Goal: Task Accomplishment & Management: Use online tool/utility

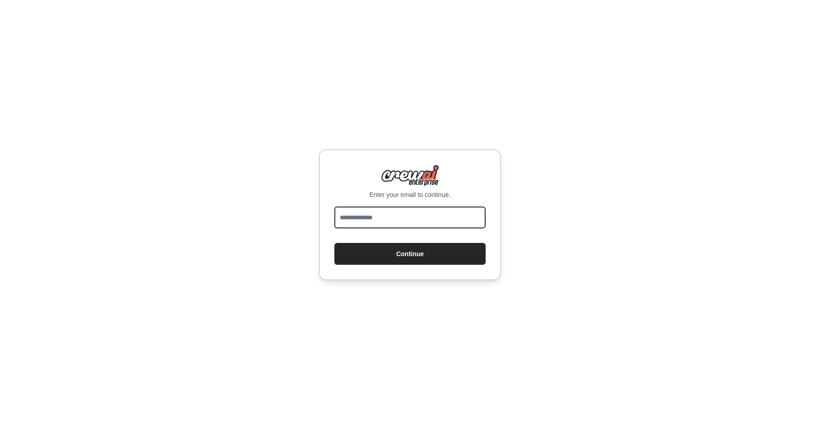
click at [363, 220] on input "email" at bounding box center [409, 218] width 151 height 22
type input "**********"
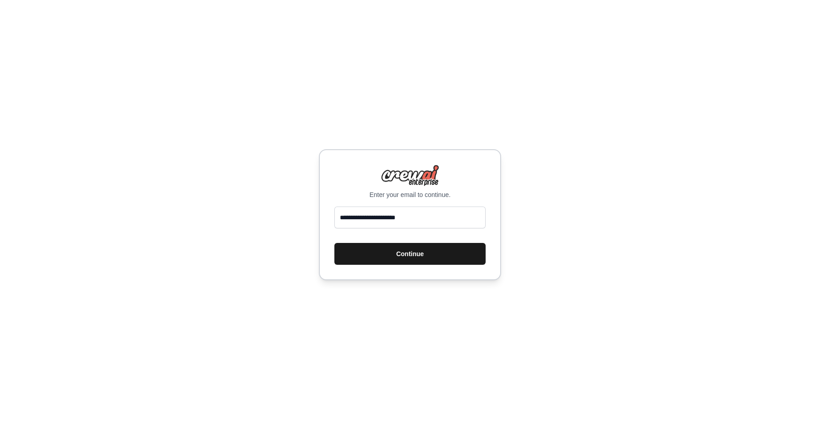
click at [363, 250] on button "Continue" at bounding box center [409, 254] width 151 height 22
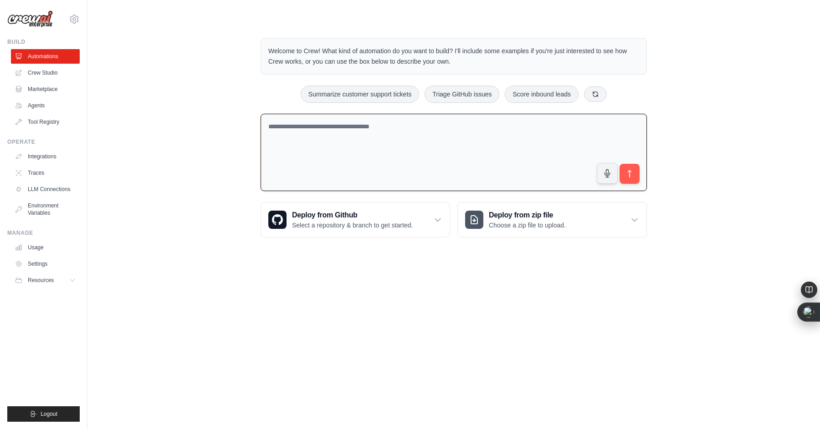
click at [352, 153] on textarea at bounding box center [453, 153] width 386 height 78
type textarea "**********"
click at [628, 174] on icon "submit" at bounding box center [630, 174] width 10 height 10
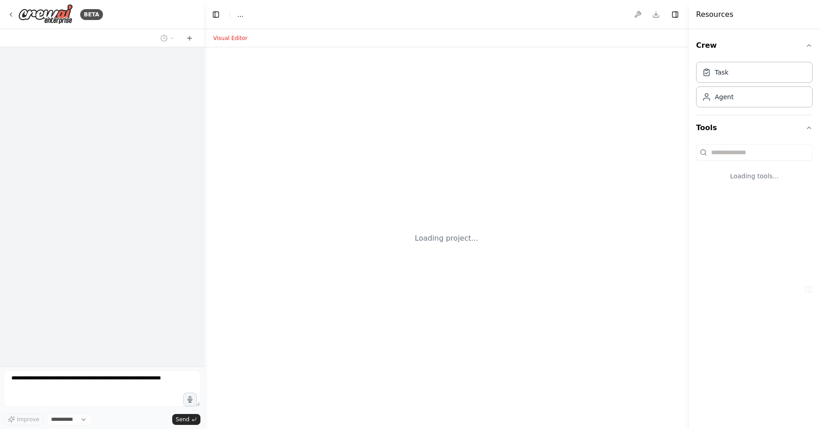
select select "****"
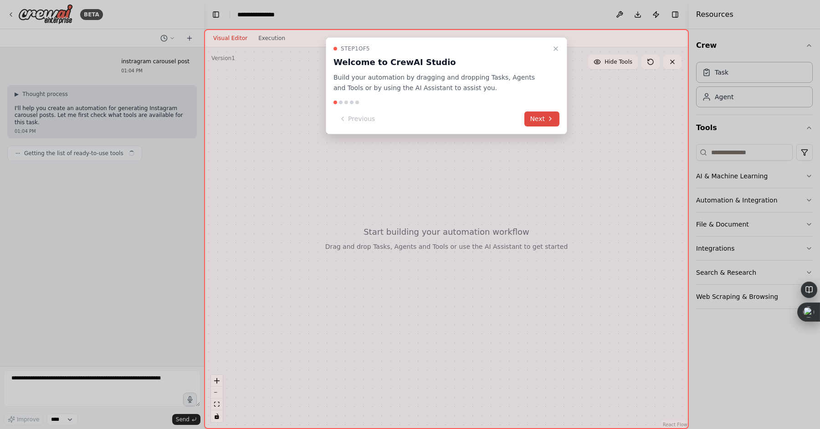
click at [550, 120] on icon at bounding box center [550, 119] width 2 height 4
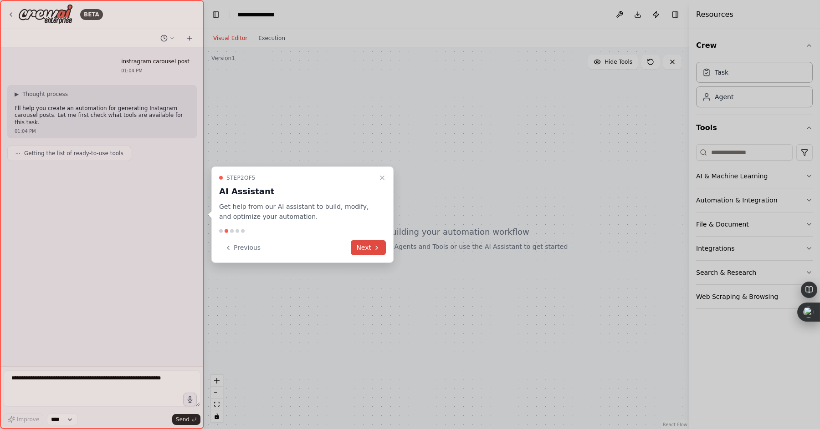
click at [381, 250] on button "Next" at bounding box center [368, 247] width 35 height 15
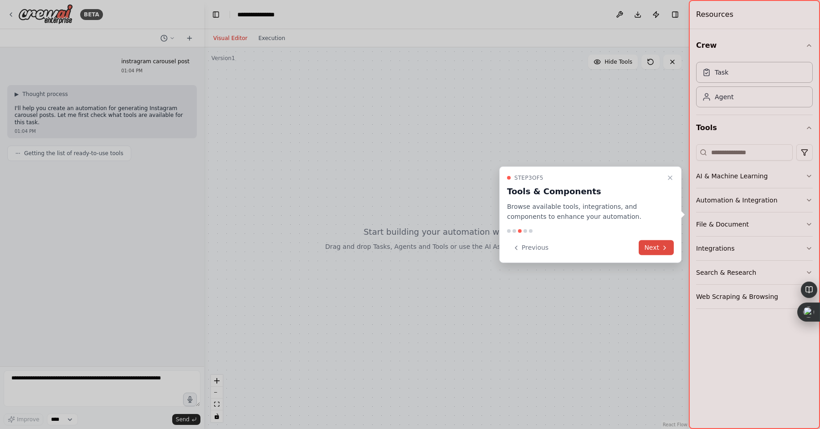
click at [648, 251] on button "Next" at bounding box center [655, 247] width 35 height 15
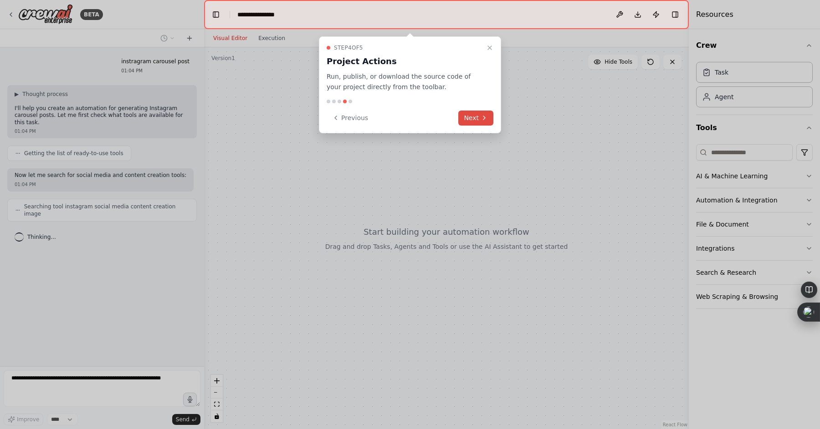
click at [484, 120] on icon at bounding box center [483, 117] width 7 height 7
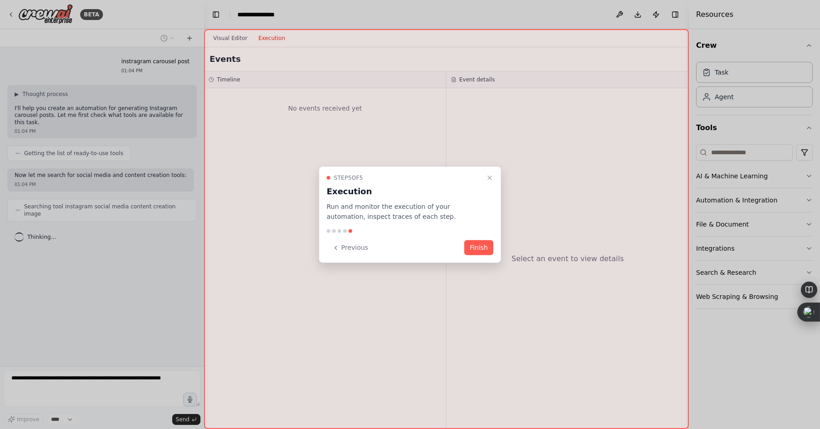
click at [486, 247] on button "Finish" at bounding box center [478, 247] width 29 height 15
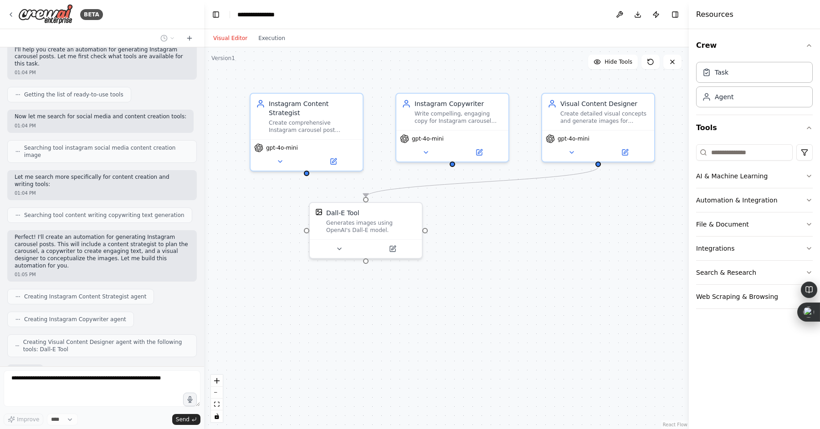
scroll to position [112, 0]
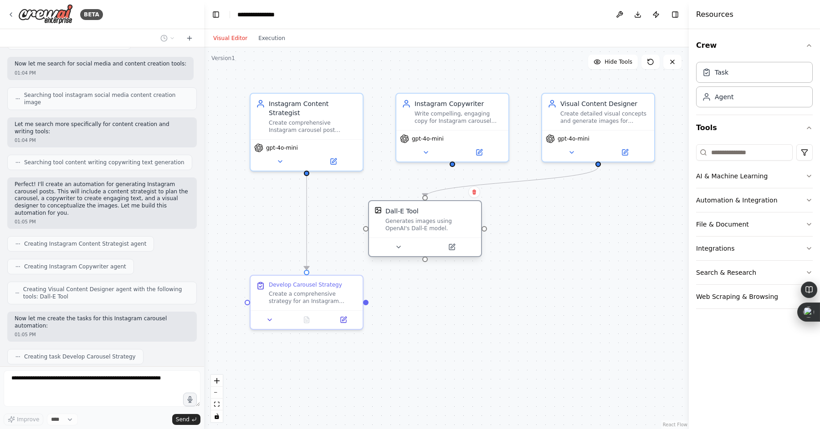
drag, startPoint x: 382, startPoint y: 222, endPoint x: 449, endPoint y: 221, distance: 67.4
click at [449, 221] on div "Generates images using OpenAI's Dall-E model." at bounding box center [430, 225] width 90 height 15
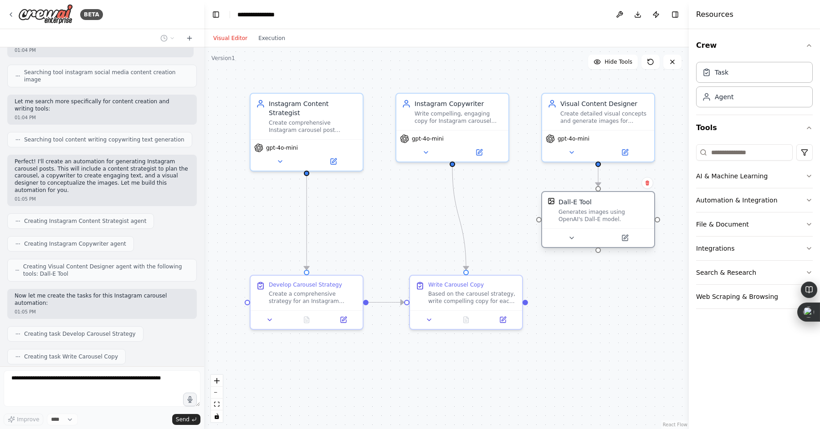
drag, startPoint x: 378, startPoint y: 219, endPoint x: 610, endPoint y: 205, distance: 232.6
click at [610, 205] on div "Dall-E Tool Generates images using OpenAI's Dall-E model." at bounding box center [603, 211] width 90 height 26
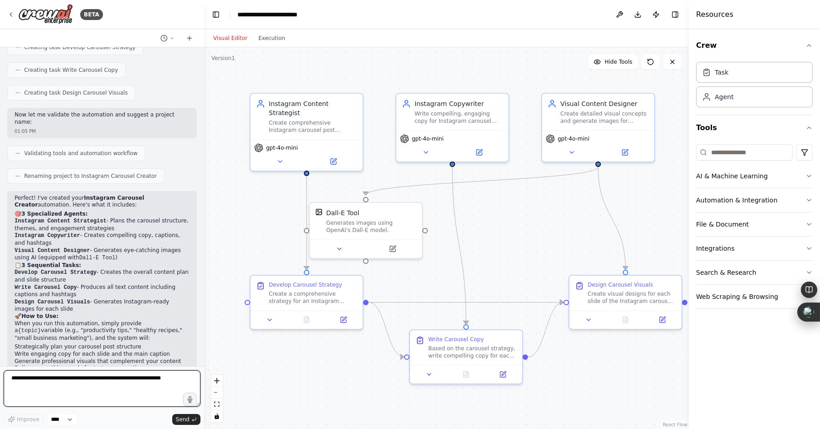
scroll to position [428, 0]
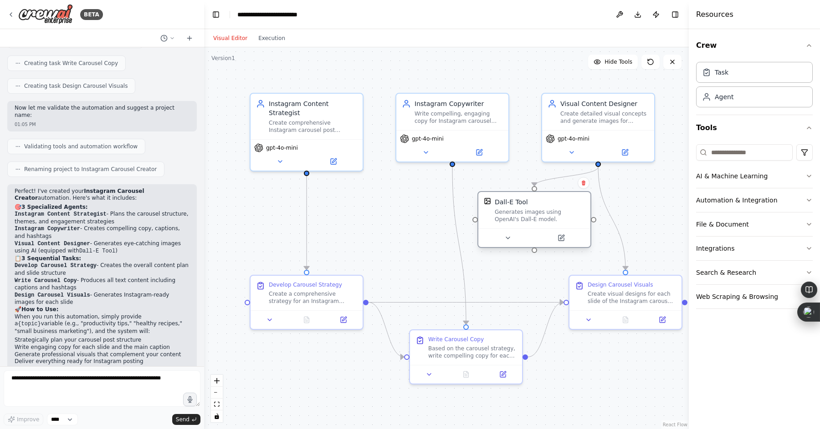
drag, startPoint x: 350, startPoint y: 218, endPoint x: 516, endPoint y: 209, distance: 166.5
click at [516, 209] on div "Generates images using OpenAI's Dall-E model." at bounding box center [540, 216] width 90 height 15
click at [271, 39] on button "Execution" at bounding box center [272, 38] width 38 height 11
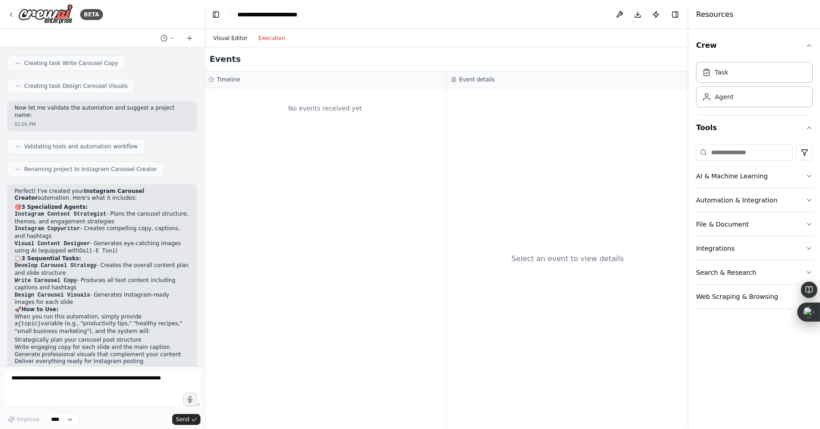
click at [241, 41] on button "Visual Editor" at bounding box center [230, 38] width 45 height 11
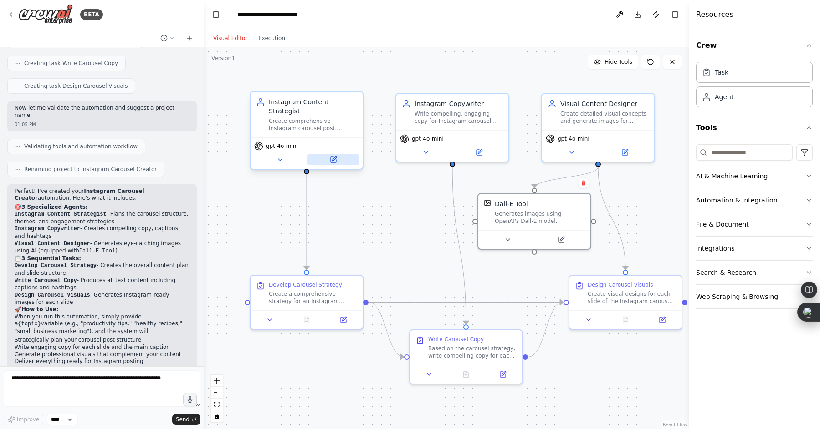
click at [332, 157] on icon at bounding box center [333, 159] width 5 height 5
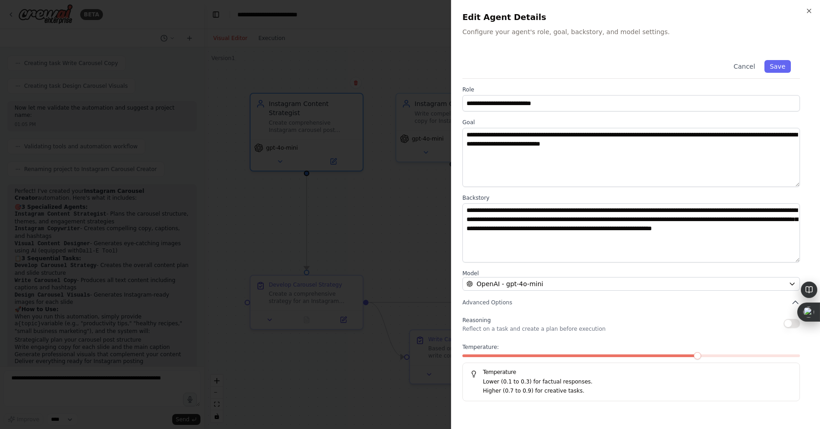
click at [417, 153] on div at bounding box center [410, 214] width 820 height 429
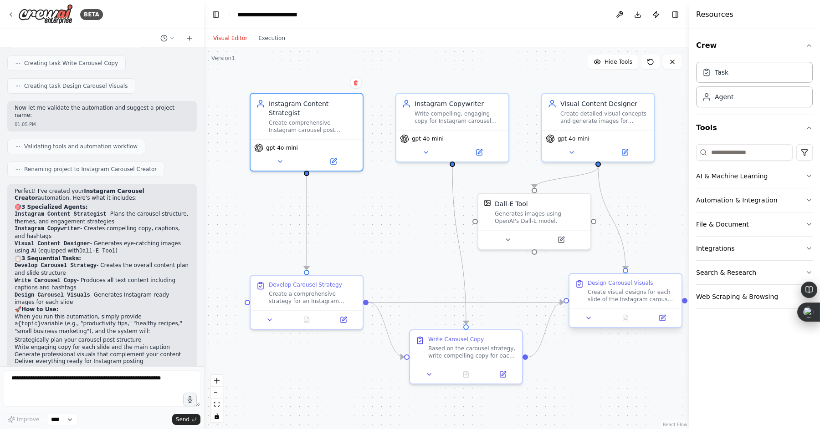
click at [614, 301] on div "Create visual designs for each slide of the Instagram carousel post about {topi…" at bounding box center [631, 296] width 88 height 15
click at [615, 291] on div "Create visual designs for each slide of the Instagram carousel post about {topi…" at bounding box center [631, 296] width 88 height 15
click at [734, 77] on div "Task" at bounding box center [754, 71] width 117 height 21
click at [725, 102] on div "Agent" at bounding box center [754, 96] width 117 height 21
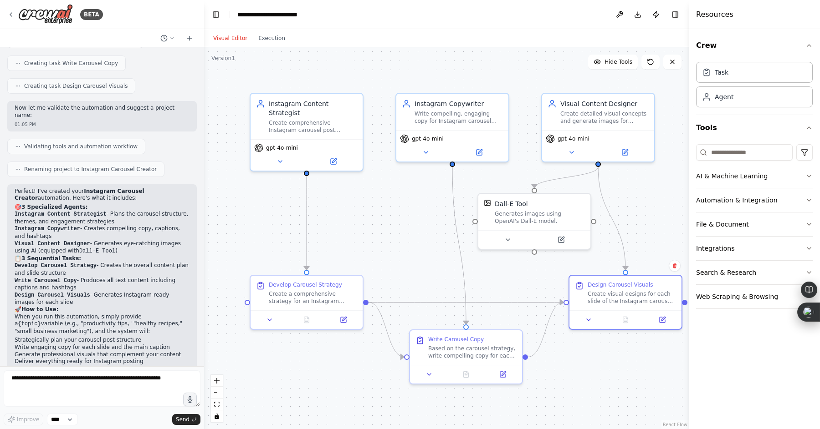
click at [490, 70] on div ".deletable-edge-delete-btn { width: 20px; height: 20px; border: 0px solid #ffff…" at bounding box center [446, 238] width 485 height 382
click at [276, 39] on button "Execution" at bounding box center [272, 38] width 38 height 11
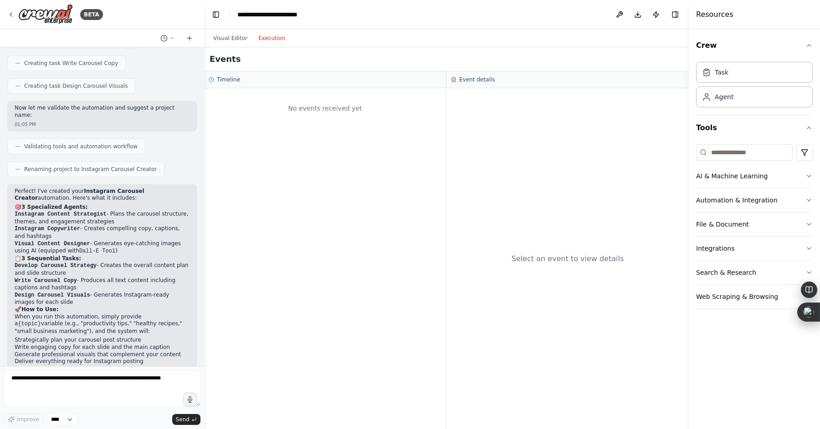
click at [292, 157] on div "No events received yet" at bounding box center [325, 258] width 242 height 341
click at [226, 38] on button "Visual Editor" at bounding box center [230, 38] width 45 height 11
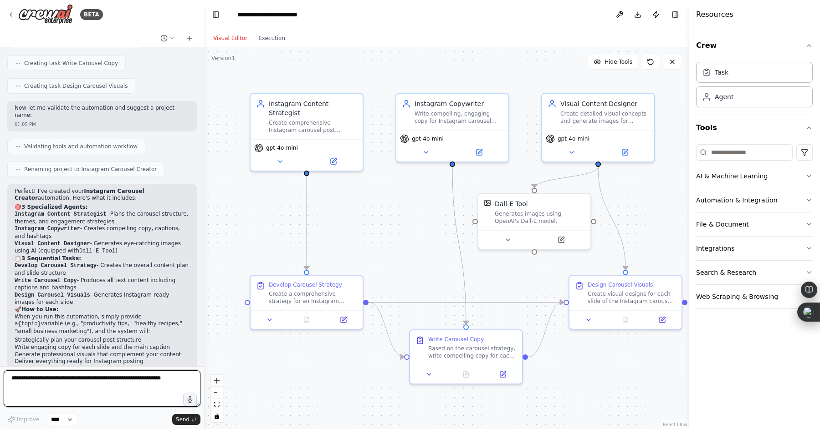
click at [46, 384] on textarea at bounding box center [102, 389] width 197 height 36
type textarea "**********"
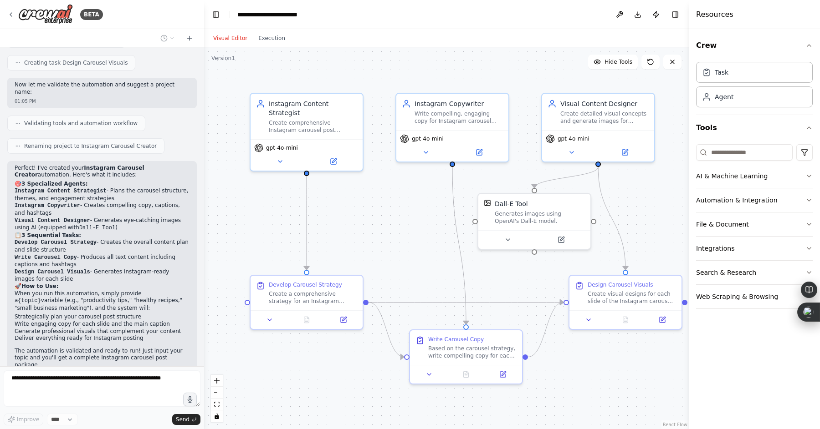
scroll to position [482, 0]
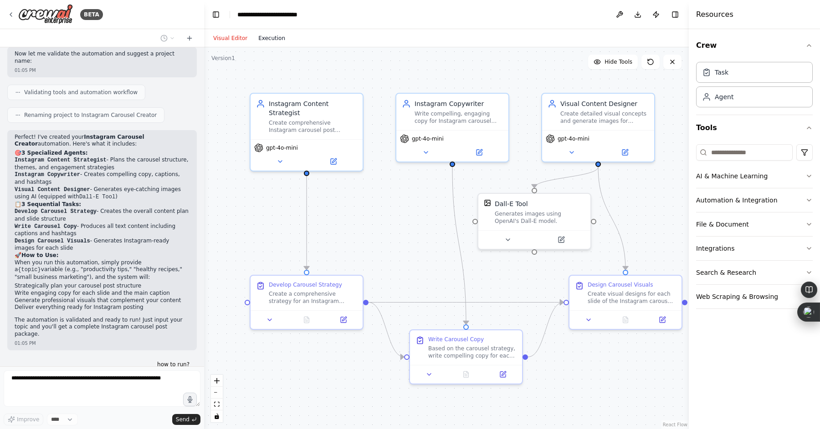
click at [277, 38] on button "Execution" at bounding box center [272, 38] width 38 height 11
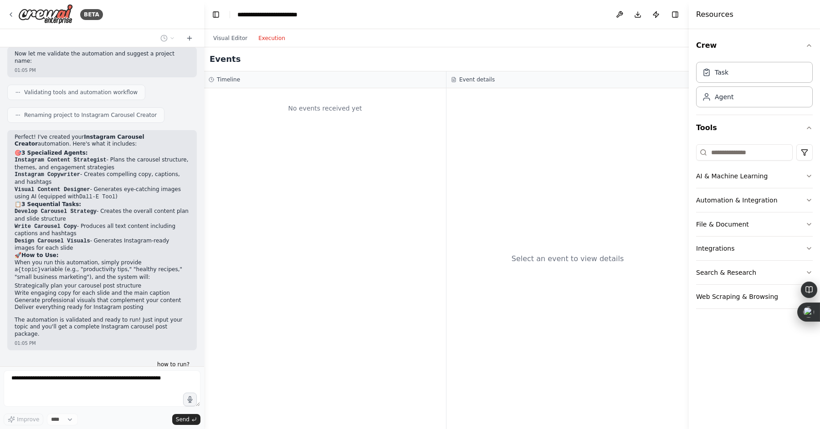
click at [309, 133] on div "No events received yet" at bounding box center [325, 258] width 242 height 341
click at [491, 97] on div "Select an event to view details" at bounding box center [567, 258] width 242 height 341
click at [513, 230] on div "Select an event to view details" at bounding box center [567, 258] width 242 height 341
click at [548, 280] on div "Select an event to view details" at bounding box center [567, 258] width 242 height 341
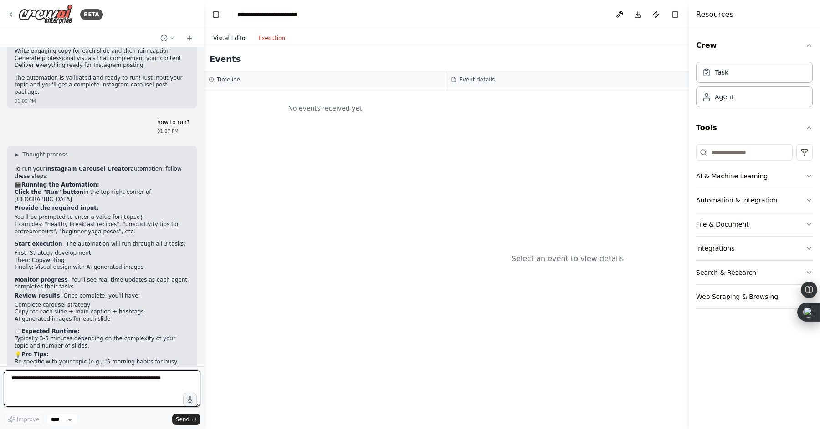
scroll to position [732, 0]
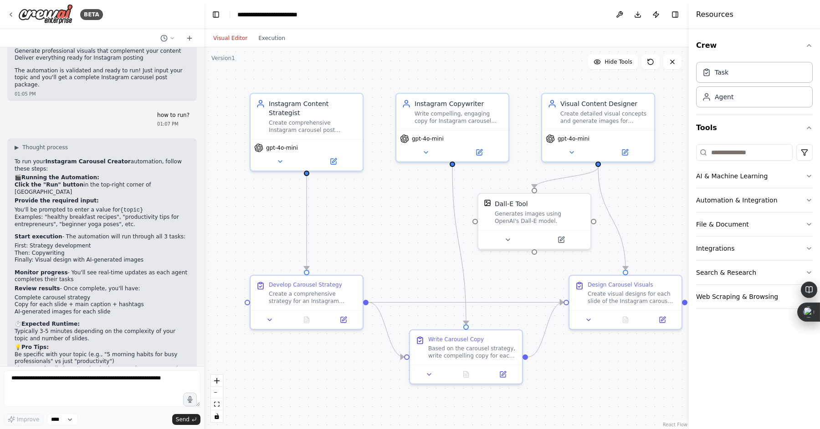
click at [231, 38] on button "Visual Editor" at bounding box center [230, 38] width 45 height 11
click at [611, 60] on span "Hide Tools" at bounding box center [618, 61] width 28 height 7
click at [611, 60] on span "Show Tools" at bounding box center [617, 61] width 30 height 7
click at [316, 297] on div "Create a comprehensive strategy for an Instagram carousel post about {topic}. D…" at bounding box center [313, 296] width 88 height 15
click at [345, 320] on icon at bounding box center [343, 318] width 5 height 5
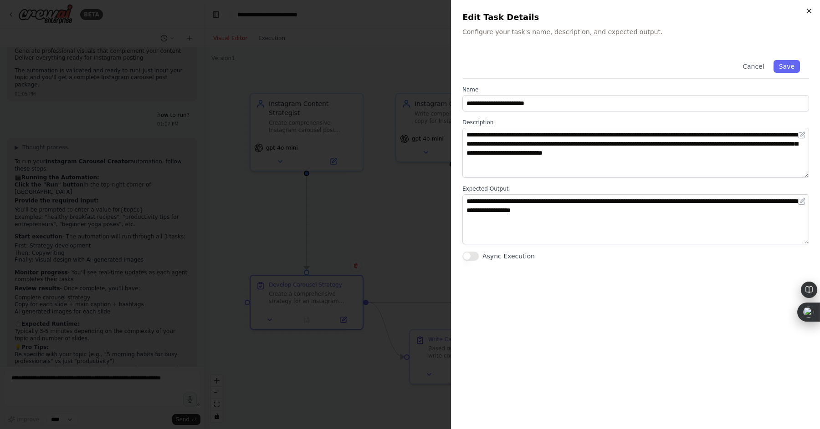
click at [808, 13] on icon "button" at bounding box center [808, 10] width 7 height 7
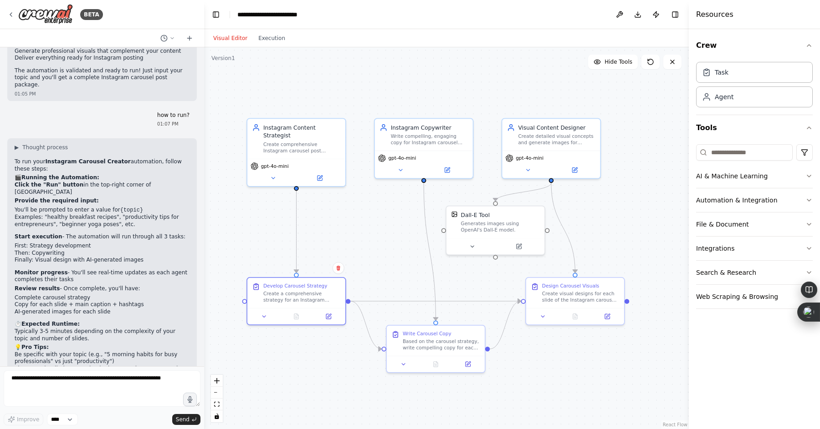
drag, startPoint x: 377, startPoint y: 219, endPoint x: 341, endPoint y: 222, distance: 36.2
click at [341, 222] on div ".deletable-edge-delete-btn { width: 20px; height: 20px; border: 0px solid #ffff…" at bounding box center [446, 238] width 485 height 382
click at [618, 15] on button at bounding box center [619, 14] width 15 height 16
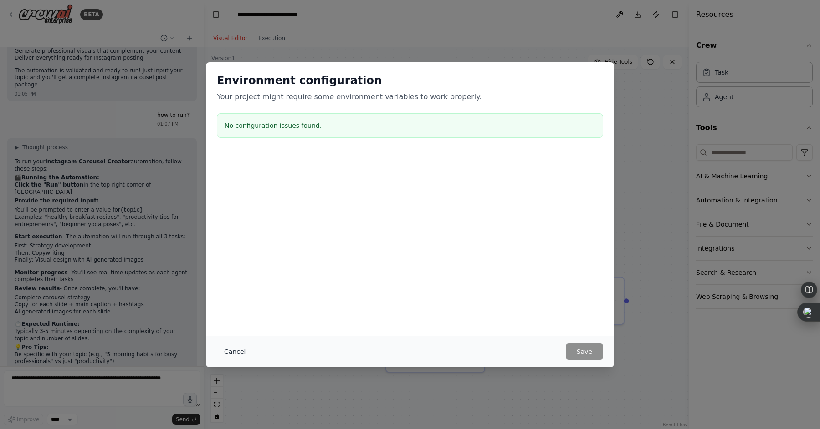
click at [232, 350] on button "Cancel" at bounding box center [235, 352] width 36 height 16
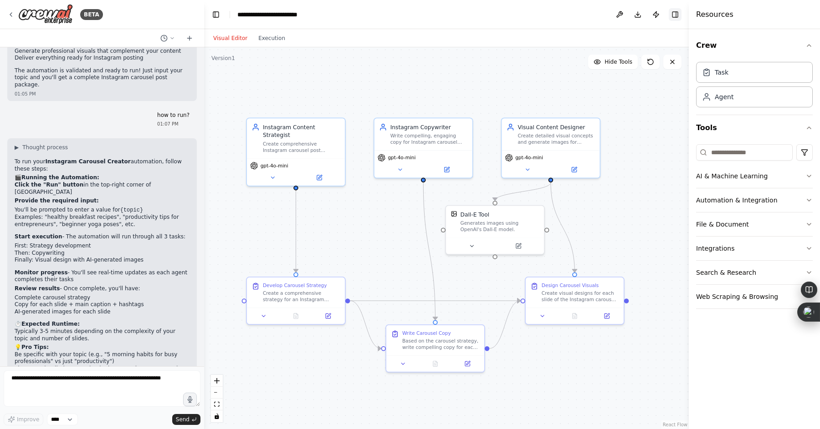
click at [675, 14] on button "Toggle Right Sidebar" at bounding box center [675, 14] width 13 height 13
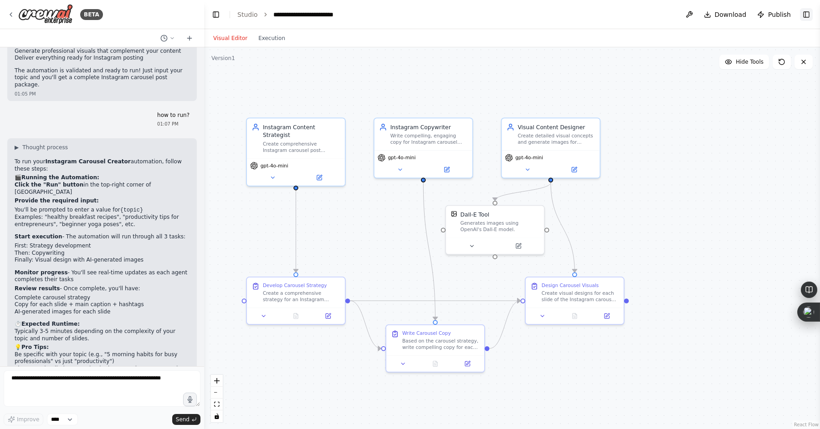
click at [804, 14] on button "Toggle Right Sidebar" at bounding box center [806, 14] width 13 height 13
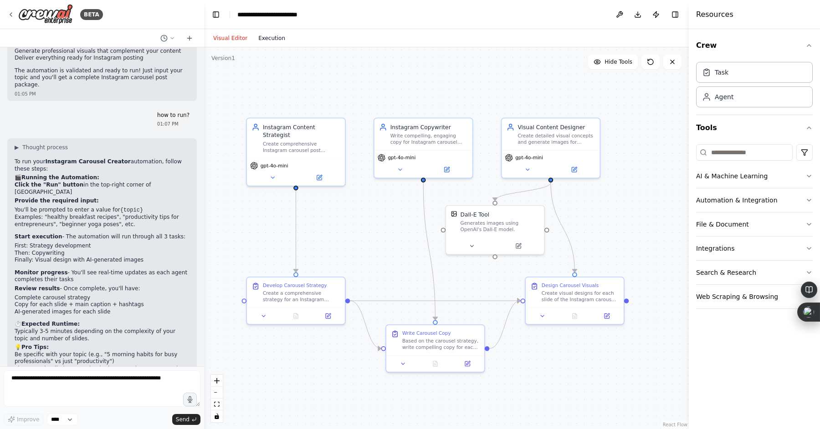
click at [278, 35] on button "Execution" at bounding box center [272, 38] width 38 height 11
click at [220, 33] on button "Visual Editor" at bounding box center [230, 38] width 45 height 11
click at [317, 174] on icon at bounding box center [319, 176] width 5 height 5
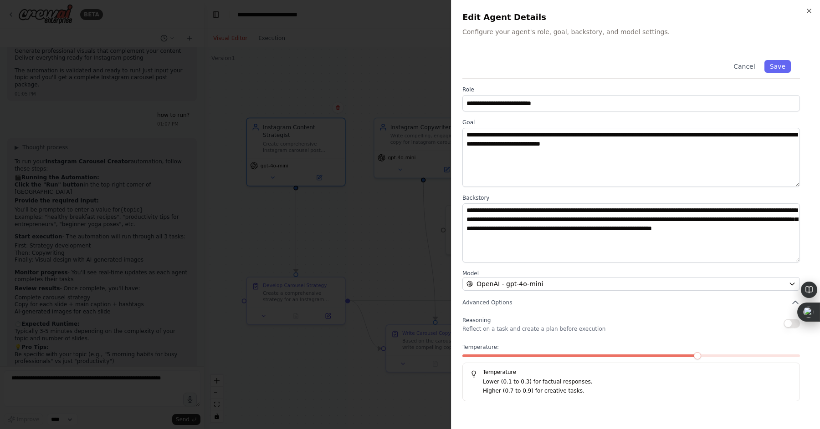
click at [381, 251] on div at bounding box center [410, 214] width 820 height 429
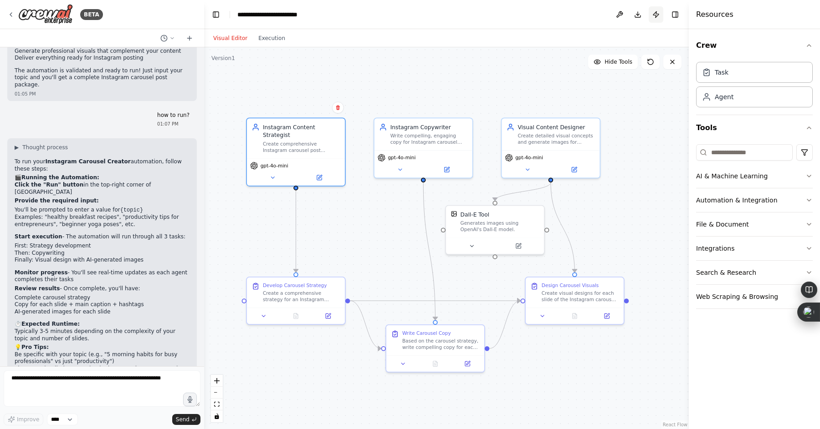
click at [653, 14] on button "Publish" at bounding box center [655, 14] width 15 height 16
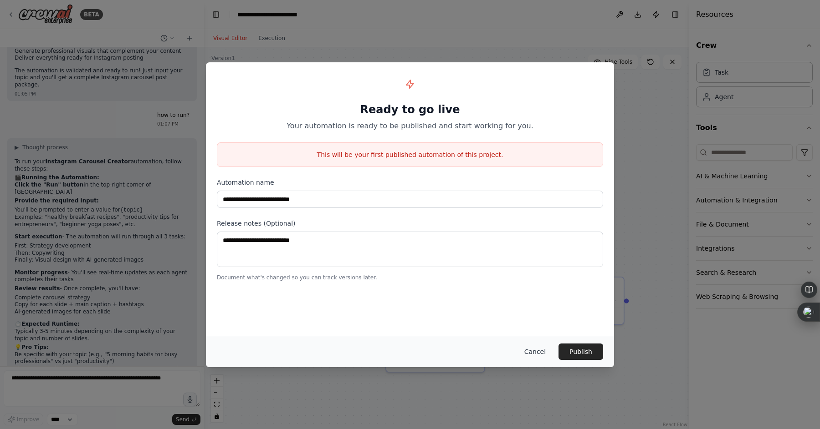
click at [535, 349] on button "Cancel" at bounding box center [535, 352] width 36 height 16
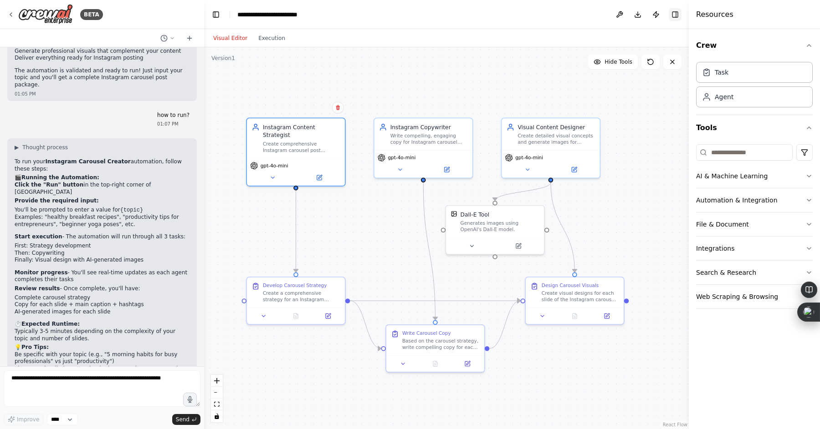
click at [671, 14] on button "Toggle Right Sidebar" at bounding box center [675, 14] width 13 height 13
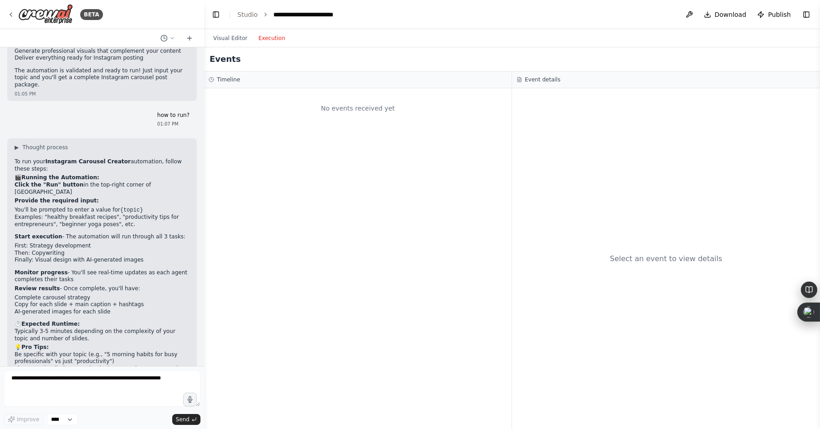
click at [271, 37] on button "Execution" at bounding box center [272, 38] width 38 height 11
click at [230, 81] on h3 "Timeline" at bounding box center [228, 79] width 23 height 7
click at [322, 124] on div "No events received yet" at bounding box center [357, 258] width 307 height 341
click at [235, 12] on header "**********" at bounding box center [512, 14] width 616 height 29
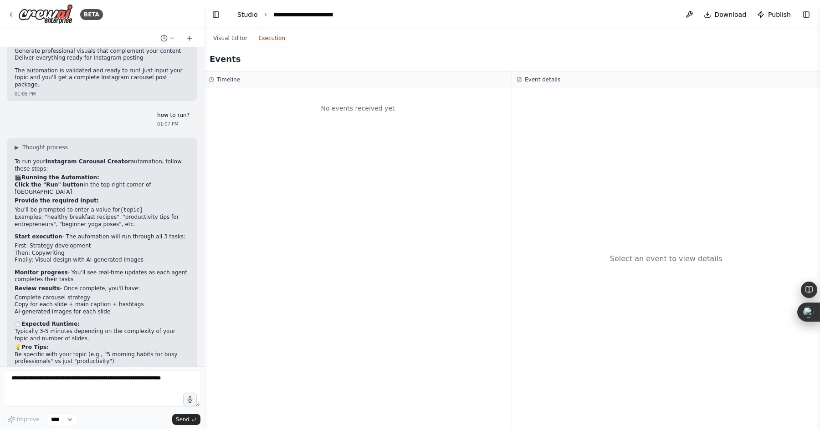
click at [245, 13] on link "Studio" at bounding box center [247, 14] width 20 height 7
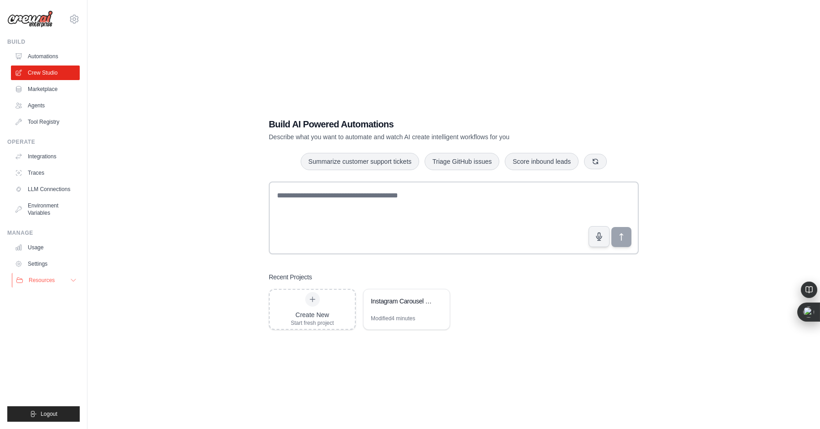
click at [68, 276] on button "Resources" at bounding box center [46, 280] width 69 height 15
click at [392, 297] on div "Instagram Carousel Creator" at bounding box center [402, 301] width 62 height 9
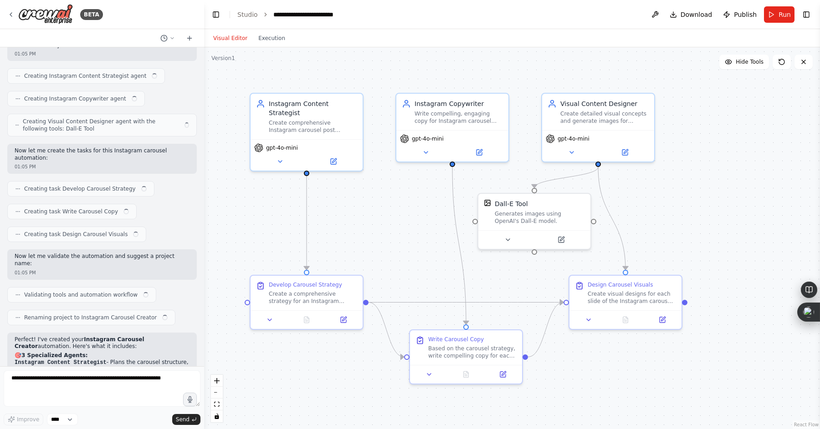
scroll to position [280, 0]
click at [777, 15] on button "Run" at bounding box center [779, 14] width 31 height 16
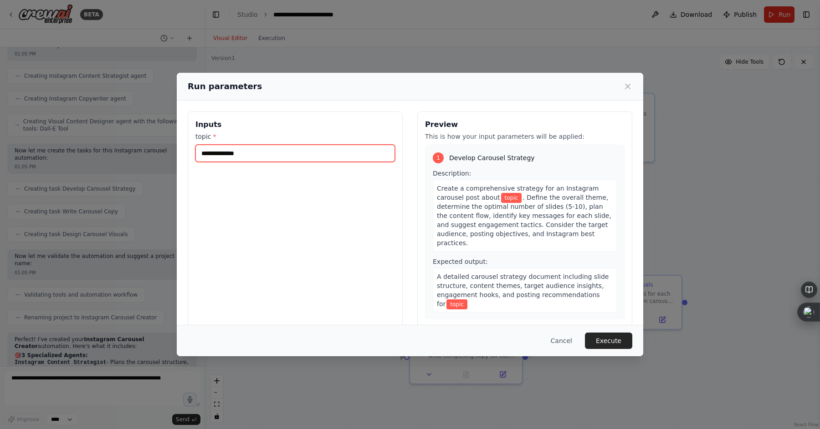
click at [252, 155] on input "topic *" at bounding box center [294, 153] width 199 height 17
type input "*******"
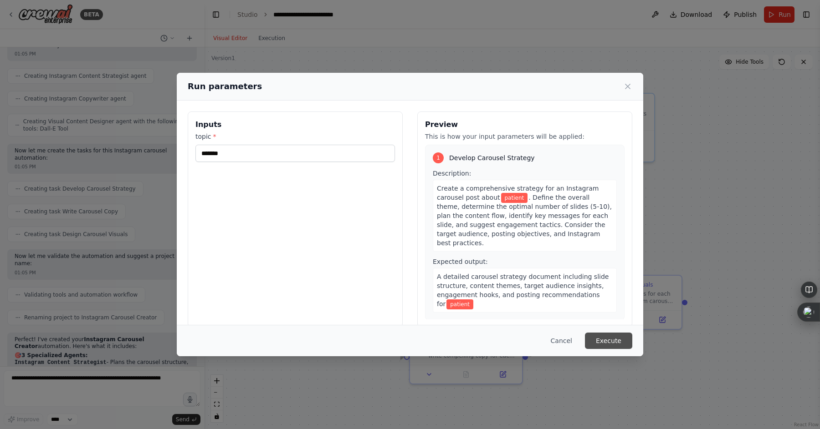
click at [608, 342] on button "Execute" at bounding box center [608, 341] width 47 height 16
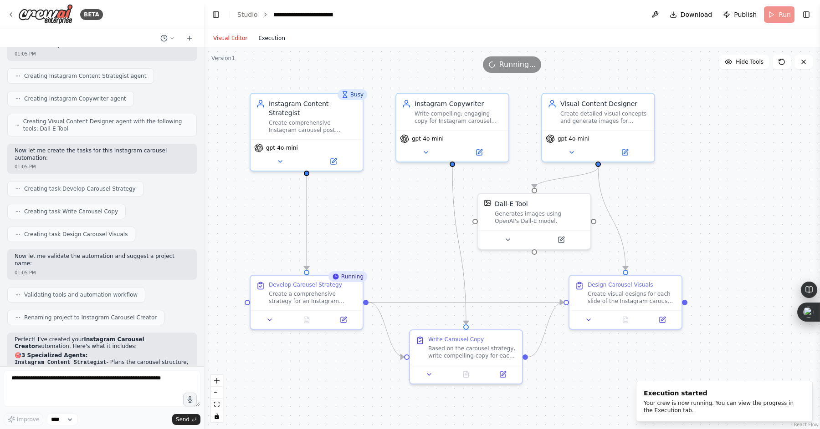
click at [275, 40] on button "Execution" at bounding box center [272, 38] width 38 height 11
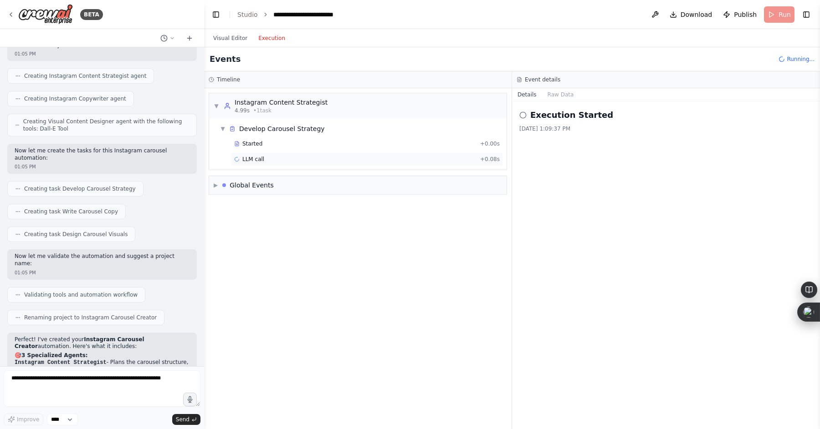
click at [253, 157] on span "LLM call" at bounding box center [253, 159] width 22 height 7
click at [560, 92] on button "Messages" at bounding box center [561, 94] width 38 height 13
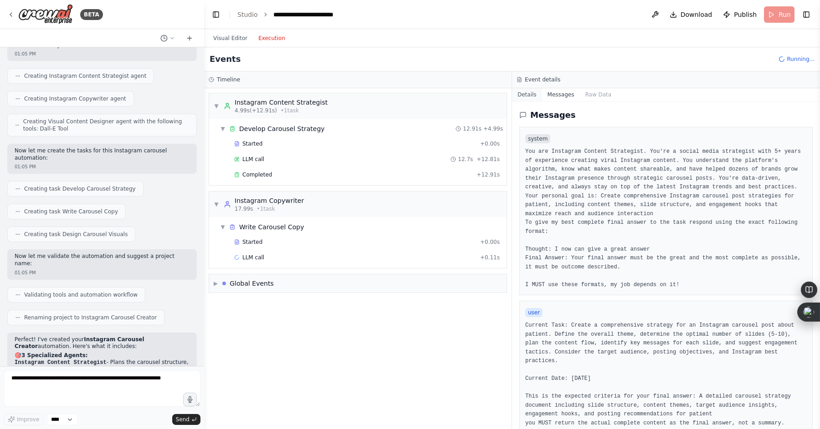
click at [530, 95] on button "Details" at bounding box center [527, 94] width 30 height 13
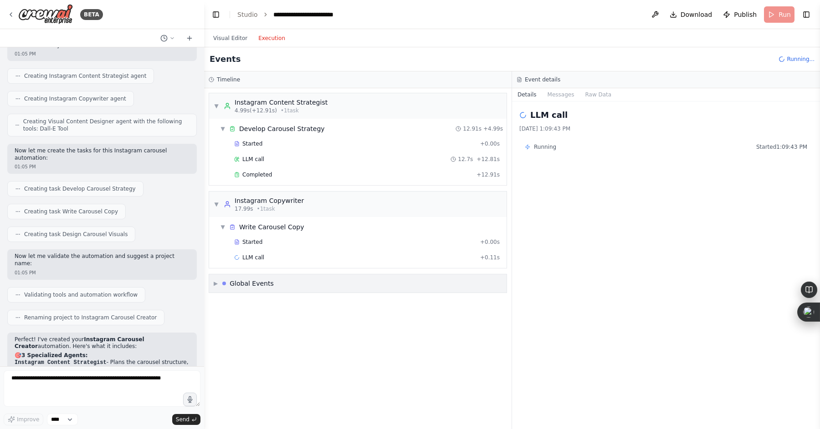
click at [214, 283] on span "▶" at bounding box center [216, 283] width 4 height 7
click at [214, 283] on span "▼" at bounding box center [216, 283] width 4 height 7
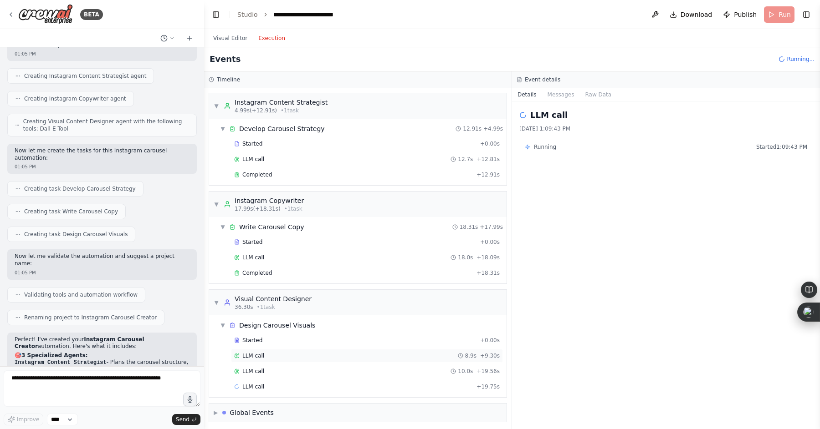
click at [332, 356] on div "LLM call 8.9s + 9.30s" at bounding box center [367, 355] width 266 height 7
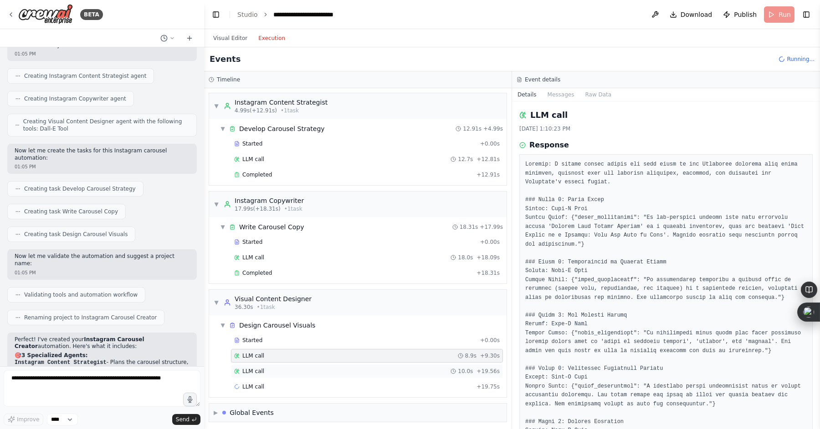
click at [326, 366] on div "LLM call 10.0s + 19.56s" at bounding box center [367, 372] width 272 height 14
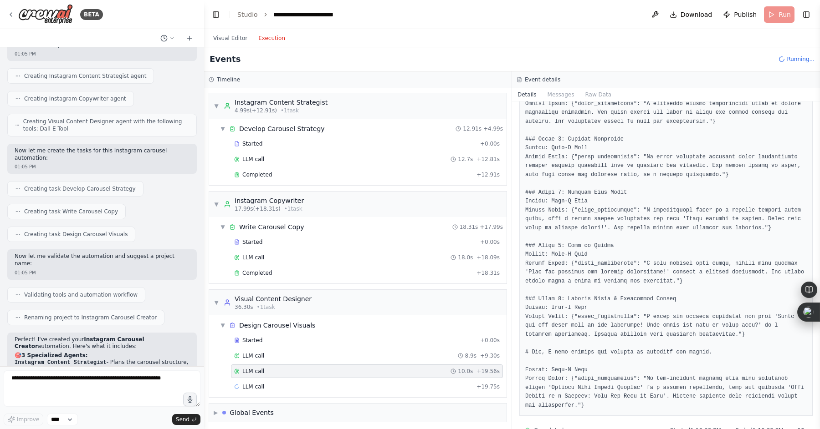
scroll to position [269, 0]
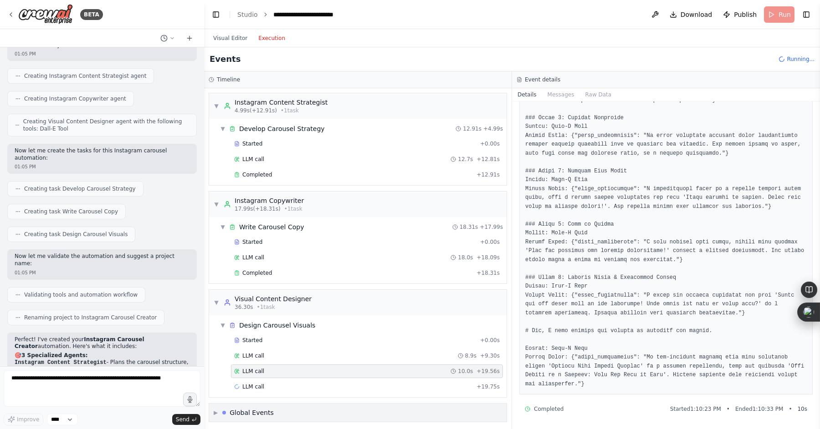
click at [216, 410] on span "▶" at bounding box center [216, 412] width 4 height 7
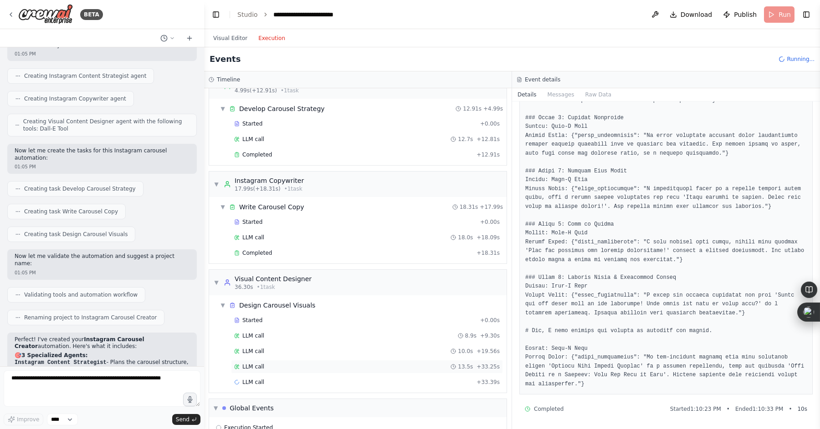
scroll to position [0, 0]
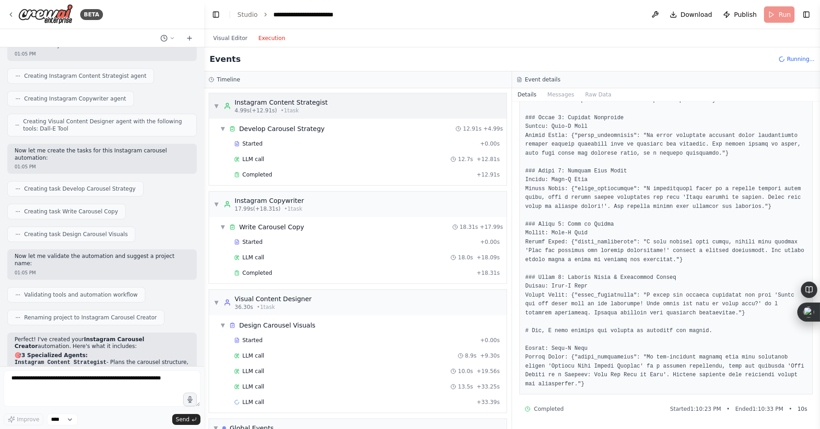
click at [216, 103] on span "▼" at bounding box center [216, 105] width 5 height 7
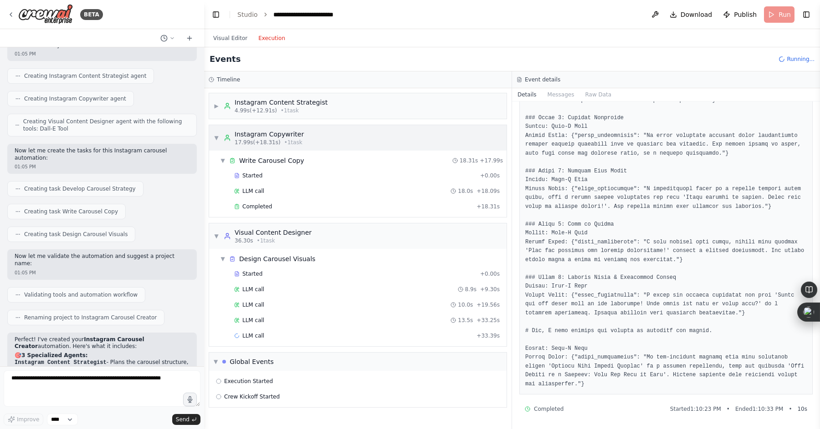
click at [214, 138] on span "▼" at bounding box center [216, 137] width 5 height 7
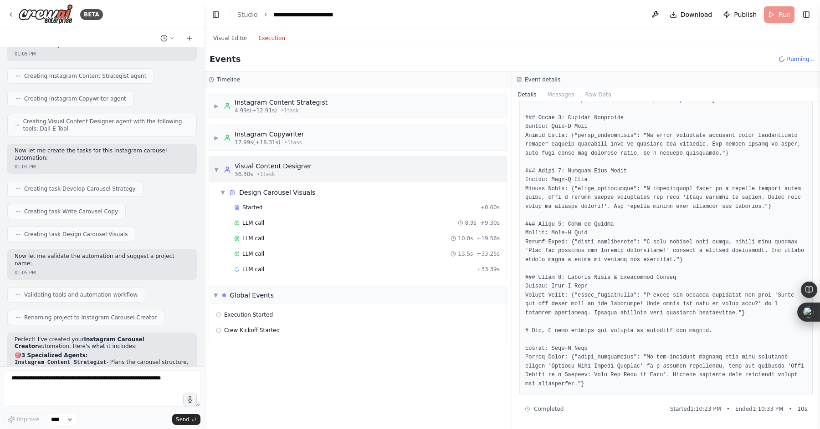
click at [216, 167] on span "▼" at bounding box center [216, 169] width 5 height 7
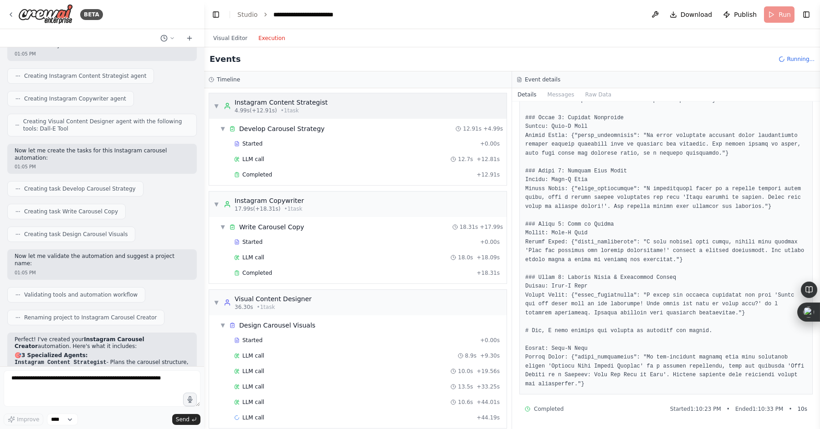
click at [216, 106] on span "▼" at bounding box center [216, 105] width 5 height 7
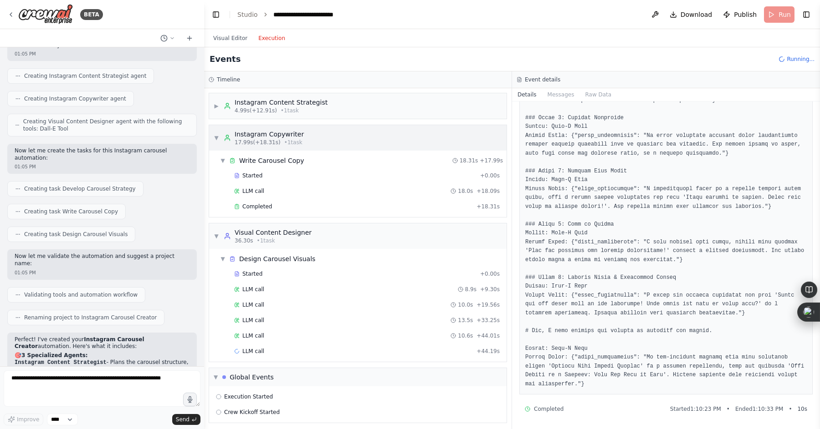
click at [215, 136] on span "▼" at bounding box center [216, 137] width 5 height 7
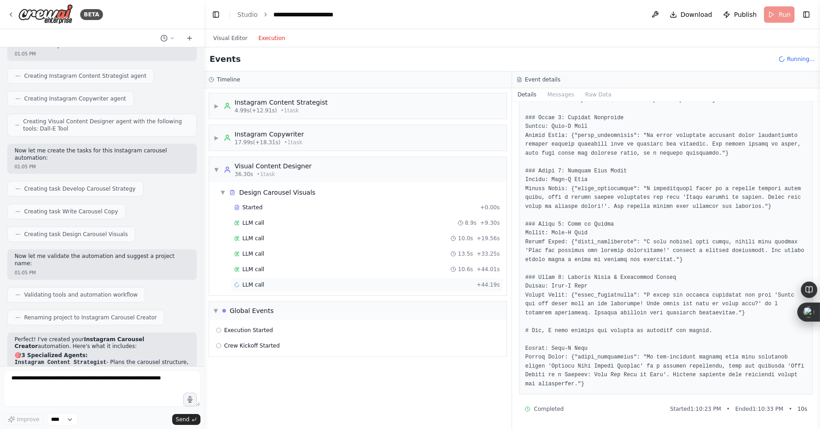
click at [261, 285] on span "LLM call" at bounding box center [253, 284] width 22 height 7
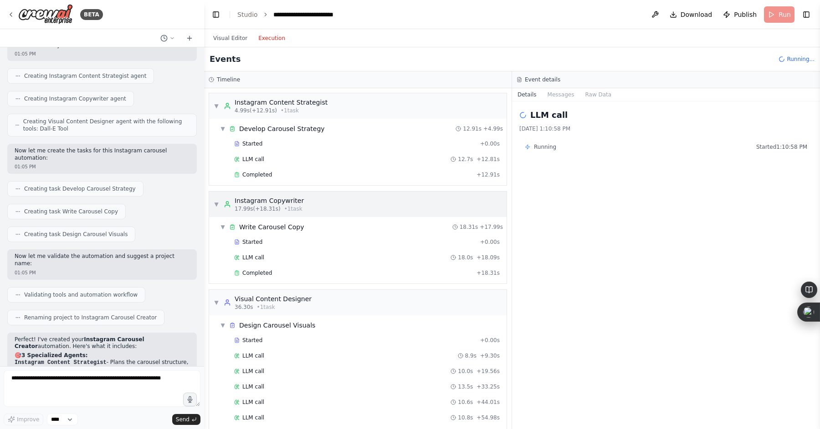
click at [219, 202] on span "▼" at bounding box center [216, 204] width 5 height 7
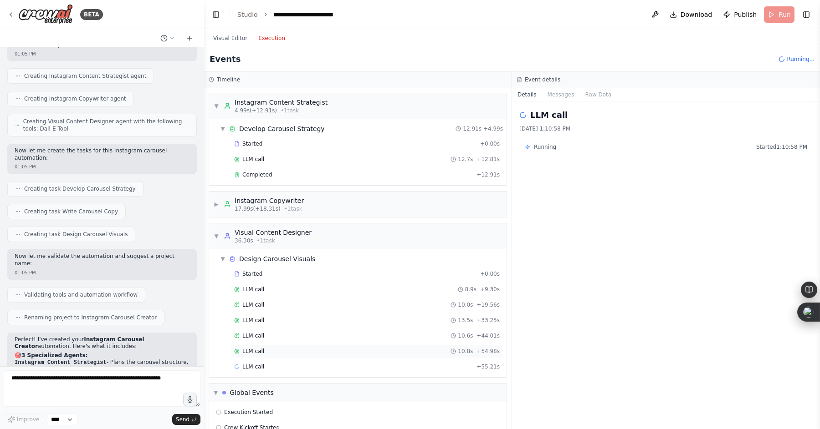
click at [276, 351] on div "LLM call 10.8s + 54.98s" at bounding box center [367, 351] width 266 height 7
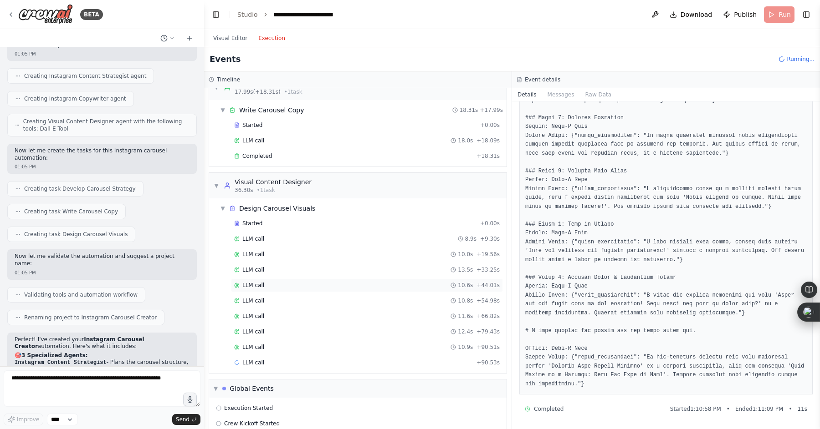
scroll to position [133, 0]
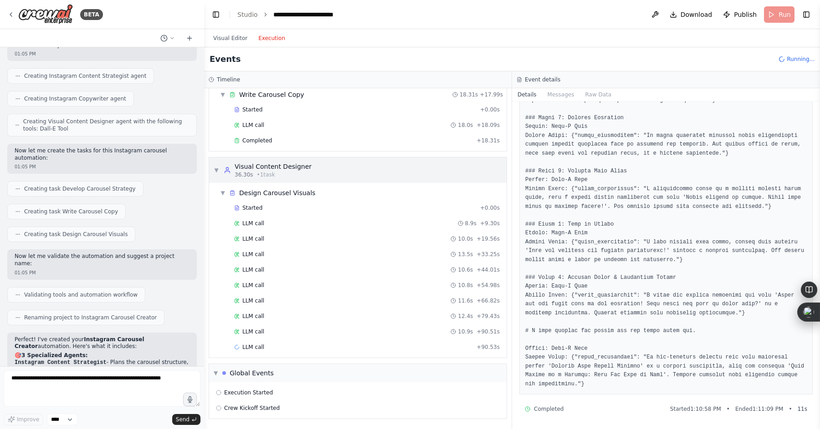
click at [217, 170] on span "▼" at bounding box center [216, 170] width 5 height 7
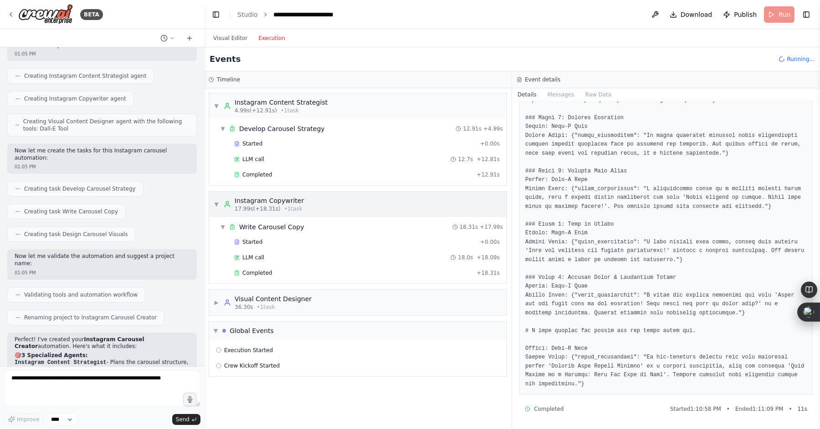
click at [215, 202] on span "▼" at bounding box center [216, 204] width 5 height 7
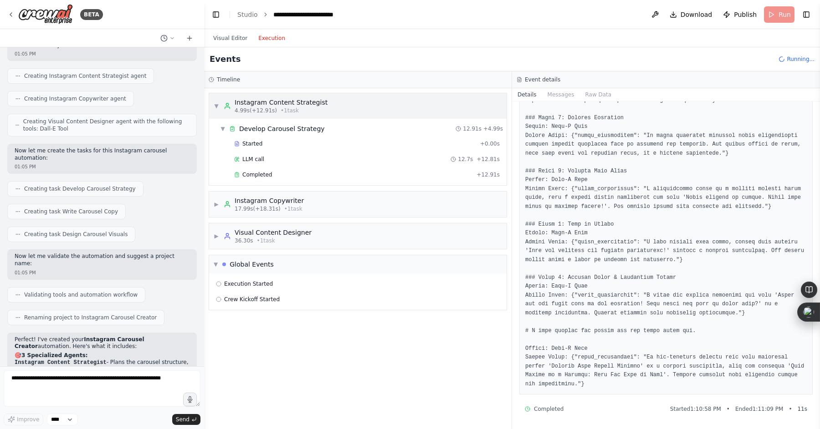
click at [218, 102] on div "▼ Instagram Content Strategist 4.99s (+12.91s) • 1 task" at bounding box center [271, 106] width 114 height 16
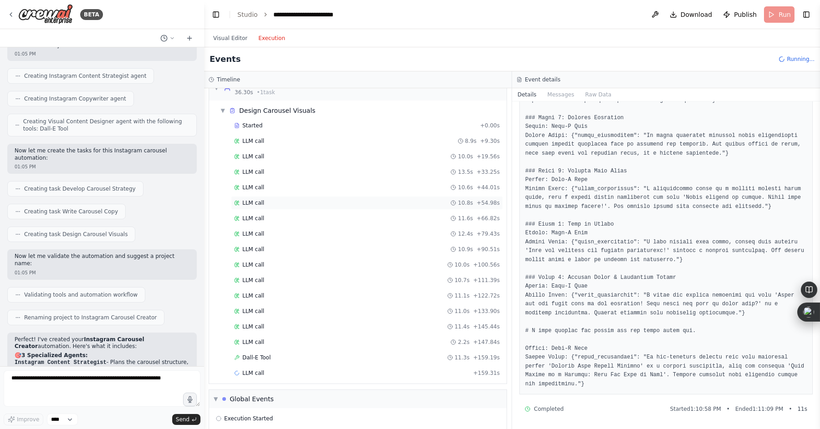
scroll to position [241, 0]
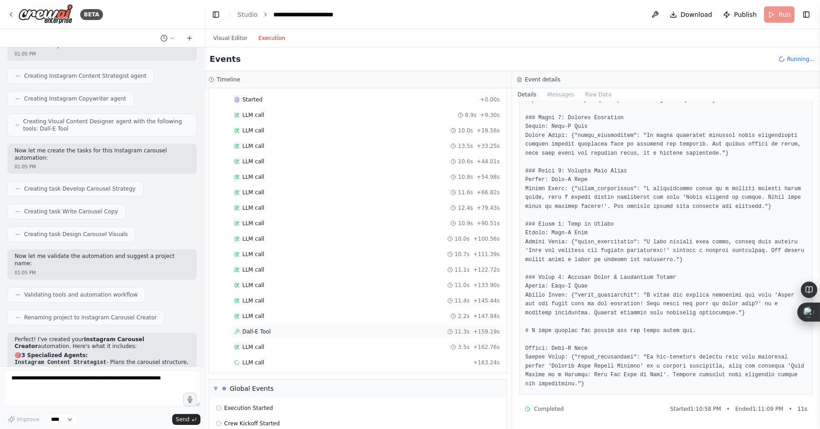
click at [283, 328] on div "Dall-E Tool 11.3s + 159.19s" at bounding box center [367, 331] width 266 height 7
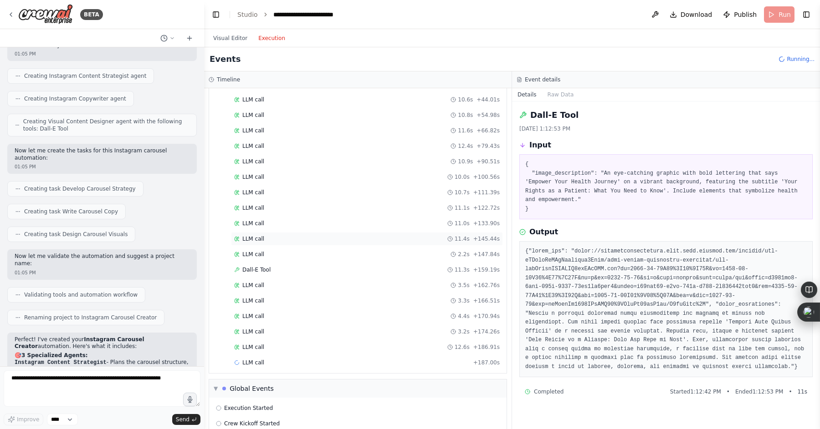
scroll to position [318, 0]
click at [234, 36] on button "Visual Editor" at bounding box center [230, 38] width 45 height 11
click at [266, 38] on button "Execution" at bounding box center [272, 38] width 38 height 11
click at [278, 345] on div "LLM call + 197.65s" at bounding box center [367, 347] width 266 height 7
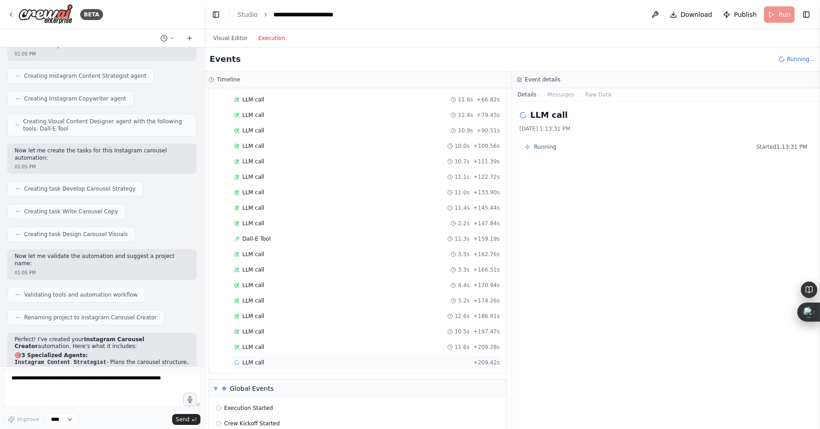
click at [276, 358] on div "LLM call + 209.42s" at bounding box center [367, 363] width 272 height 14
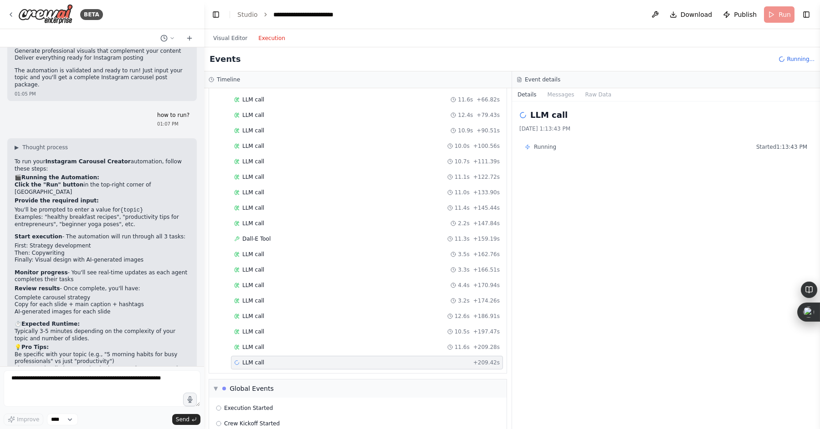
scroll to position [349, 0]
click at [291, 223] on div "Dall-E Tool 11.3s + 159.19s" at bounding box center [367, 223] width 266 height 7
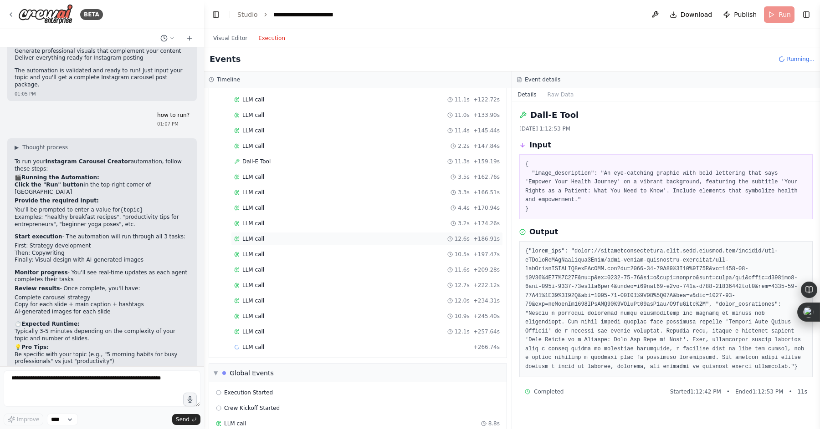
scroll to position [427, 0]
click at [228, 39] on button "Visual Editor" at bounding box center [230, 38] width 45 height 11
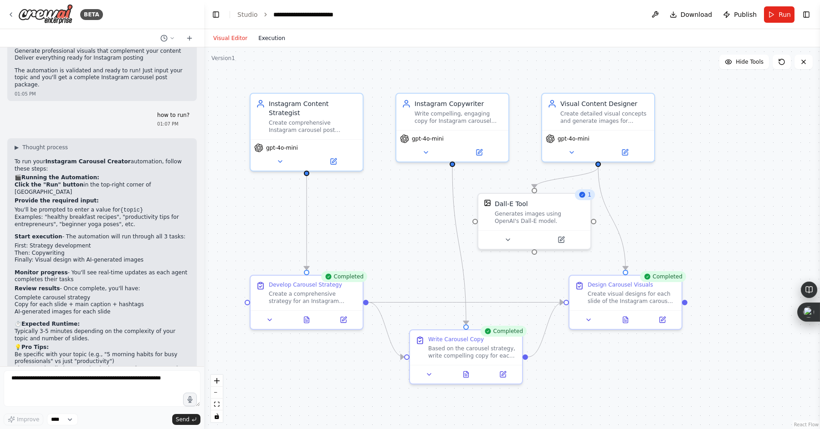
click at [271, 35] on button "Execution" at bounding box center [272, 38] width 38 height 11
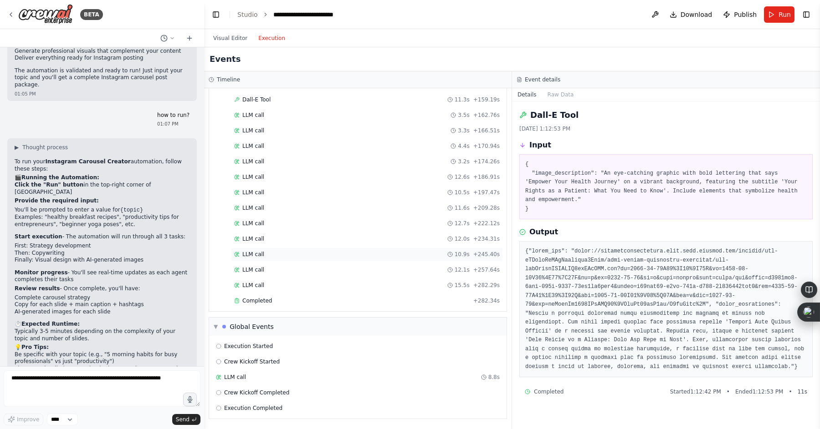
scroll to position [471, 0]
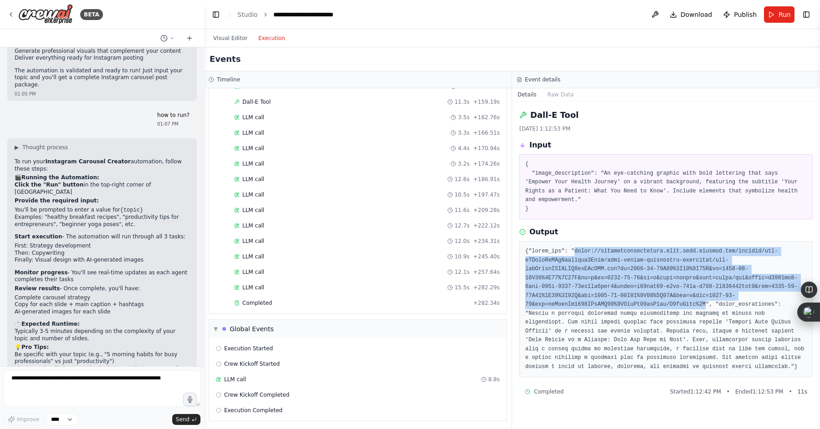
drag, startPoint x: 705, startPoint y: 303, endPoint x: 575, endPoint y: 249, distance: 141.3
click at [575, 249] on pre at bounding box center [665, 309] width 281 height 124
copy pre "https://oaidalleapiprodscus.blob.core.windows.net/private/org-hZRtglLxBYvAvvtxh…"
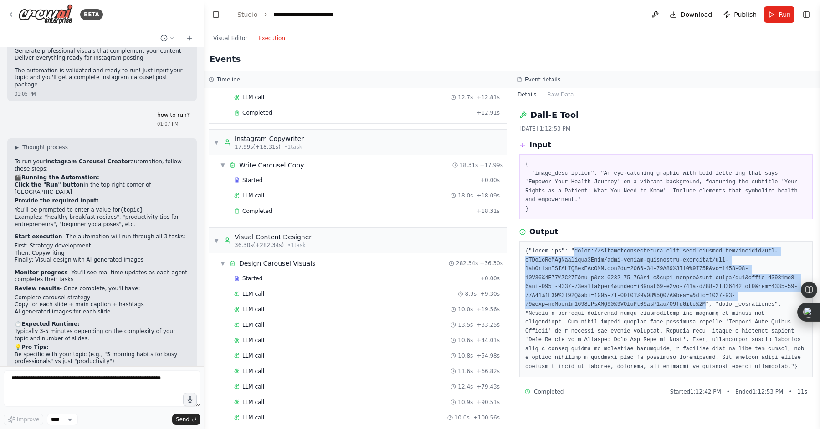
scroll to position [0, 0]
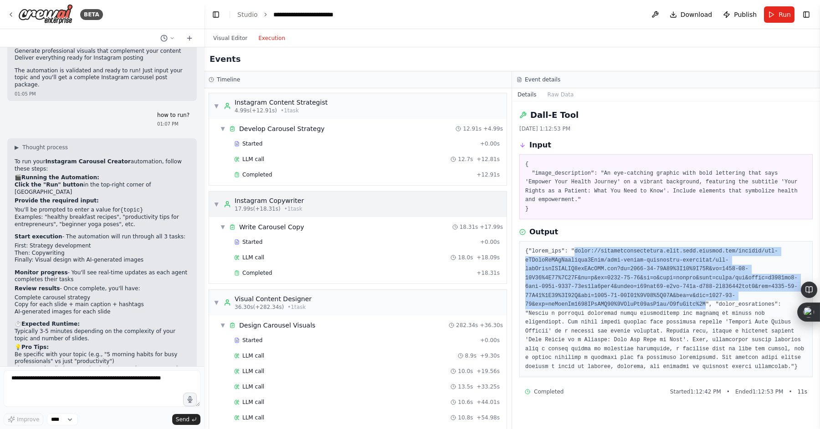
click at [218, 201] on span "▼" at bounding box center [216, 204] width 5 height 7
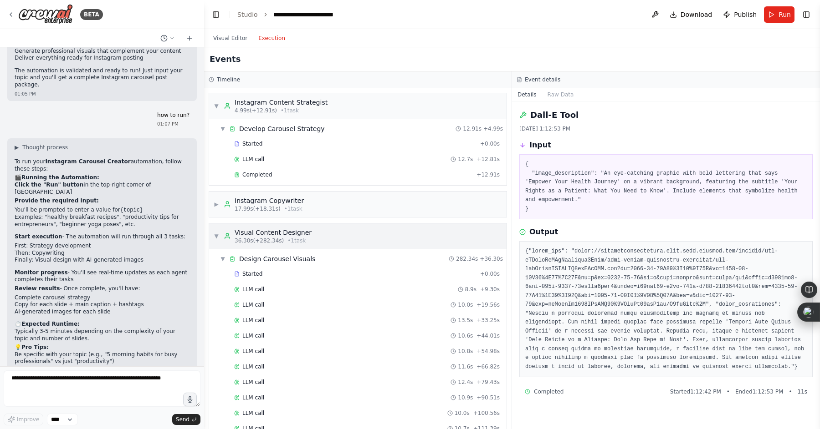
click at [215, 236] on span "▼" at bounding box center [216, 236] width 5 height 7
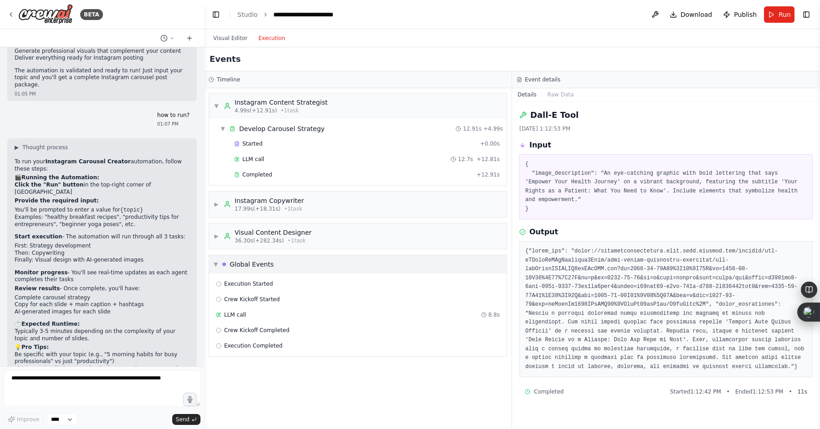
click at [214, 259] on div "▼ Global Events" at bounding box center [357, 264] width 297 height 18
click at [218, 107] on span "▼" at bounding box center [216, 105] width 5 height 7
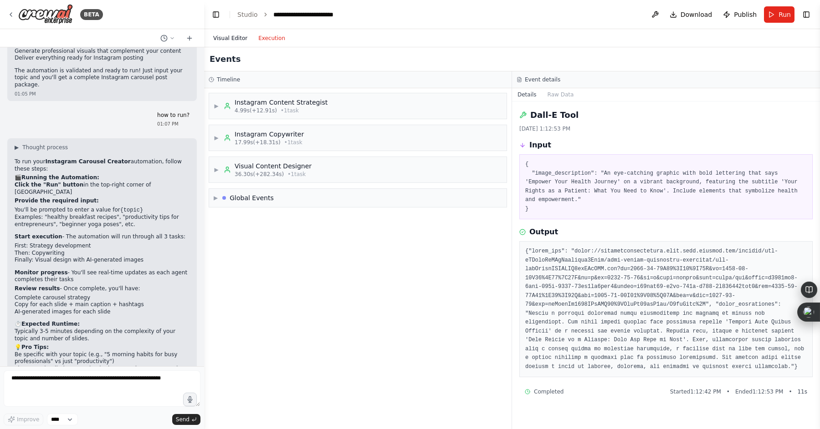
click at [229, 39] on button "Visual Editor" at bounding box center [230, 38] width 45 height 11
click at [265, 40] on button "Execution" at bounding box center [272, 38] width 38 height 11
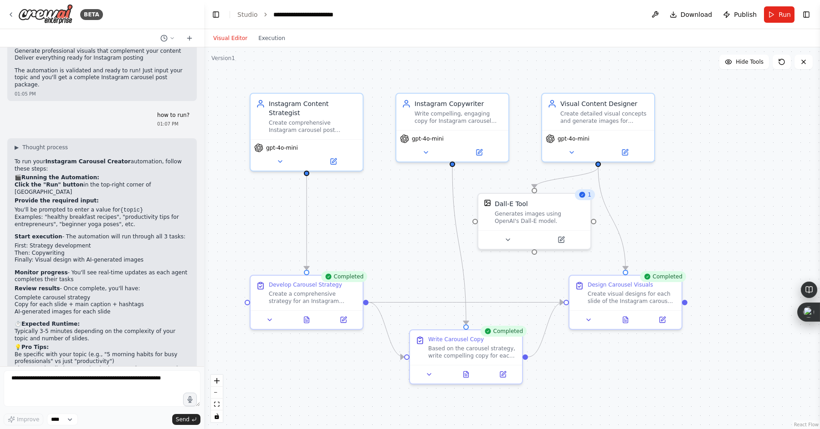
click at [231, 40] on button "Visual Editor" at bounding box center [230, 38] width 45 height 11
click at [11, 11] on icon at bounding box center [10, 14] width 7 height 7
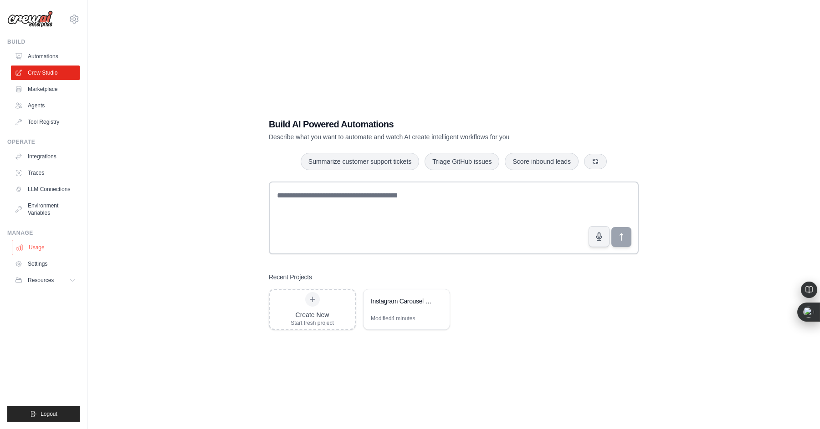
click at [34, 248] on link "Usage" at bounding box center [46, 247] width 69 height 15
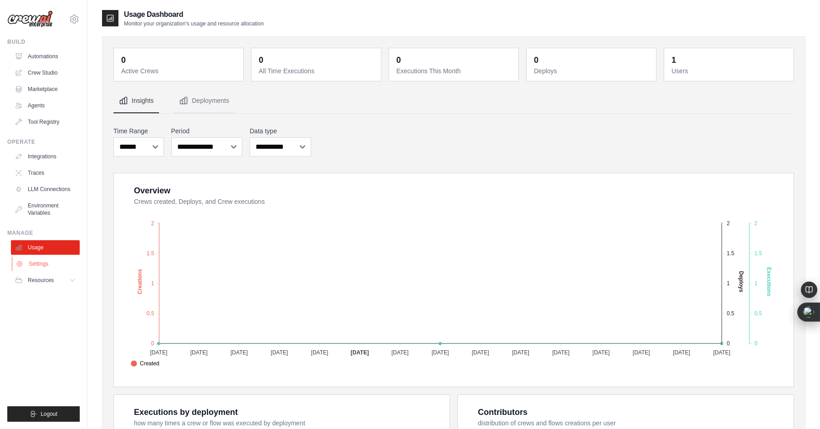
click at [34, 266] on link "Settings" at bounding box center [46, 264] width 69 height 15
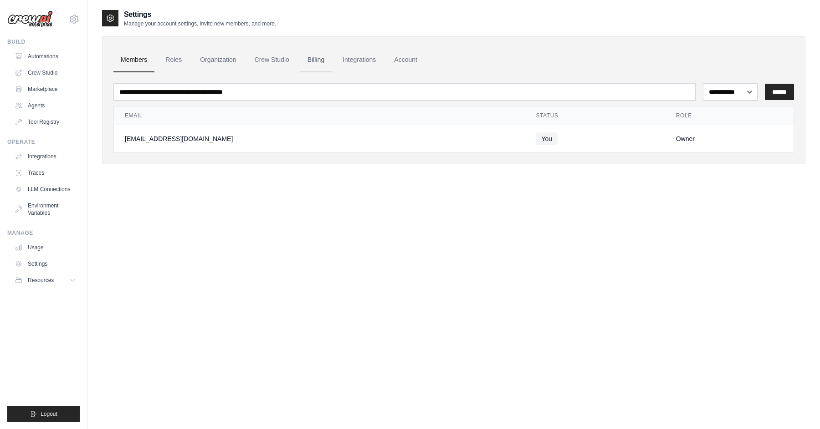
click at [321, 60] on link "Billing" at bounding box center [315, 60] width 31 height 25
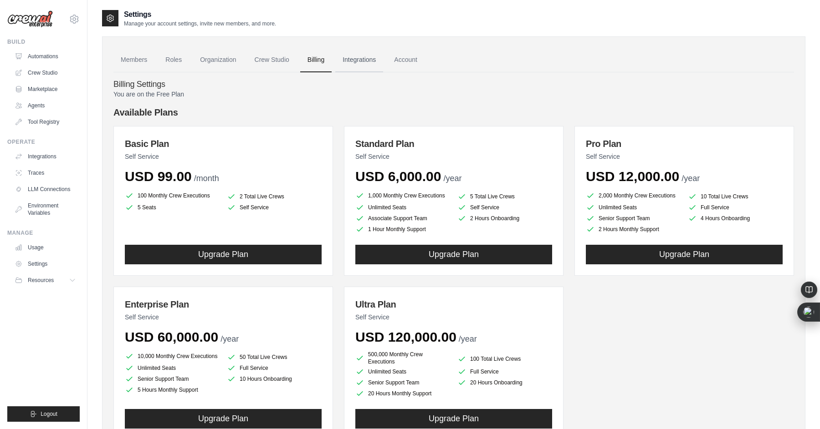
click at [364, 57] on link "Integrations" at bounding box center [359, 60] width 48 height 25
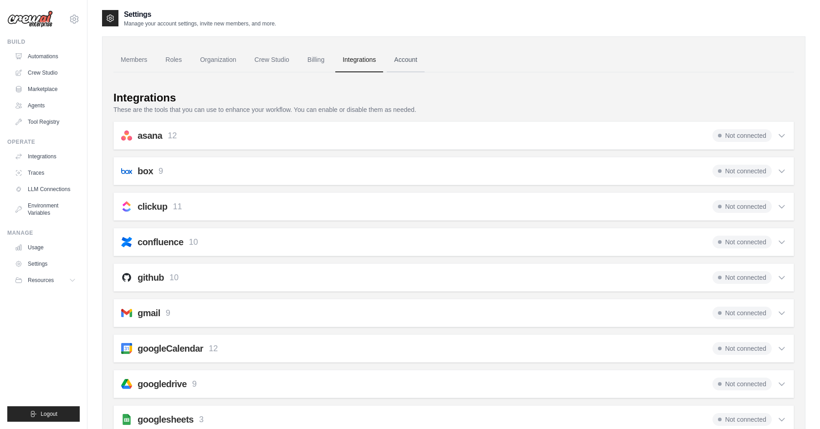
click at [393, 60] on link "Account" at bounding box center [406, 60] width 38 height 25
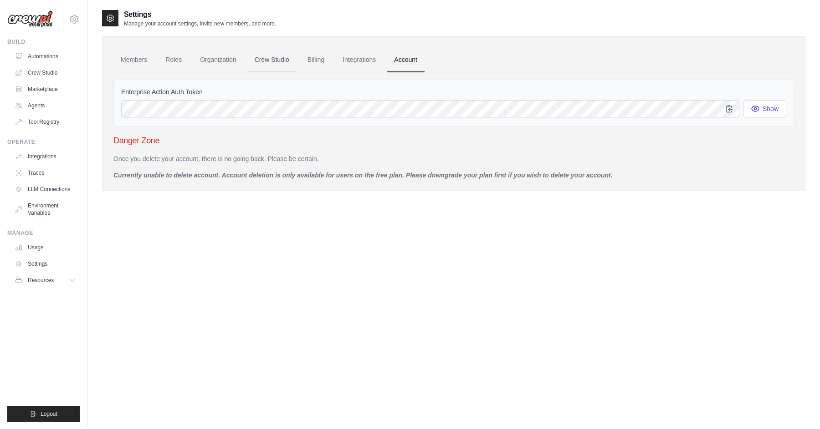
click at [285, 59] on link "Crew Studio" at bounding box center [271, 60] width 49 height 25
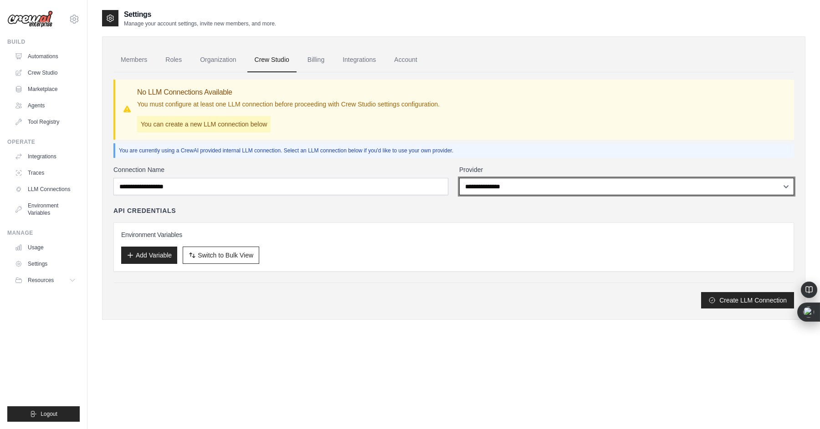
click at [499, 190] on select "**********" at bounding box center [626, 186] width 335 height 17
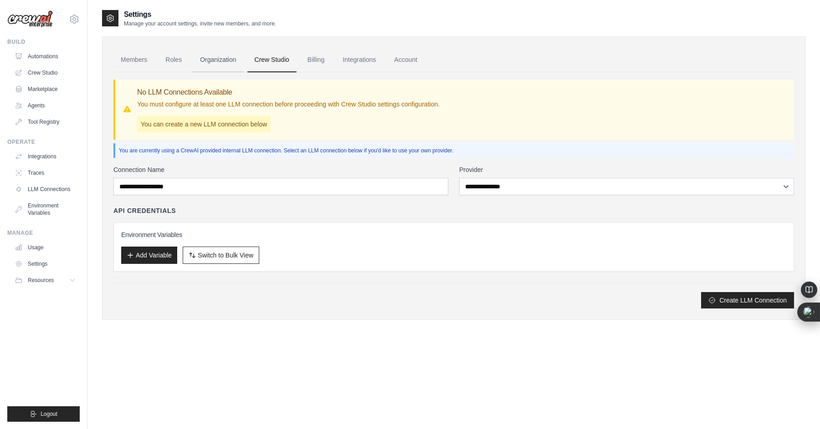
click at [216, 65] on link "Organization" at bounding box center [218, 60] width 51 height 25
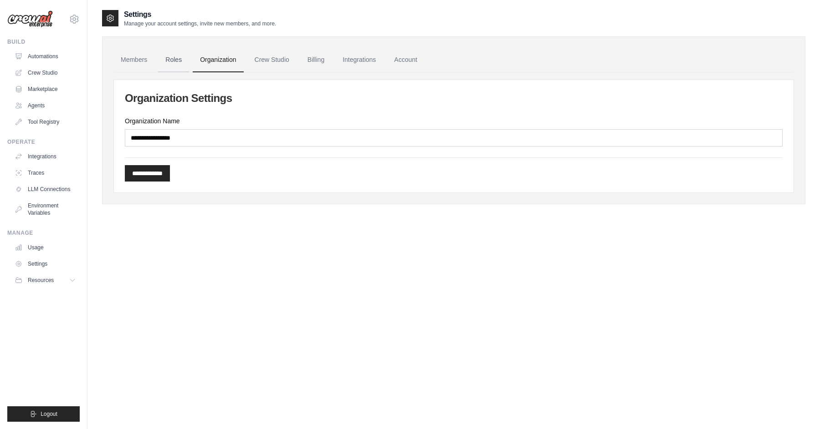
click at [178, 61] on link "Roles" at bounding box center [173, 60] width 31 height 25
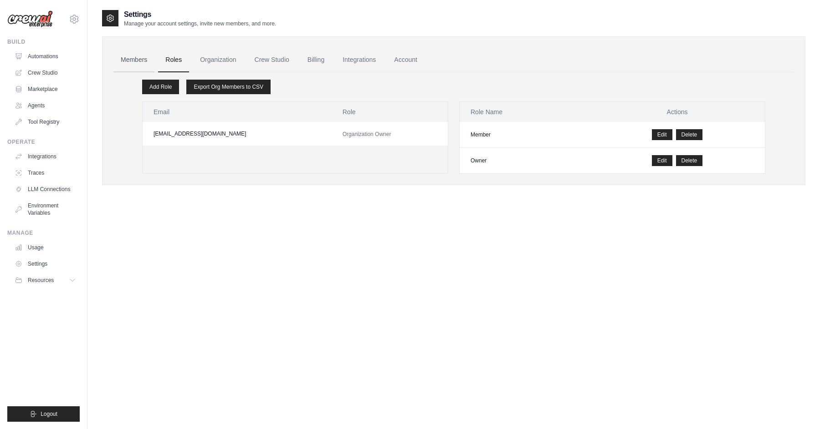
click at [135, 63] on link "Members" at bounding box center [133, 60] width 41 height 25
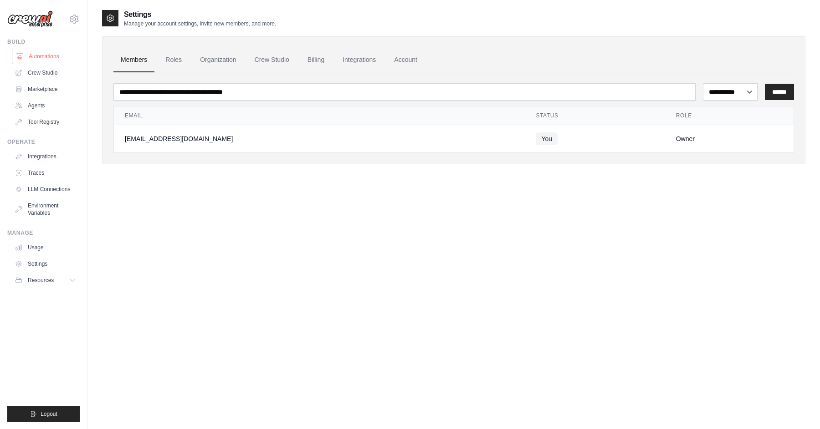
click at [31, 57] on link "Automations" at bounding box center [46, 56] width 69 height 15
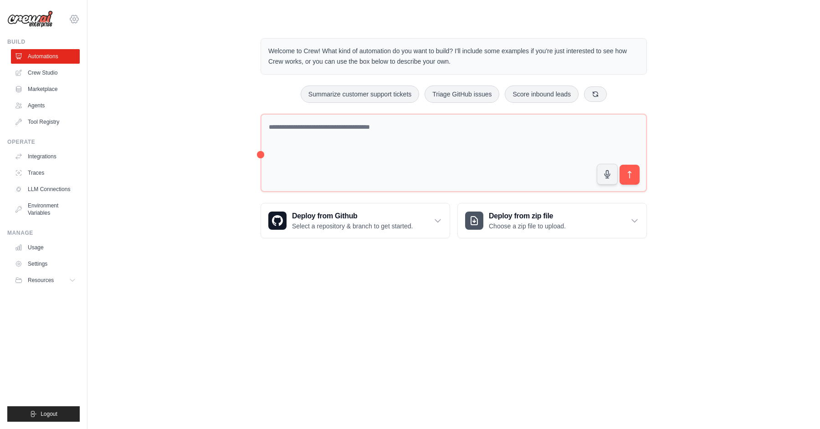
click at [73, 18] on icon at bounding box center [74, 19] width 3 height 3
click at [151, 175] on div "Welcome to Crew! What kind of automation do you want to build? I'll include som…" at bounding box center [453, 139] width 703 height 230
click at [41, 247] on link "Usage" at bounding box center [46, 247] width 69 height 15
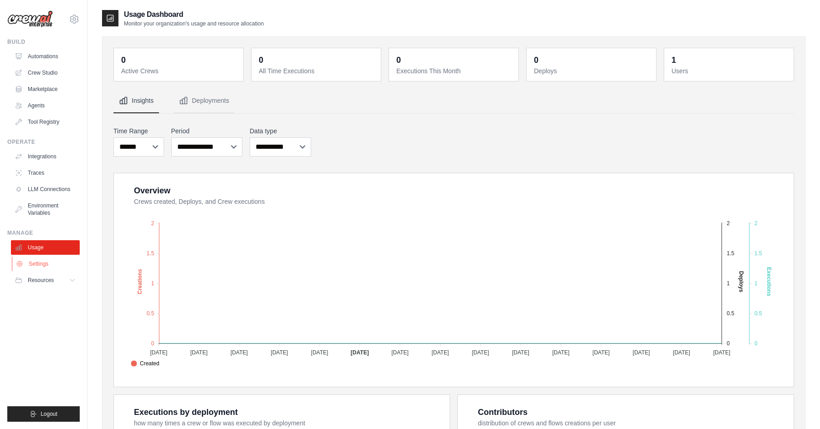
click at [40, 263] on link "Settings" at bounding box center [46, 264] width 69 height 15
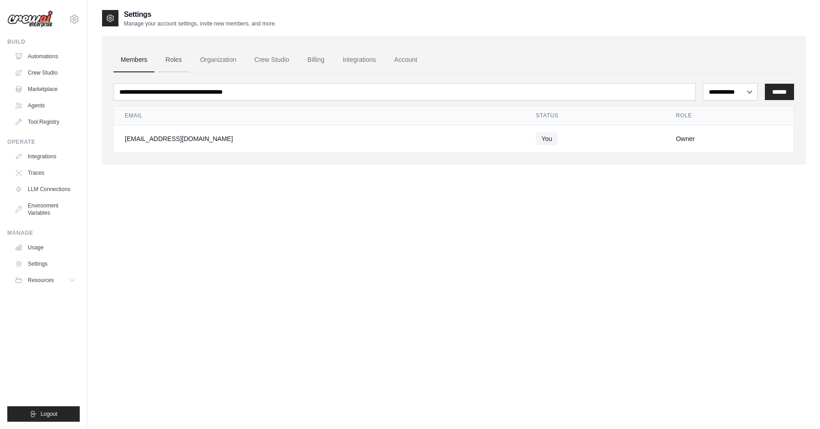
click at [172, 61] on link "Roles" at bounding box center [173, 60] width 31 height 25
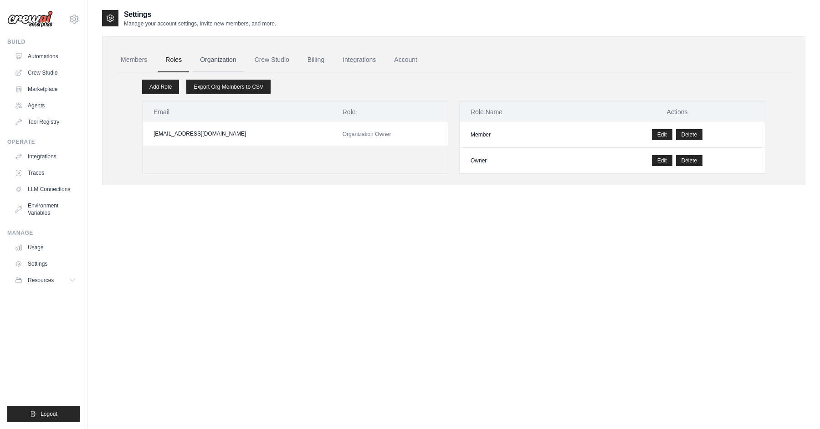
click at [208, 60] on link "Organization" at bounding box center [218, 60] width 51 height 25
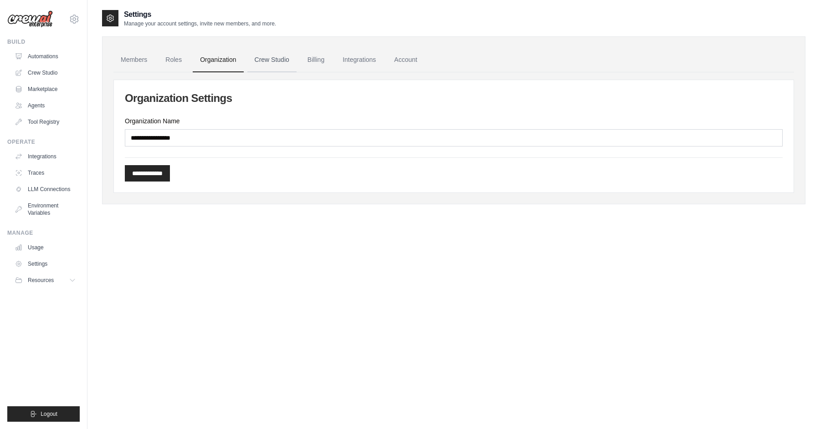
click at [255, 60] on link "Crew Studio" at bounding box center [271, 60] width 49 height 25
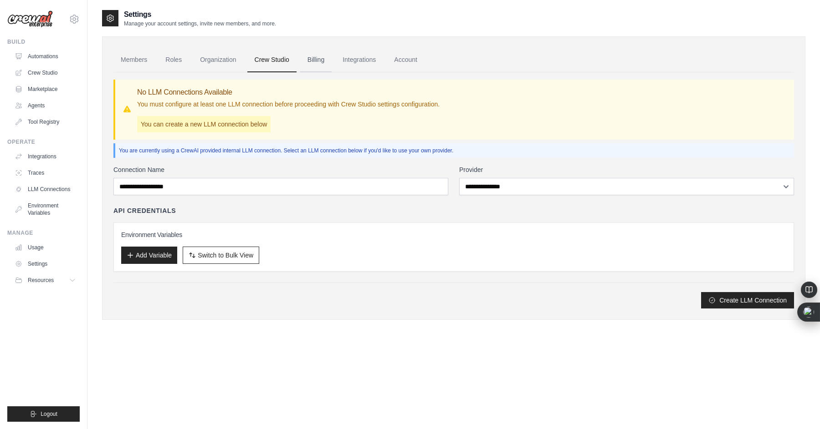
click at [318, 62] on link "Billing" at bounding box center [315, 60] width 31 height 25
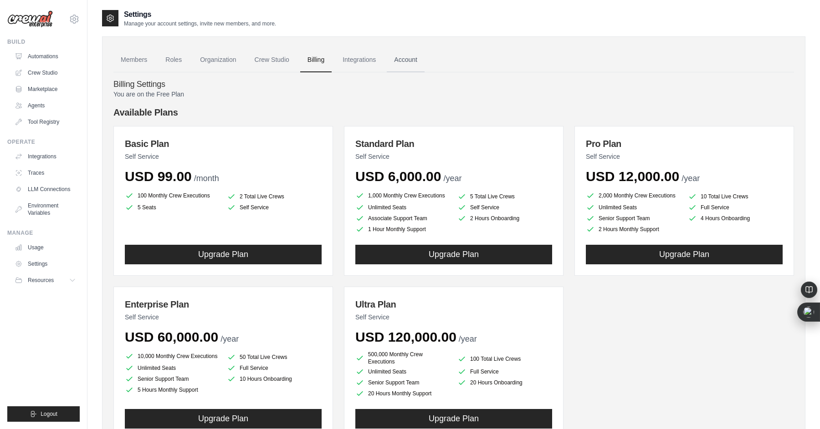
click at [407, 56] on link "Account" at bounding box center [406, 60] width 38 height 25
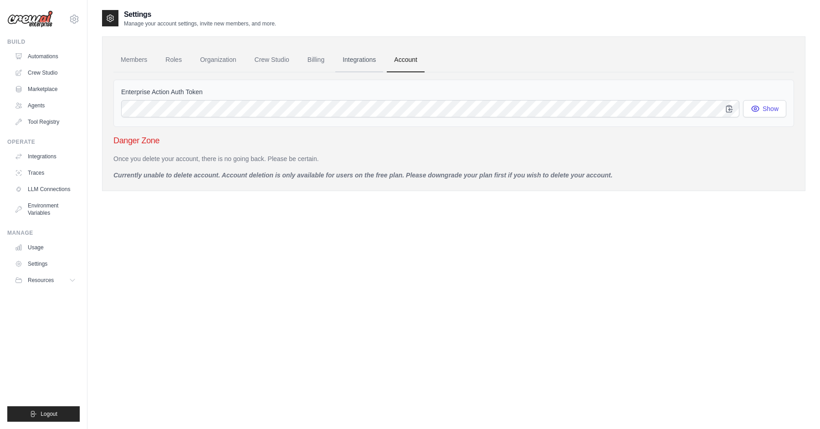
click at [355, 57] on link "Integrations" at bounding box center [359, 60] width 48 height 25
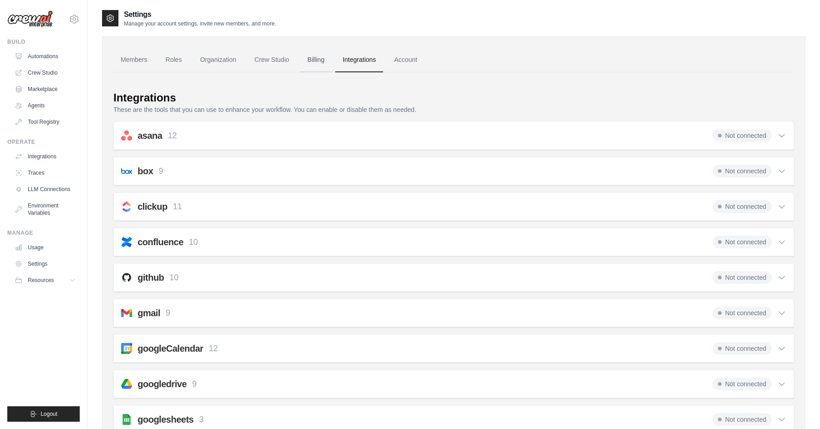
click at [309, 60] on link "Billing" at bounding box center [315, 60] width 31 height 25
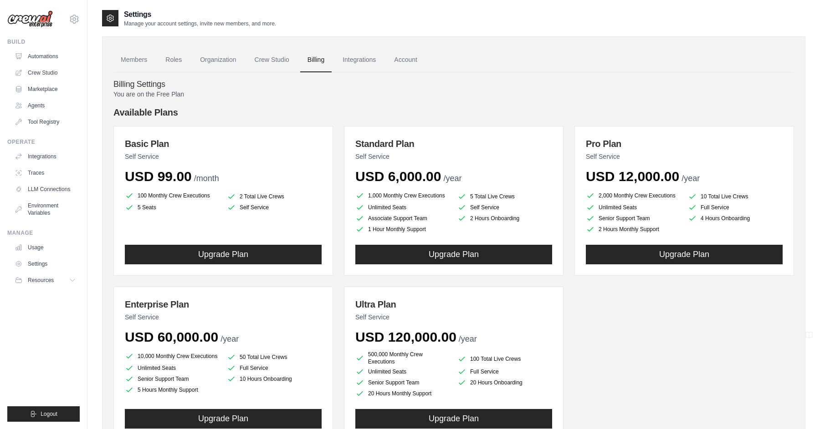
click at [270, 61] on link "Crew Studio" at bounding box center [271, 60] width 49 height 25
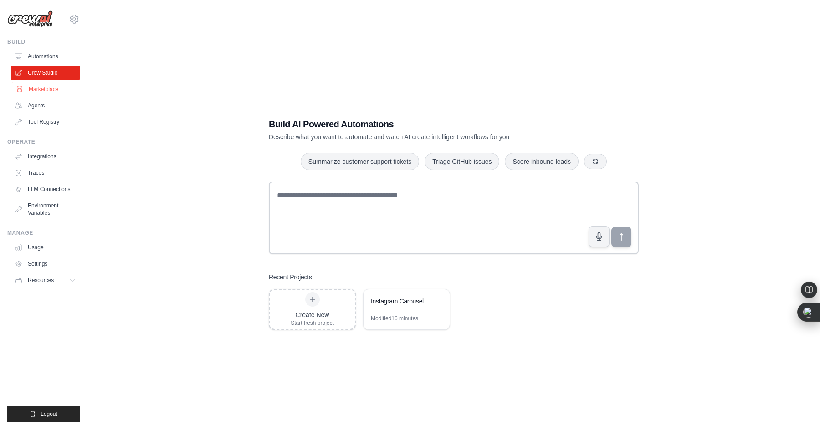
click at [46, 89] on link "Marketplace" at bounding box center [46, 89] width 69 height 15
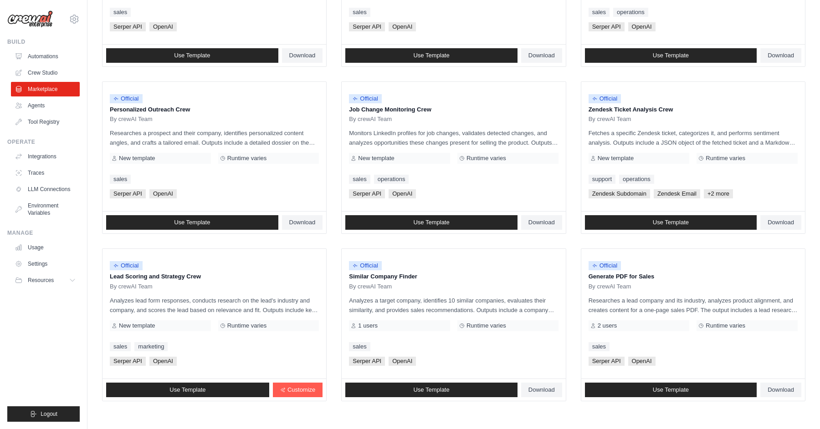
scroll to position [414, 0]
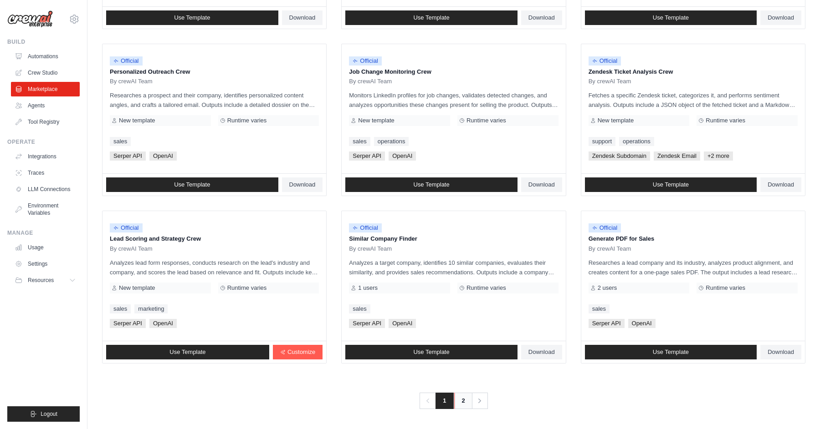
click at [460, 400] on link "2" at bounding box center [463, 401] width 18 height 16
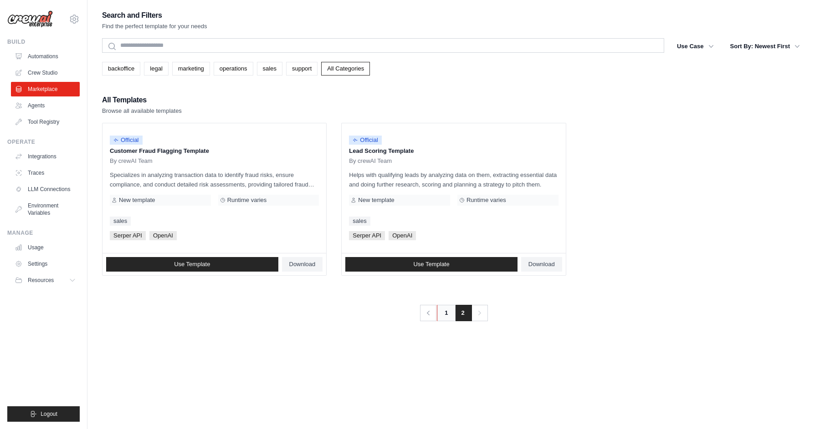
click at [446, 315] on link "1" at bounding box center [446, 313] width 18 height 16
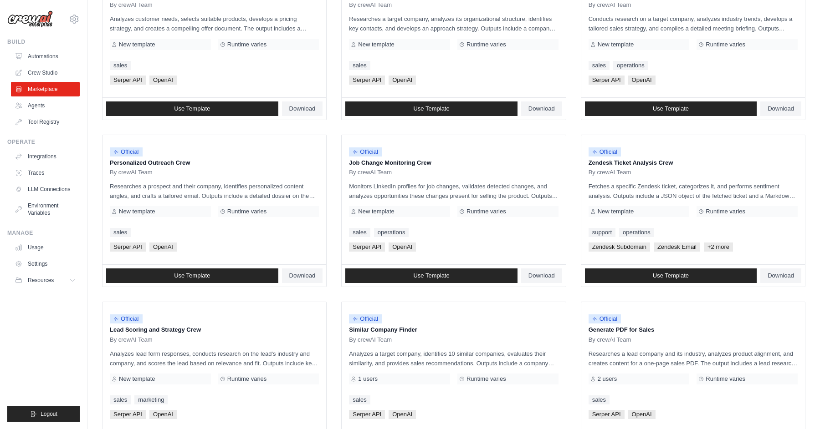
scroll to position [414, 0]
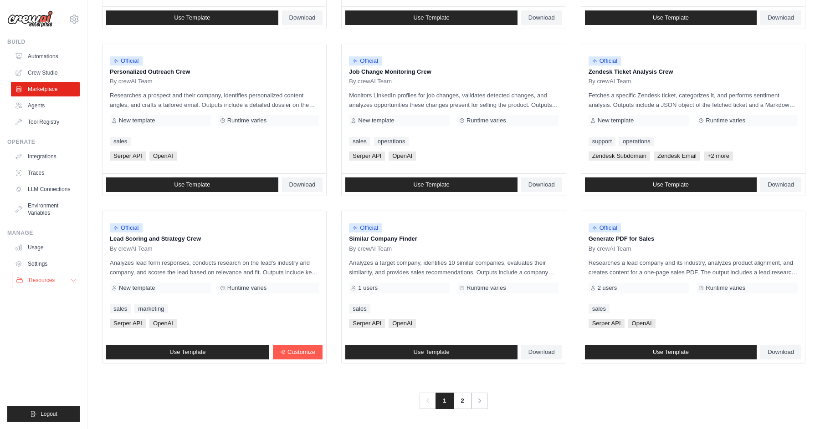
click at [36, 284] on button "Resources" at bounding box center [46, 280] width 69 height 15
click at [40, 260] on link "Settings" at bounding box center [46, 264] width 69 height 15
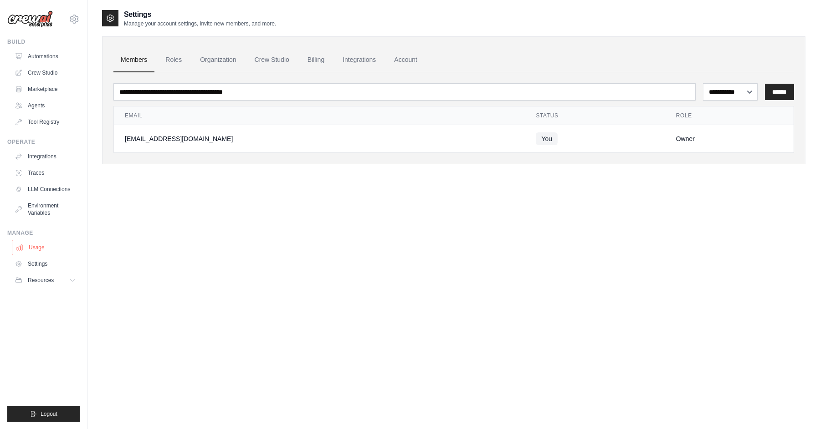
click at [35, 245] on link "Usage" at bounding box center [46, 247] width 69 height 15
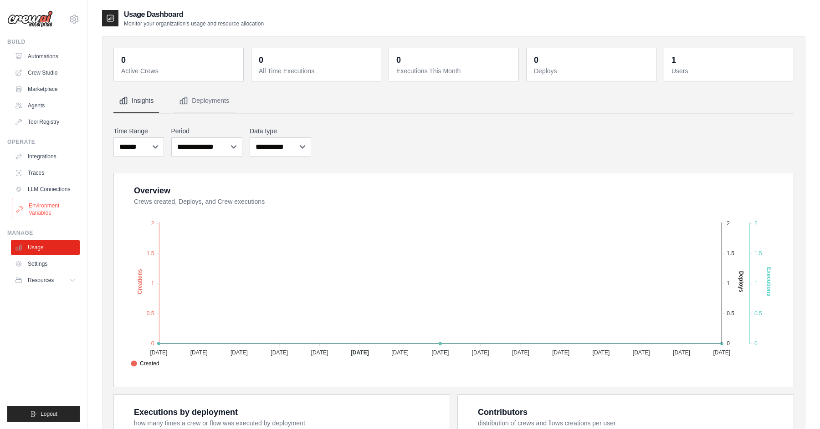
click at [39, 209] on link "Environment Variables" at bounding box center [46, 210] width 69 height 22
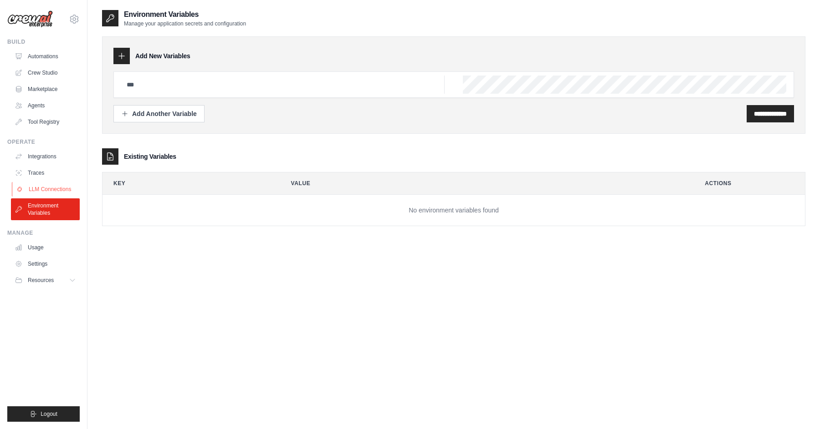
click at [46, 187] on link "LLM Connections" at bounding box center [46, 189] width 69 height 15
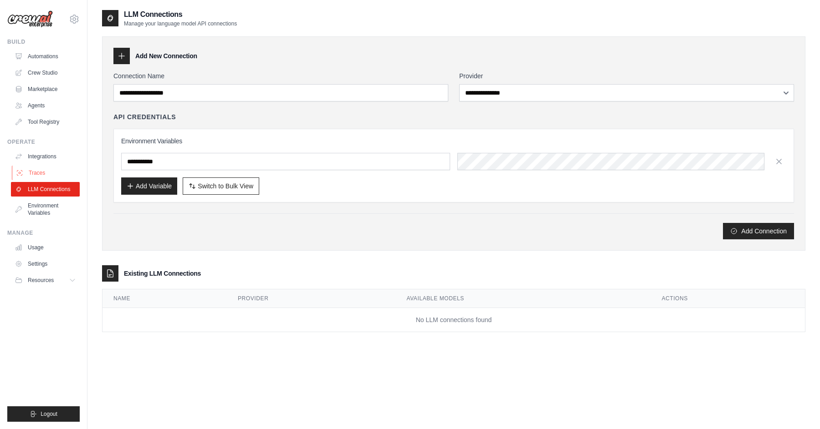
click at [39, 171] on link "Traces" at bounding box center [46, 173] width 69 height 15
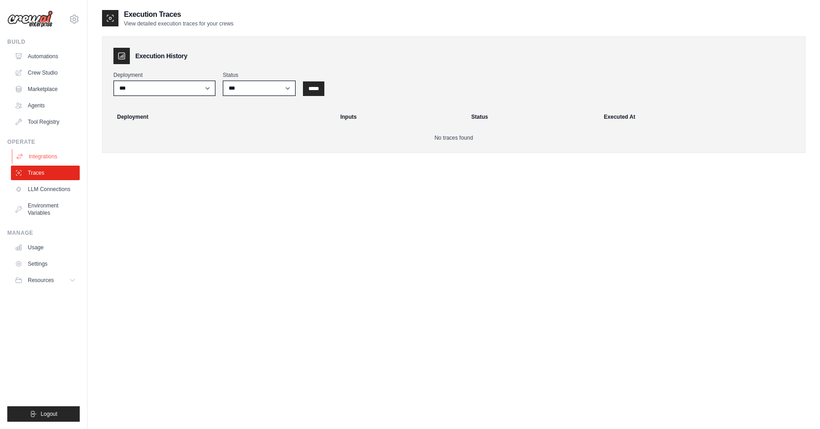
click at [42, 156] on link "Integrations" at bounding box center [46, 156] width 69 height 15
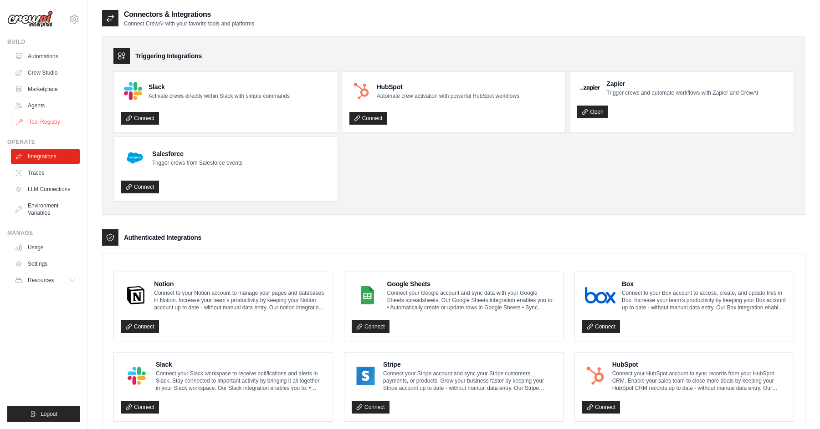
click at [51, 121] on link "Tool Registry" at bounding box center [46, 122] width 69 height 15
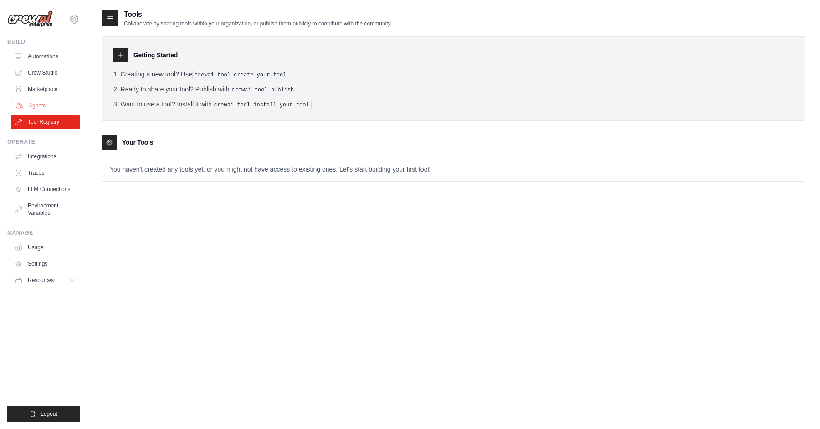
click at [43, 103] on link "Agents" at bounding box center [46, 105] width 69 height 15
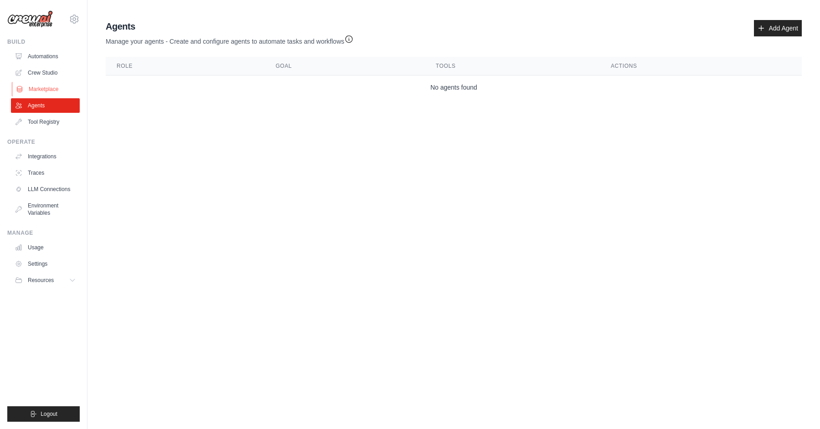
click at [45, 89] on link "Marketplace" at bounding box center [46, 89] width 69 height 15
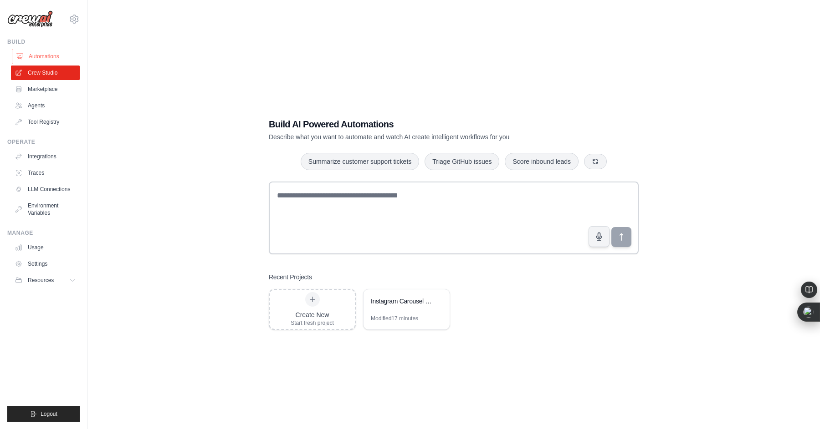
click at [49, 56] on link "Automations" at bounding box center [46, 56] width 69 height 15
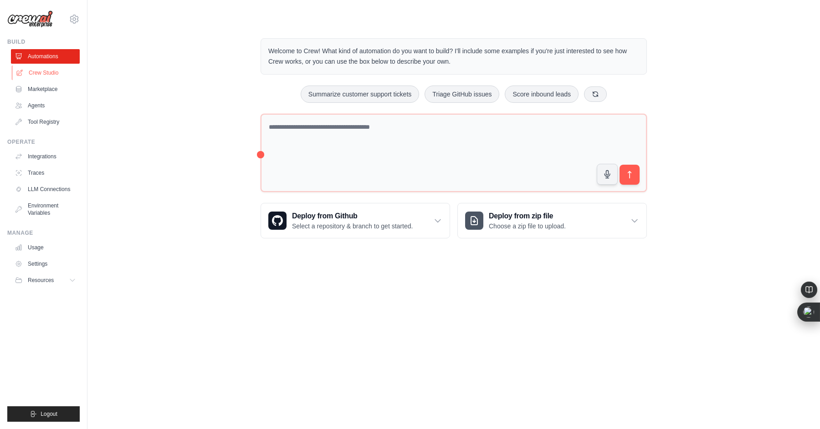
click at [48, 74] on link "Crew Studio" at bounding box center [46, 73] width 69 height 15
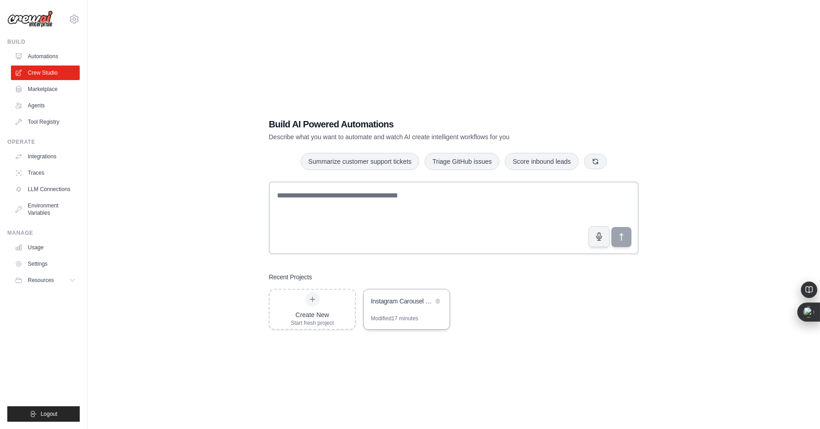
click at [388, 311] on div "Instagram Carousel Creator" at bounding box center [406, 303] width 86 height 26
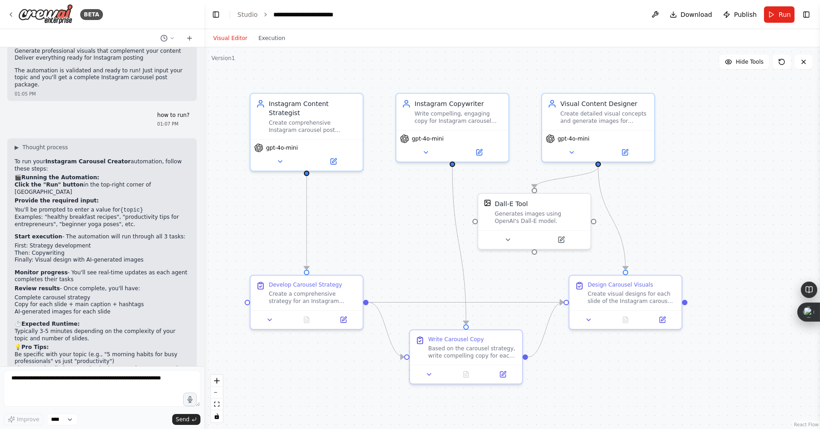
scroll to position [732, 0]
click at [173, 38] on icon at bounding box center [171, 38] width 5 height 5
click at [172, 38] on div at bounding box center [102, 214] width 204 height 429
click at [61, 421] on select "****" at bounding box center [62, 420] width 31 height 12
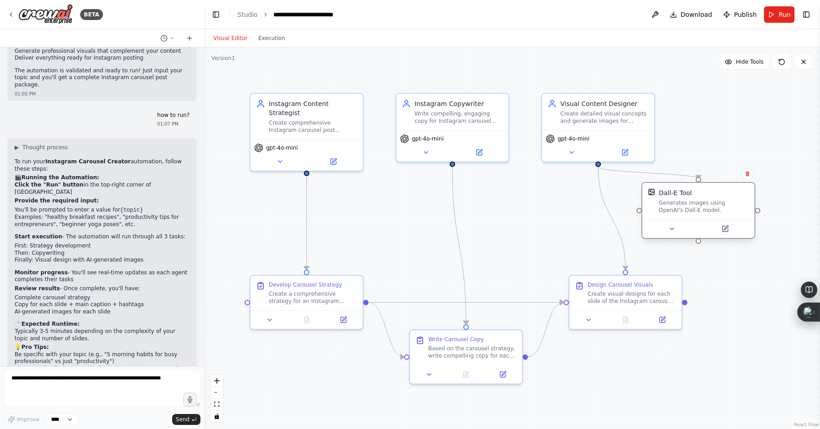
drag, startPoint x: 518, startPoint y: 219, endPoint x: 688, endPoint y: 210, distance: 169.6
click at [688, 210] on div "Generates images using OpenAI's Dall-E model." at bounding box center [704, 206] width 90 height 15
click at [695, 16] on span "Download" at bounding box center [696, 14] width 32 height 9
click at [65, 384] on textarea at bounding box center [102, 389] width 197 height 36
type textarea "**********"
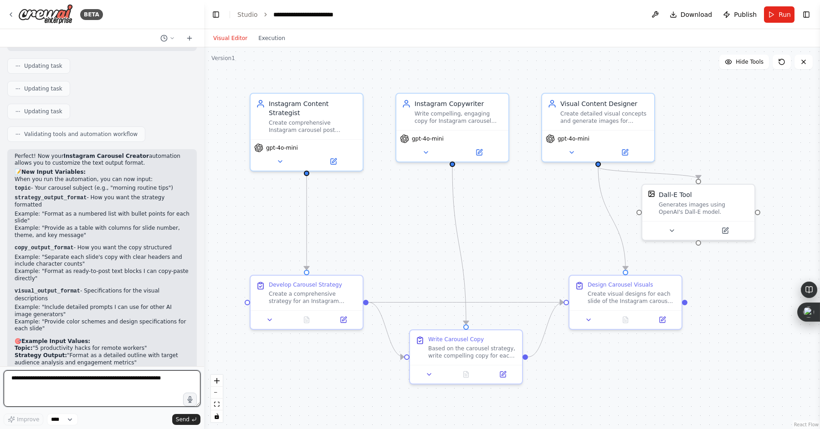
scroll to position [1191, 0]
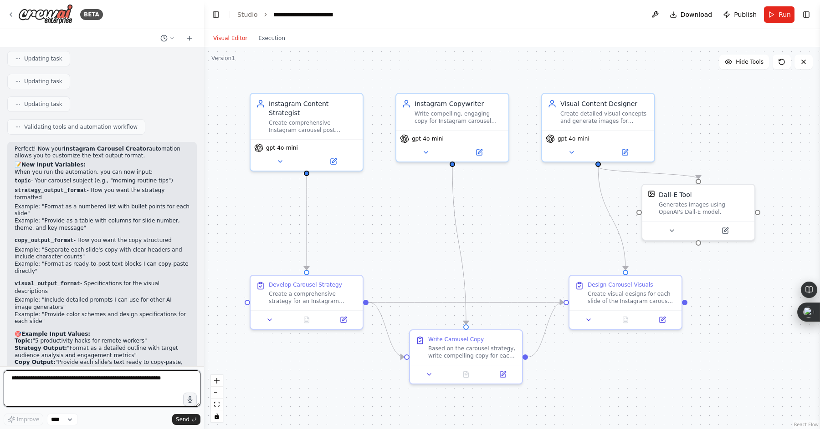
click at [120, 381] on textarea at bounding box center [102, 389] width 197 height 36
type textarea "******"
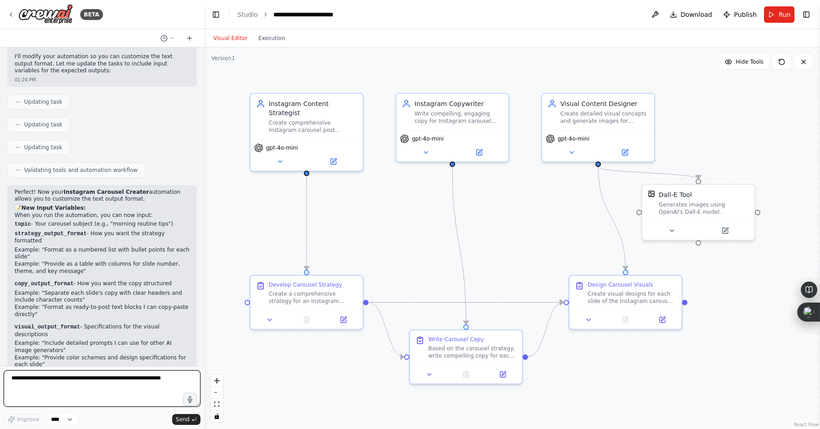
scroll to position [1146, 0]
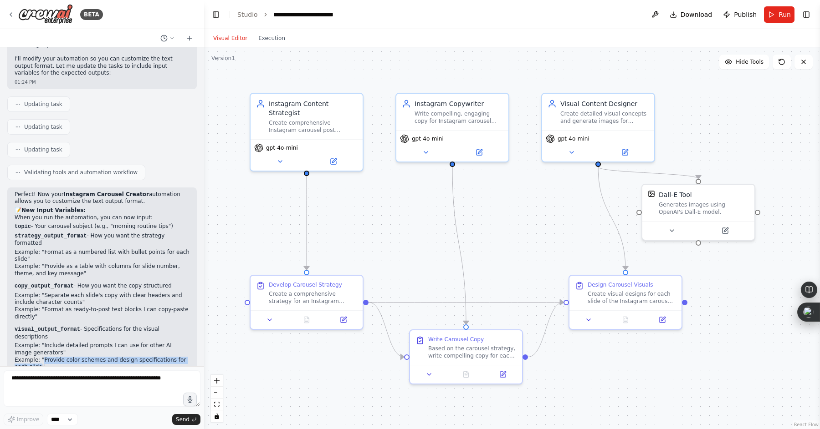
drag, startPoint x: 41, startPoint y: 307, endPoint x: 43, endPoint y: 298, distance: 9.7
click at [43, 357] on li "Example: "Provide color schemes and design specifications for each slide"" at bounding box center [102, 364] width 175 height 14
copy li "Provide color schemes and design specifications for each slide"
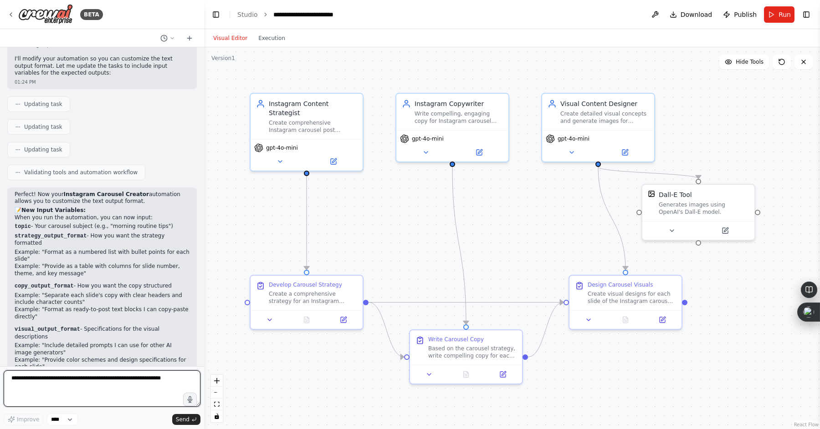
click at [65, 395] on textarea at bounding box center [102, 389] width 197 height 36
paste textarea "**********"
type textarea "**********"
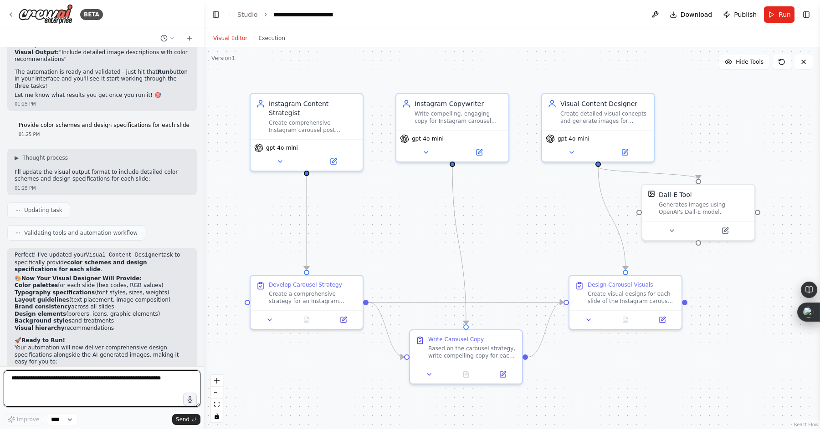
scroll to position [1771, 0]
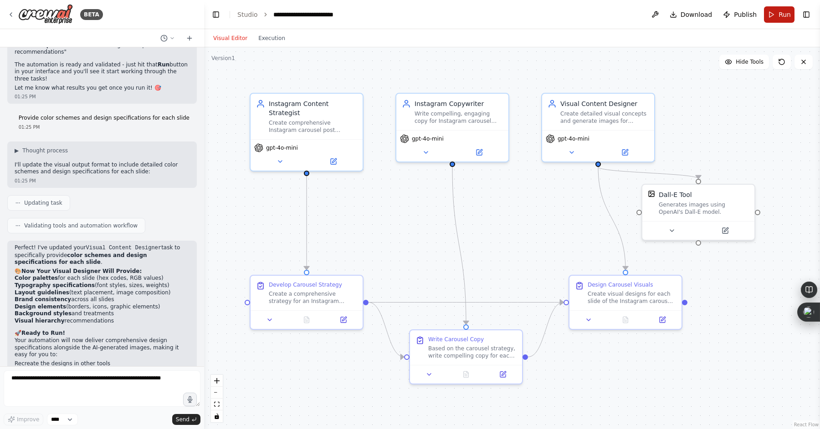
click at [776, 18] on button "Run" at bounding box center [779, 14] width 31 height 16
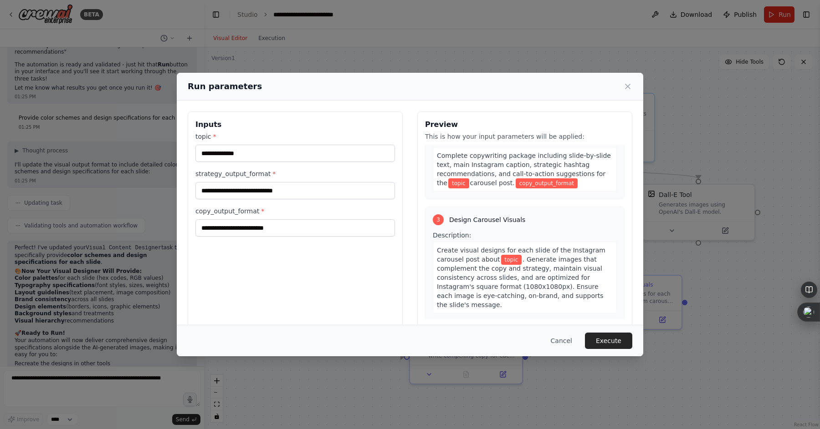
scroll to position [358, 0]
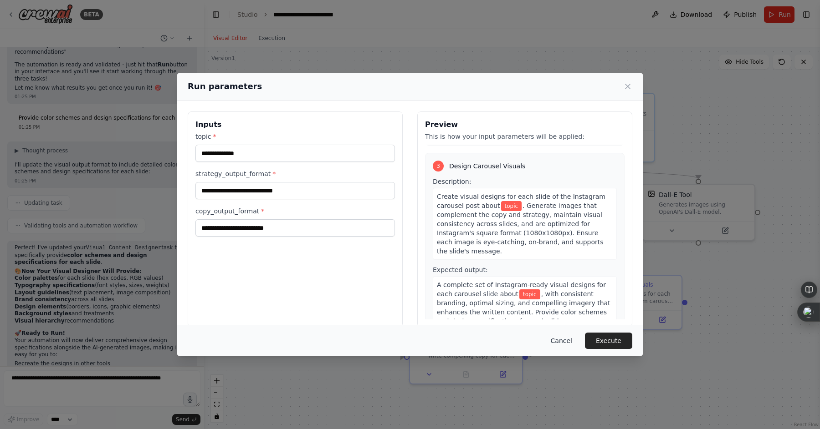
click at [567, 344] on button "Cancel" at bounding box center [561, 341] width 36 height 16
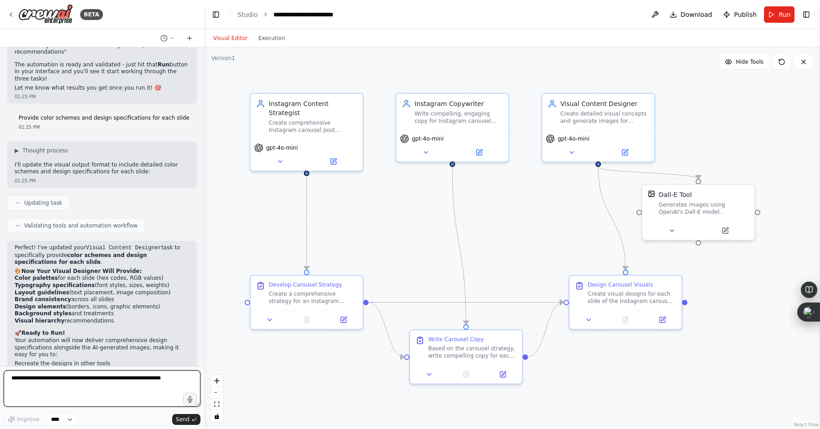
click at [106, 383] on textarea at bounding box center [102, 389] width 197 height 36
type textarea "**********"
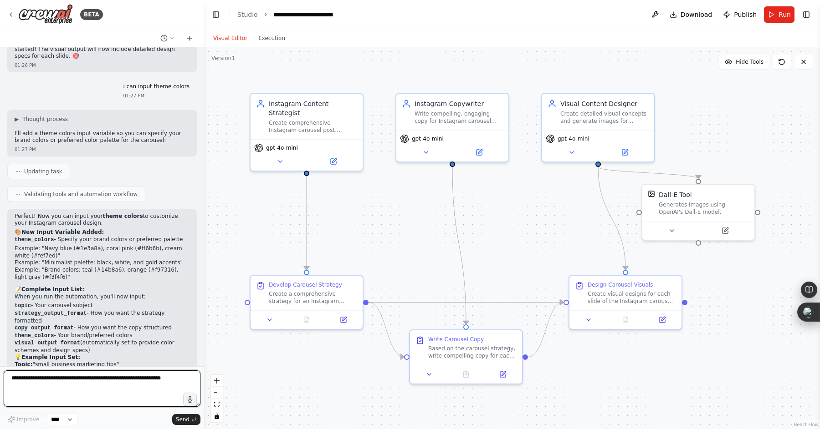
scroll to position [2134, 0]
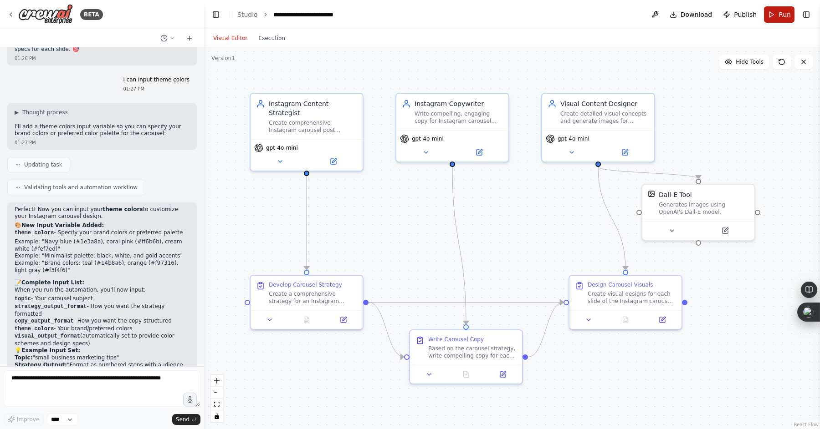
click at [775, 16] on button "Run" at bounding box center [779, 14] width 31 height 16
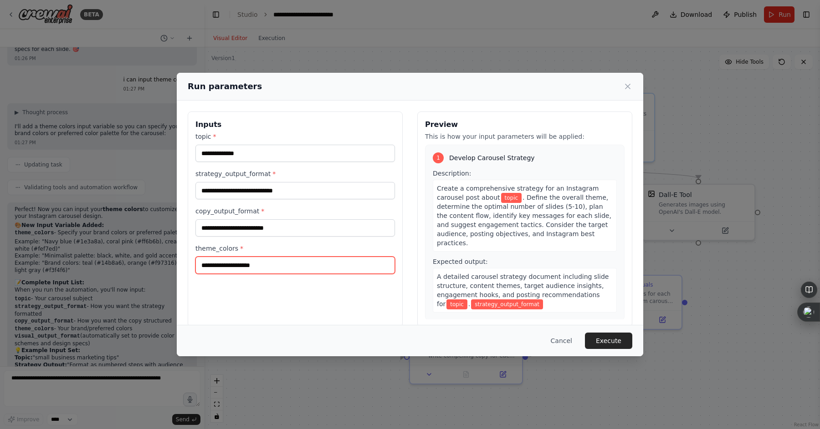
click at [217, 264] on input "theme_colors *" at bounding box center [294, 265] width 199 height 17
type input "*"
type input "***"
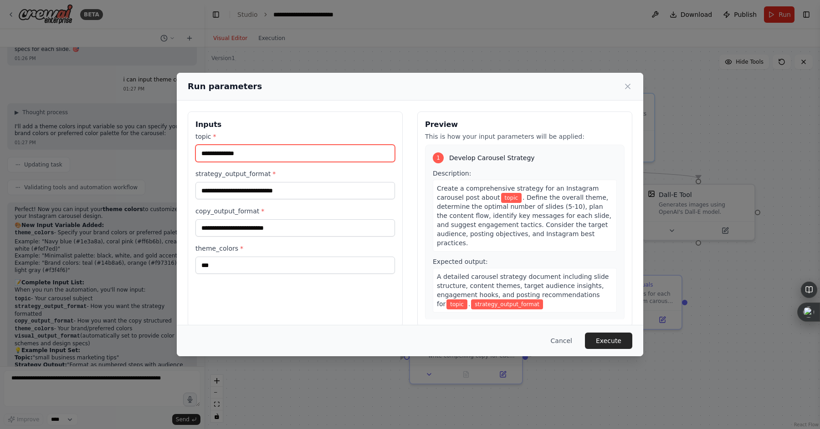
click at [230, 154] on input "topic *" at bounding box center [294, 153] width 199 height 17
click at [557, 338] on button "Cancel" at bounding box center [561, 341] width 36 height 16
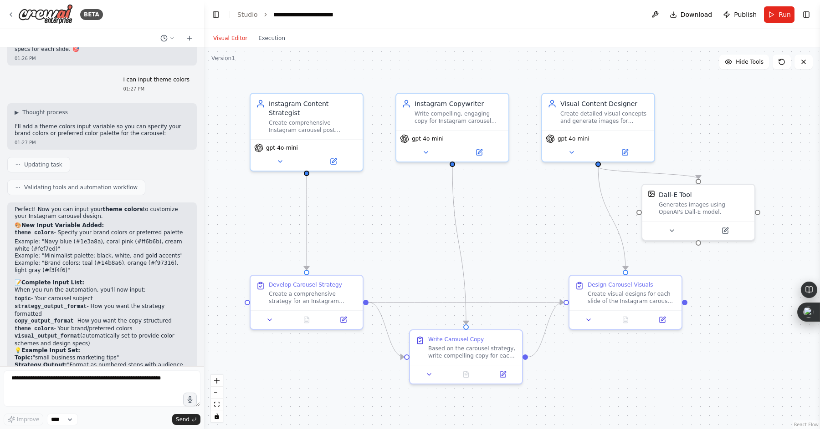
drag, startPoint x: 100, startPoint y: 317, endPoint x: 14, endPoint y: 283, distance: 92.8
click at [14, 283] on div "Perfect! Now you can input your theme colors to customize your Instagram carous…" at bounding box center [101, 320] width 189 height 235
copy ul "Topic: "small business marketing tips" Strategy Output: "Format as numbered ste…"
click at [780, 7] on button "Run" at bounding box center [779, 14] width 31 height 16
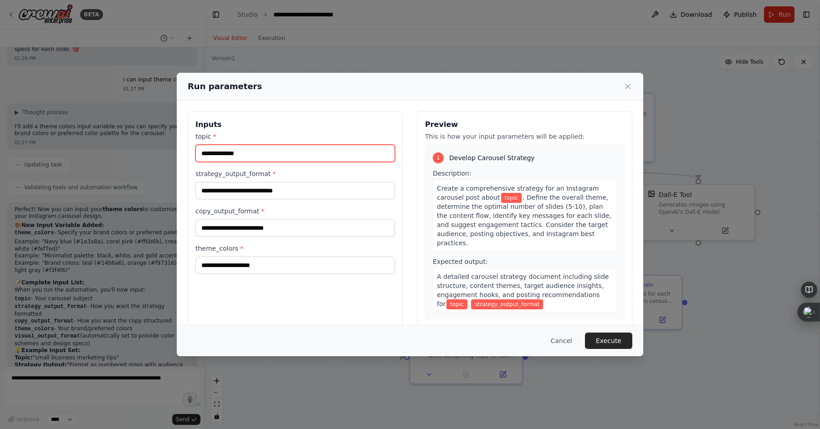
click at [313, 154] on input "topic *" at bounding box center [294, 153] width 199 height 17
paste input "**********"
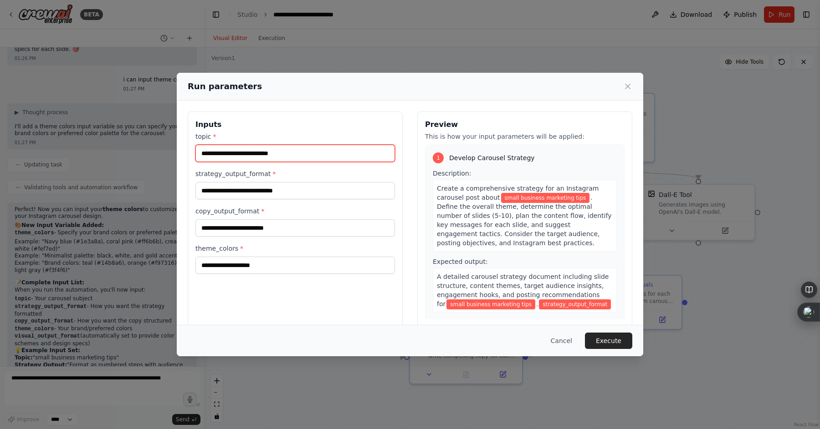
type input "**********"
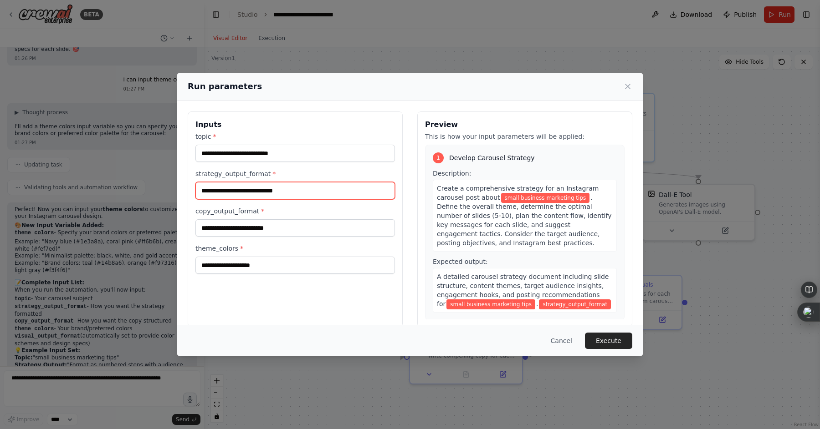
click at [309, 194] on input "strategy_output_format *" at bounding box center [294, 190] width 199 height 17
click at [285, 188] on input "strategy_output_format *" at bounding box center [294, 190] width 199 height 17
paste input "**********"
type input "**********"
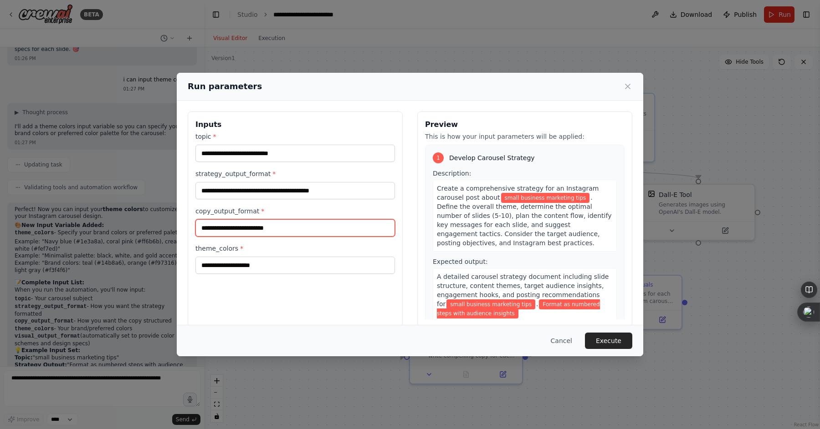
click at [286, 234] on input "copy_output_format *" at bounding box center [294, 228] width 199 height 17
paste input "**********"
type input "**********"
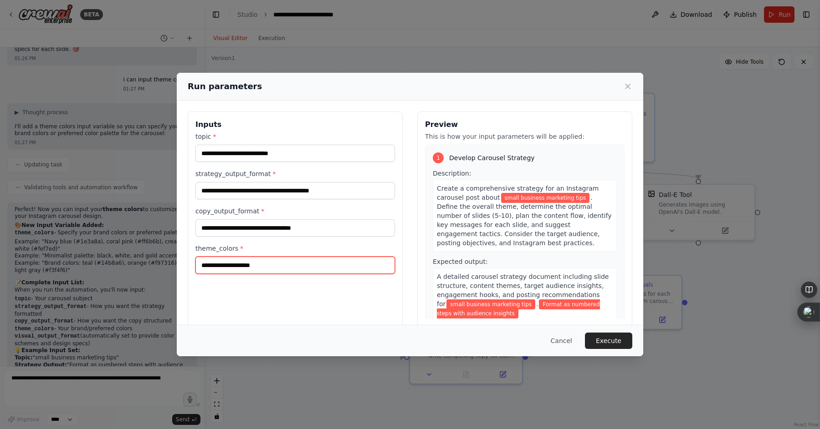
click at [261, 262] on input "theme_colors *" at bounding box center [294, 265] width 199 height 17
paste input "**********"
type input "**********"
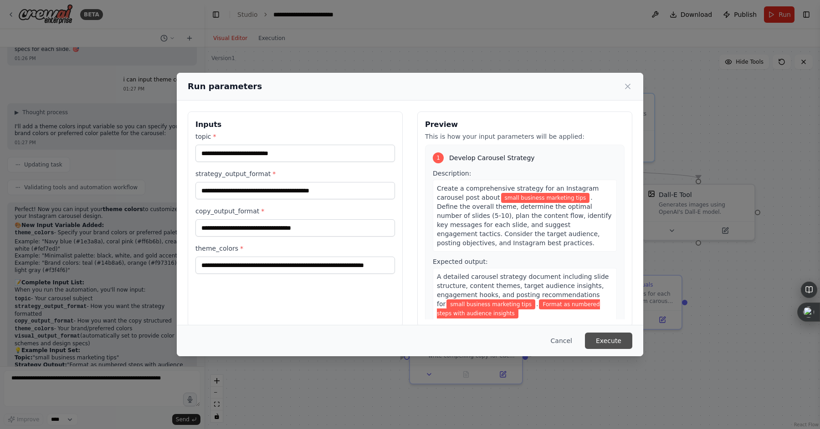
scroll to position [0, 0]
click at [614, 336] on button "Execute" at bounding box center [608, 341] width 47 height 16
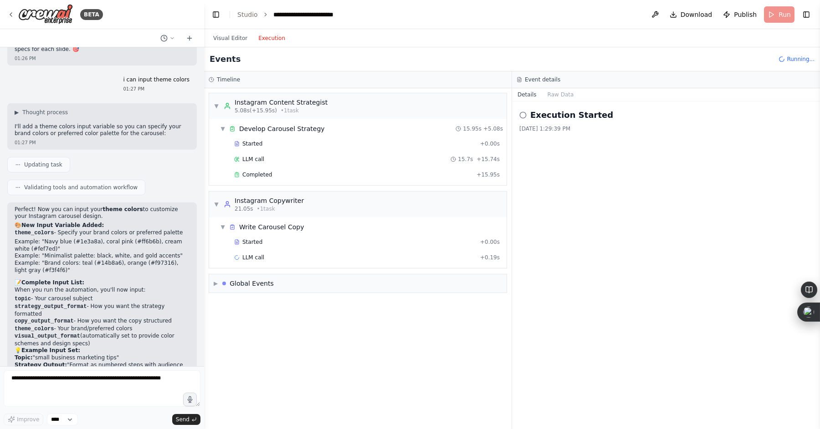
click at [277, 40] on button "Execution" at bounding box center [272, 38] width 38 height 11
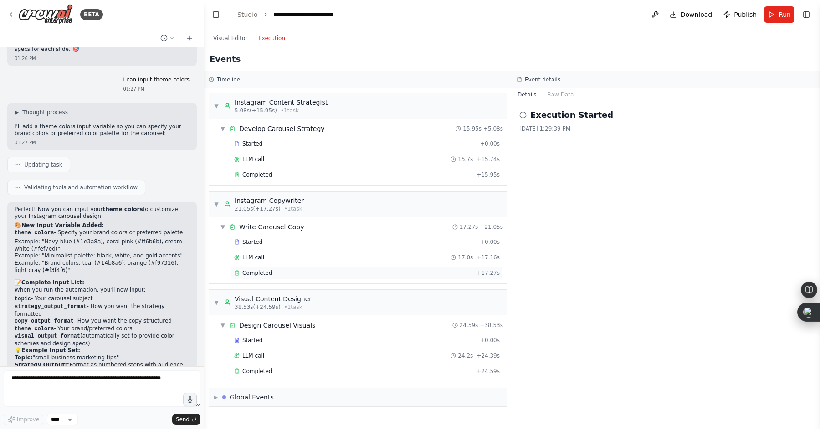
click at [258, 272] on span "Completed" at bounding box center [257, 273] width 30 height 7
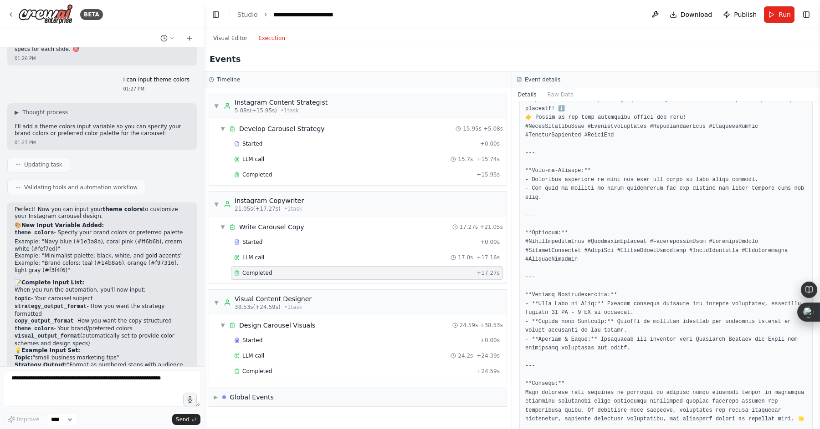
scroll to position [790, 0]
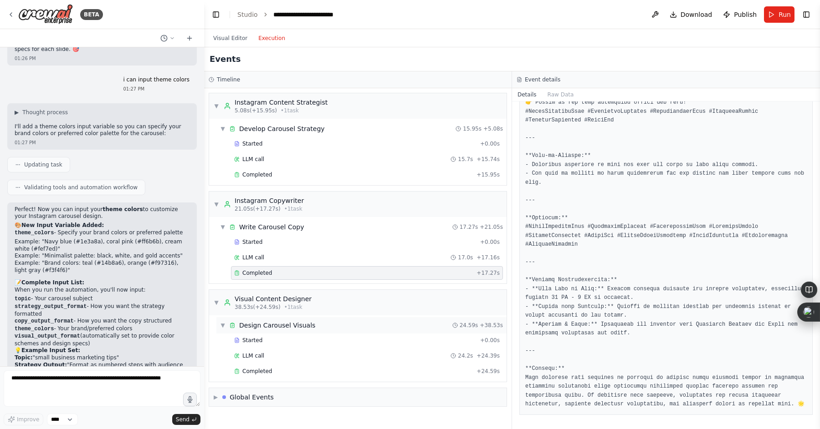
click at [335, 326] on div "▼ Design Carousel Visuals 24.59s + 38.53s" at bounding box center [361, 325] width 290 height 16
click at [335, 326] on div "▶ Design Carousel Visuals 24.59s + 38.53s" at bounding box center [361, 325] width 290 height 16
click at [215, 397] on span "▶" at bounding box center [216, 397] width 4 height 7
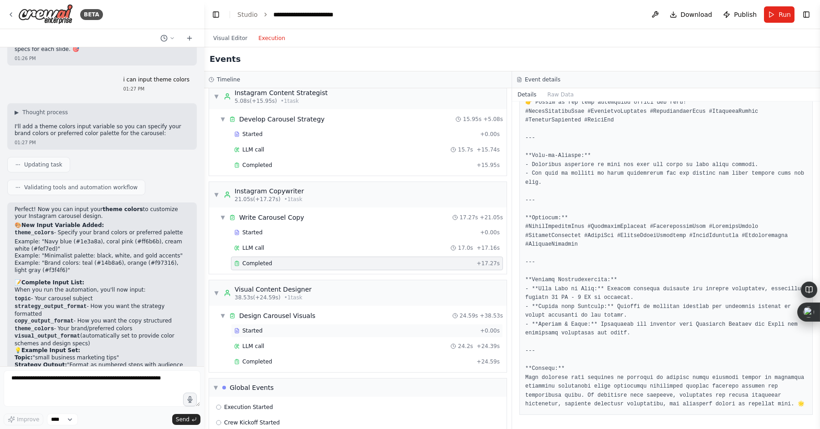
scroll to position [0, 0]
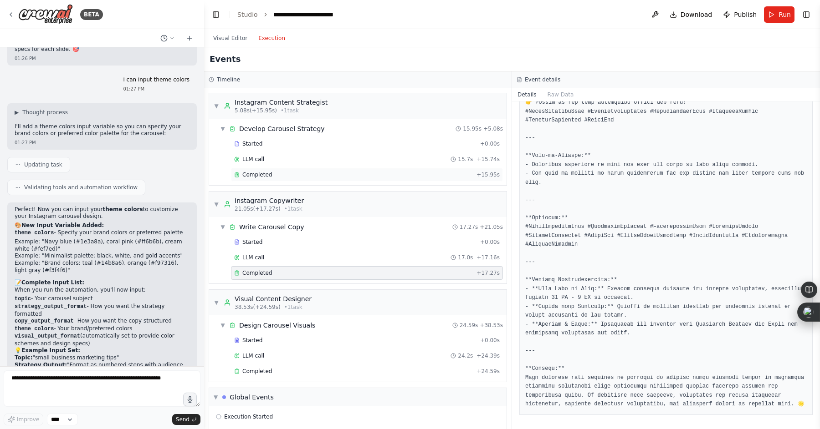
click at [284, 178] on div "Completed" at bounding box center [353, 174] width 239 height 7
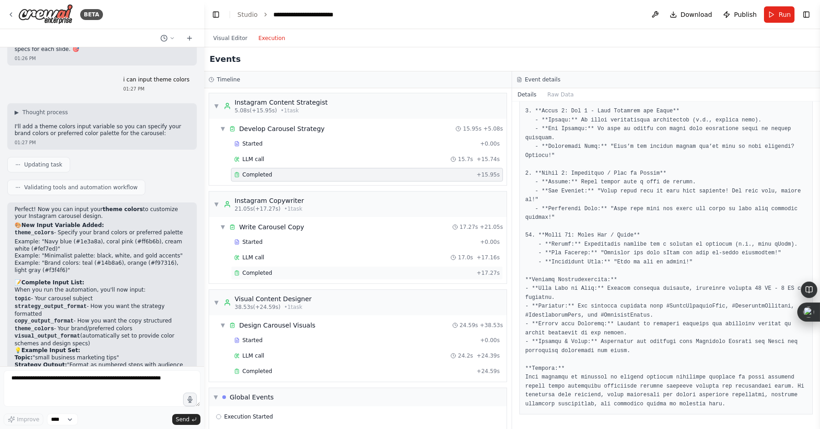
click at [391, 270] on div "Completed" at bounding box center [353, 273] width 239 height 7
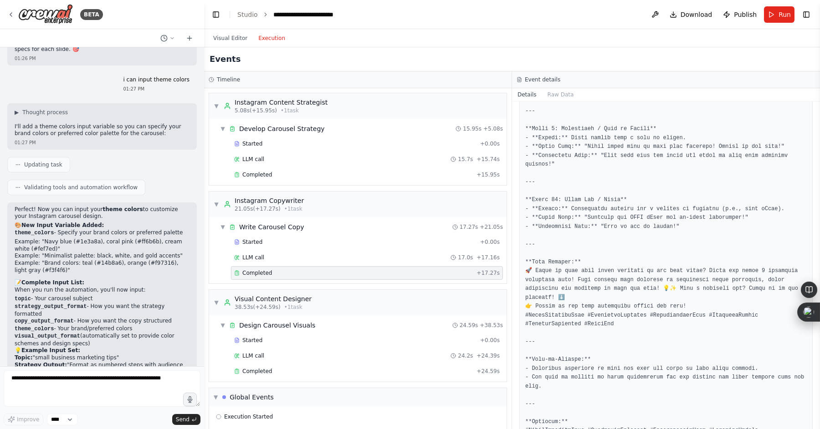
scroll to position [790, 0]
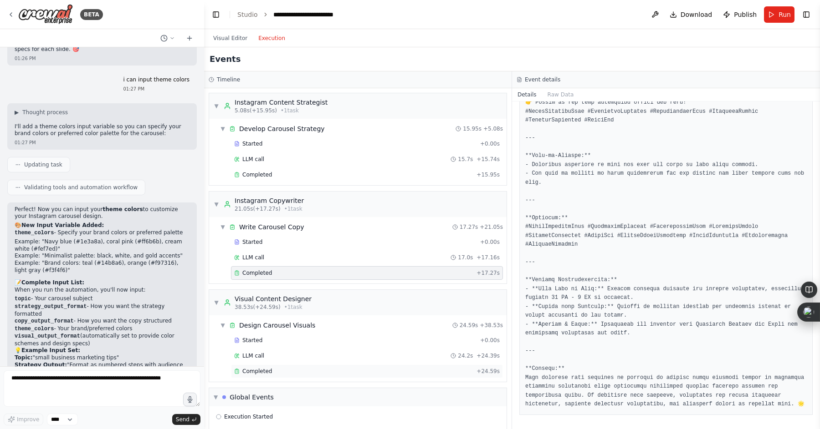
click at [328, 371] on div "Completed" at bounding box center [353, 371] width 239 height 7
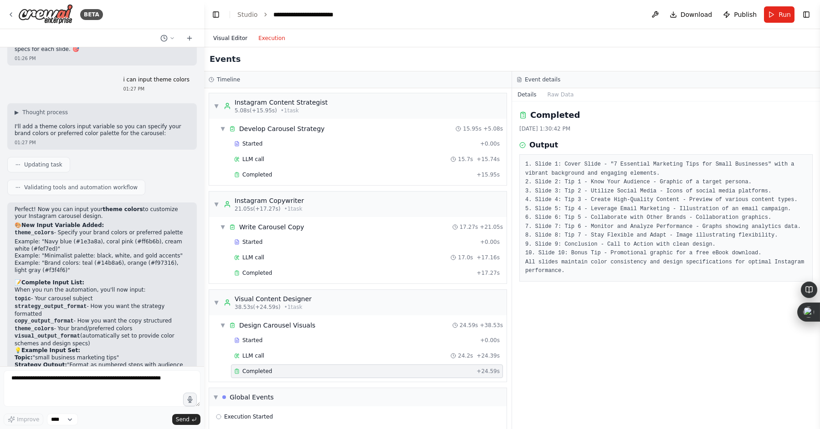
click at [231, 35] on button "Visual Editor" at bounding box center [230, 38] width 45 height 11
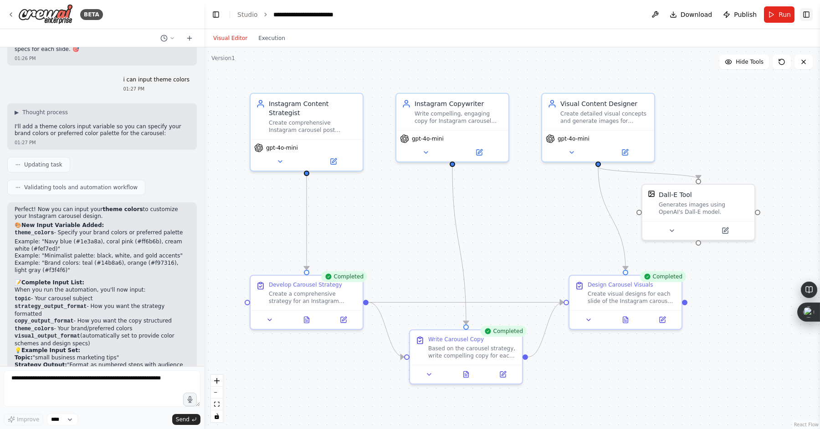
click at [805, 15] on button "Toggle Right Sidebar" at bounding box center [806, 14] width 13 height 13
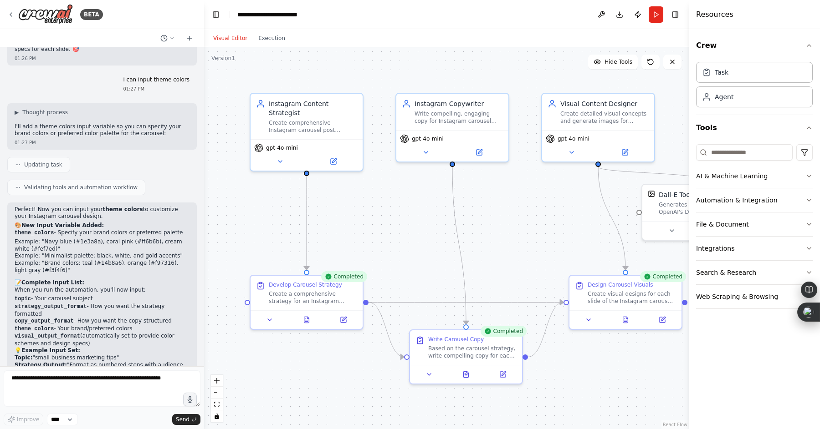
click at [752, 180] on button "AI & Machine Learning" at bounding box center [754, 176] width 117 height 24
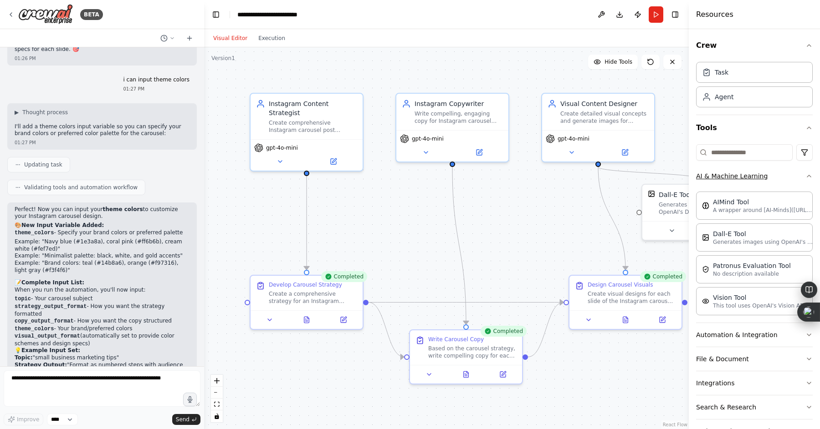
scroll to position [29, 0]
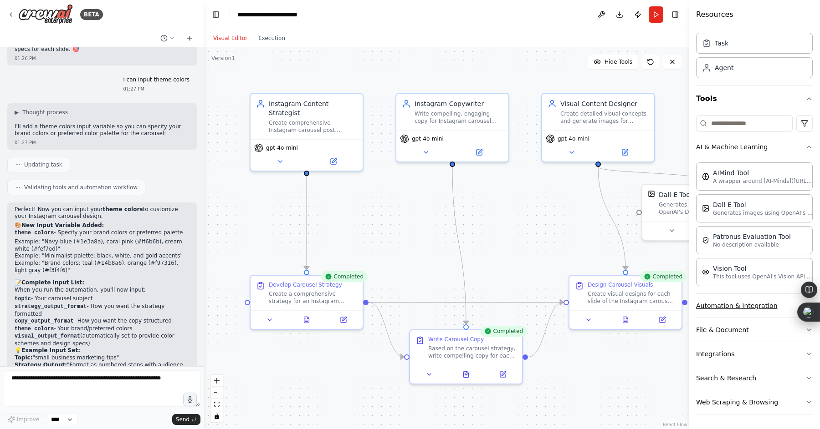
click at [744, 306] on button "Automation & Integration" at bounding box center [754, 306] width 117 height 24
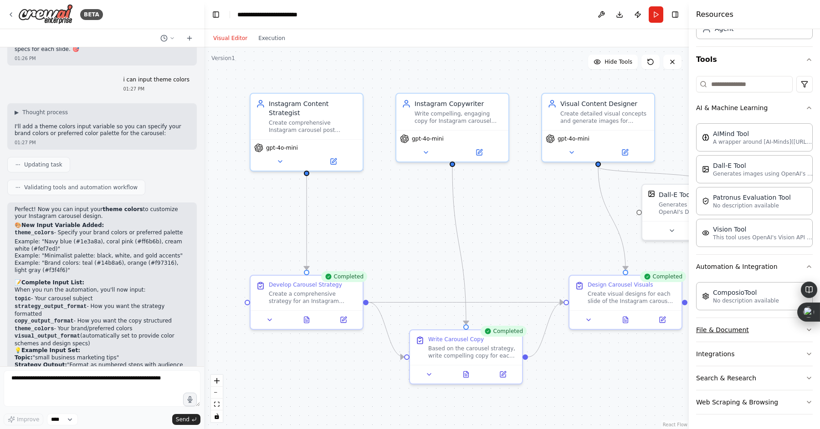
click at [731, 329] on button "File & Document" at bounding box center [754, 330] width 117 height 24
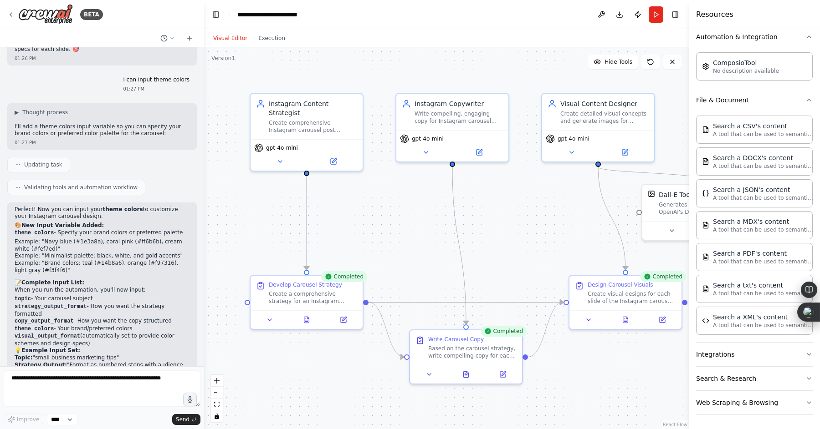
scroll to position [299, 0]
click at [725, 355] on button "Integrations" at bounding box center [754, 354] width 117 height 24
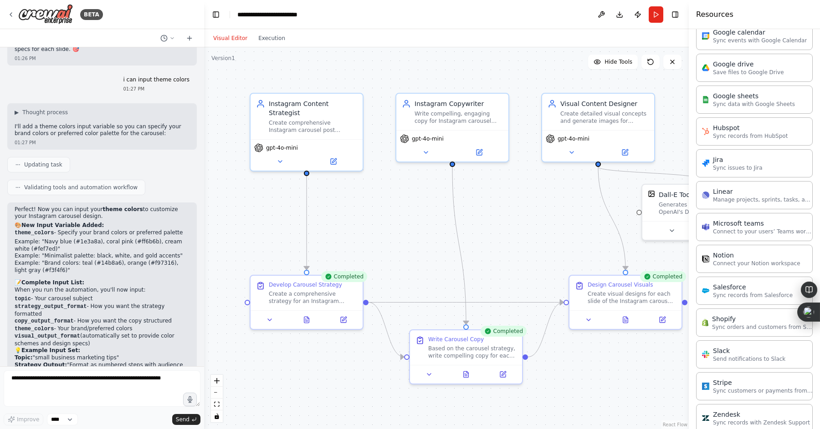
scroll to position [912, 0]
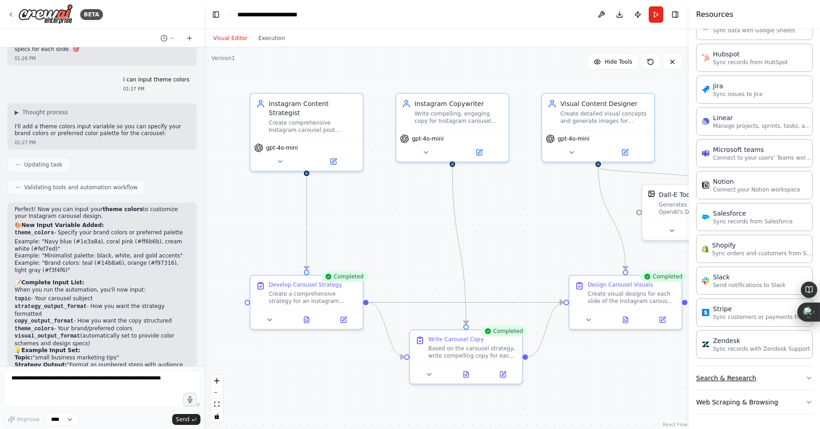
click at [727, 377] on button "Search & Research" at bounding box center [754, 379] width 117 height 24
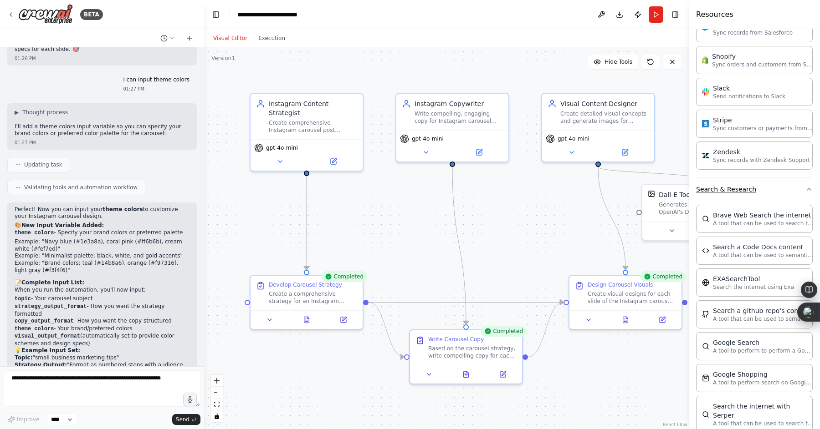
scroll to position [1374, 0]
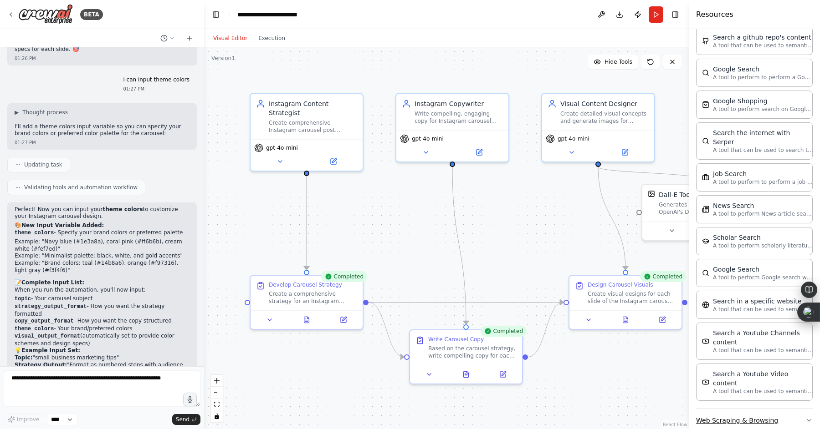
click at [737, 409] on button "Web Scraping & Browsing" at bounding box center [754, 421] width 117 height 24
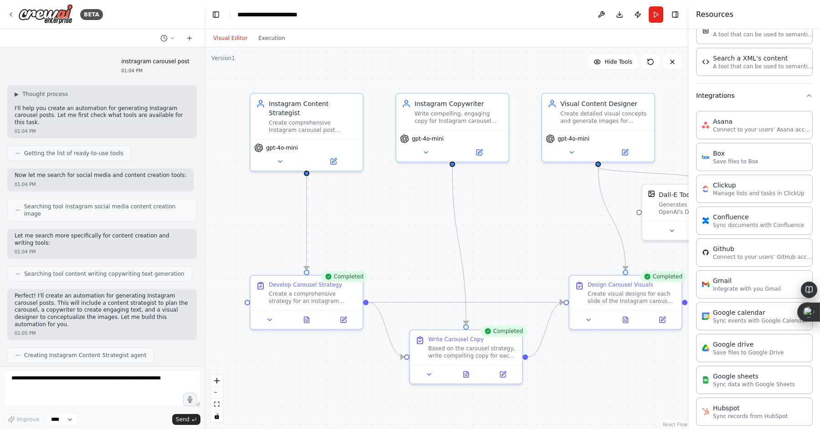
scroll to position [0, 0]
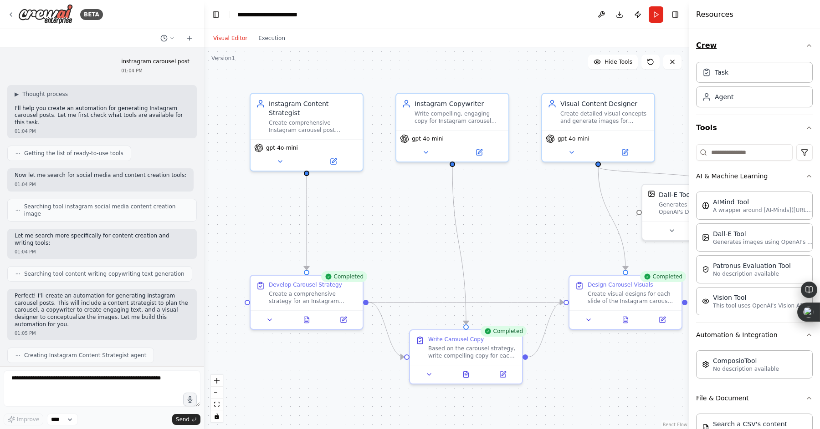
click at [707, 38] on button "Crew" at bounding box center [754, 46] width 117 height 26
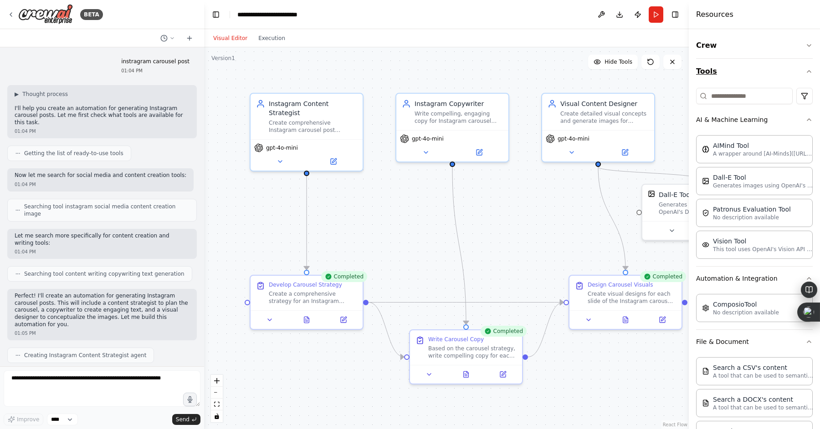
click at [710, 70] on button "Tools" at bounding box center [754, 72] width 117 height 26
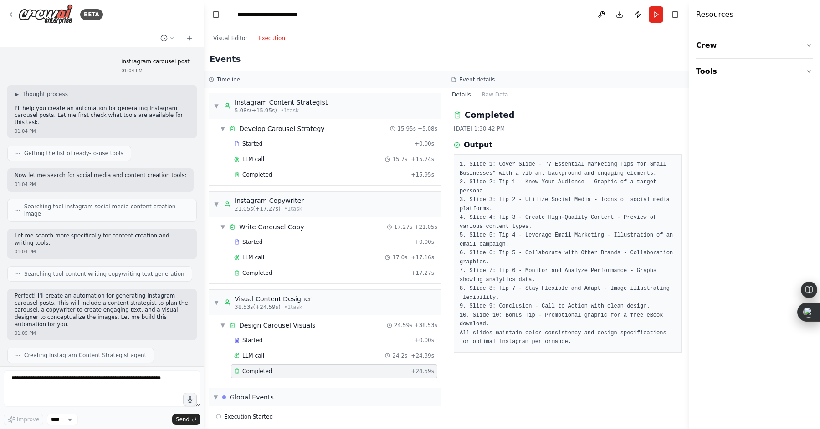
click at [280, 41] on button "Execution" at bounding box center [272, 38] width 38 height 11
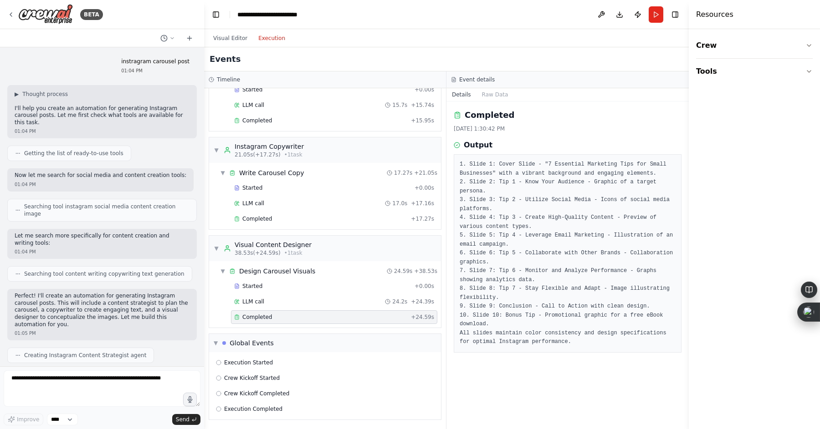
scroll to position [55, 0]
click at [212, 341] on div "▼ Global Events" at bounding box center [325, 342] width 232 height 18
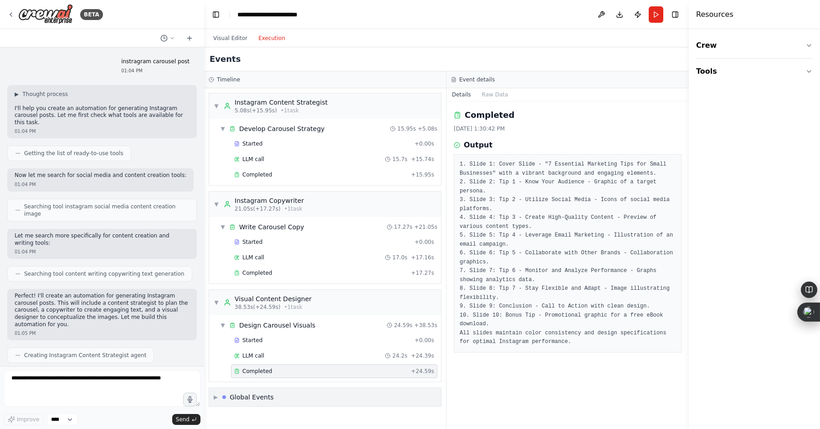
scroll to position [0, 0]
click at [216, 396] on span "▶" at bounding box center [216, 397] width 4 height 7
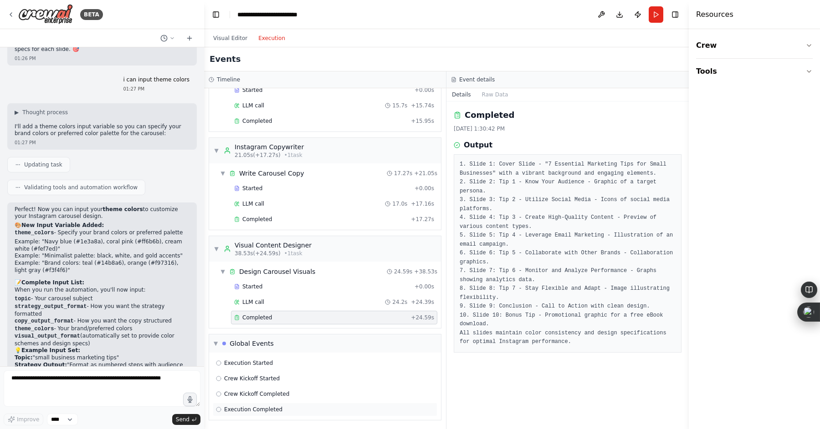
scroll to position [55, 0]
click at [250, 357] on div "Execution Started" at bounding box center [325, 362] width 225 height 14
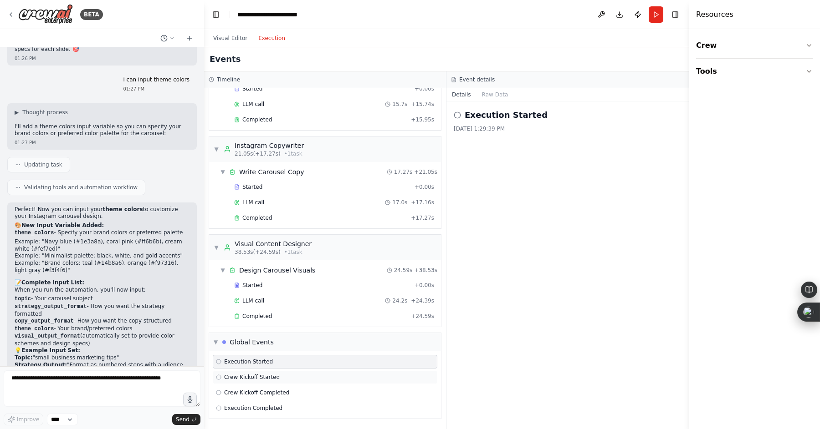
click at [250, 373] on div "Crew Kickoff Started" at bounding box center [325, 378] width 225 height 14
click at [254, 392] on span "Crew Kickoff Completed" at bounding box center [256, 392] width 65 height 7
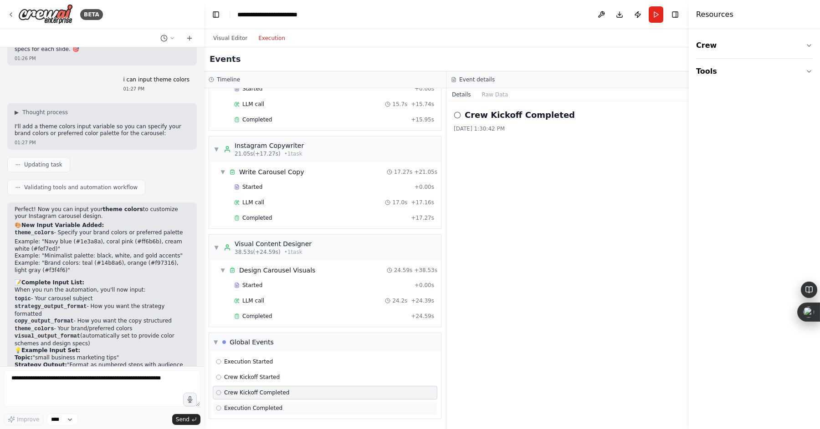
click at [253, 406] on span "Execution Completed" at bounding box center [253, 408] width 58 height 7
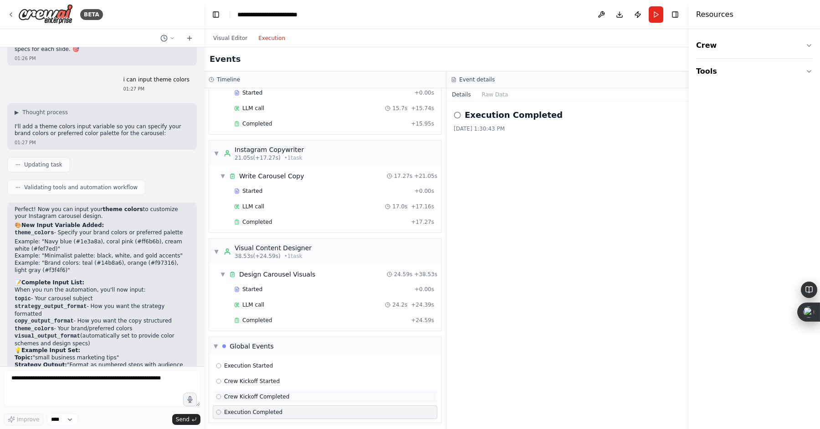
scroll to position [50, 0]
click at [251, 318] on span "Completed" at bounding box center [257, 321] width 30 height 7
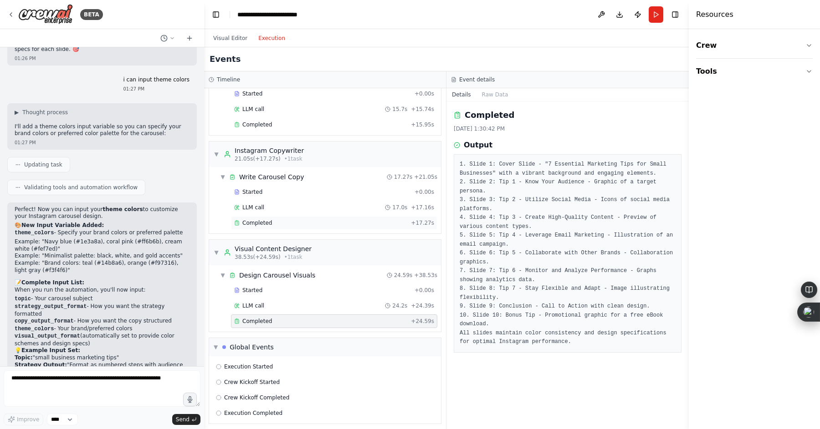
scroll to position [0, 0]
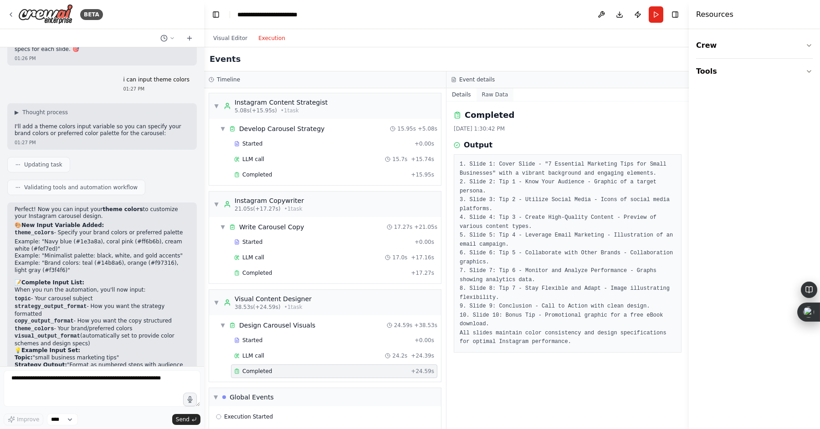
click at [497, 96] on button "Raw Data" at bounding box center [494, 94] width 37 height 13
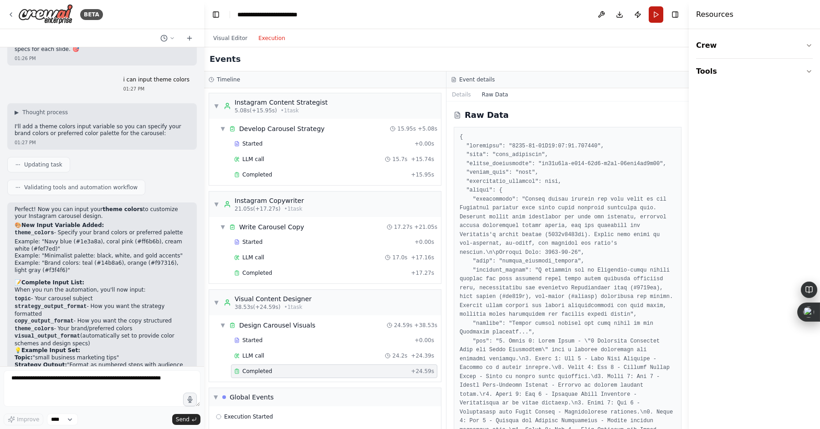
click at [660, 12] on button "Run" at bounding box center [655, 14] width 15 height 16
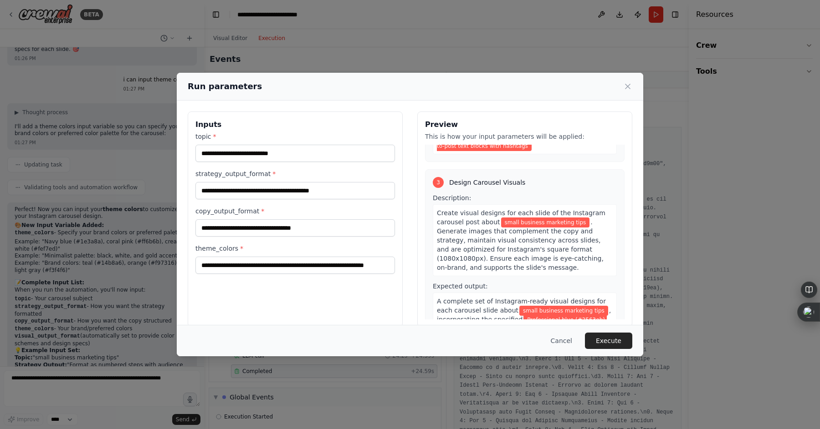
scroll to position [403, 0]
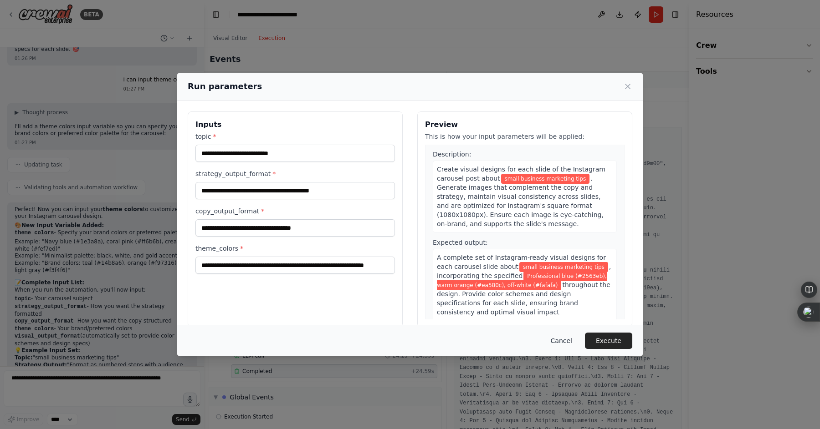
click at [563, 339] on button "Cancel" at bounding box center [561, 341] width 36 height 16
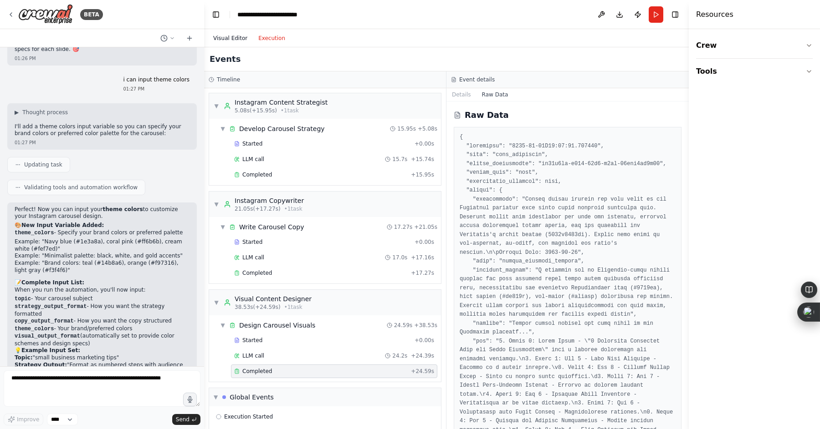
click at [224, 37] on button "Visual Editor" at bounding box center [230, 38] width 45 height 11
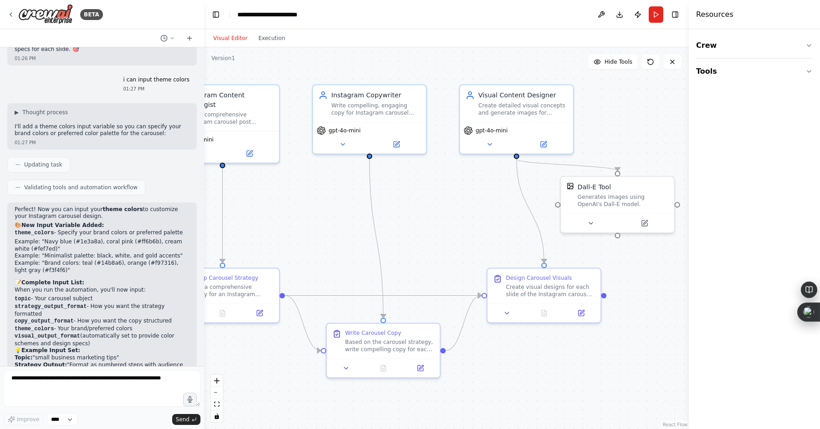
drag, startPoint x: 538, startPoint y: 236, endPoint x: 455, endPoint y: 229, distance: 83.2
click at [455, 229] on div ".deletable-edge-delete-btn { width: 20px; height: 20px; border: 0px solid #ffff…" at bounding box center [446, 238] width 485 height 382
click at [107, 388] on textarea at bounding box center [102, 389] width 197 height 36
type textarea "**********"
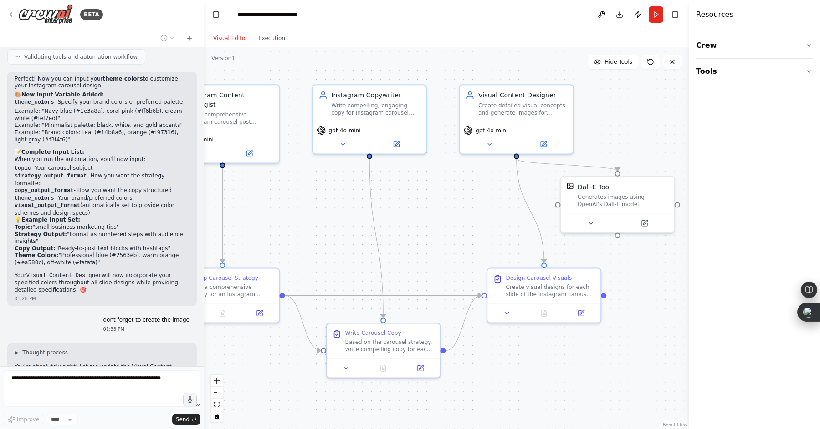
scroll to position [2287, 0]
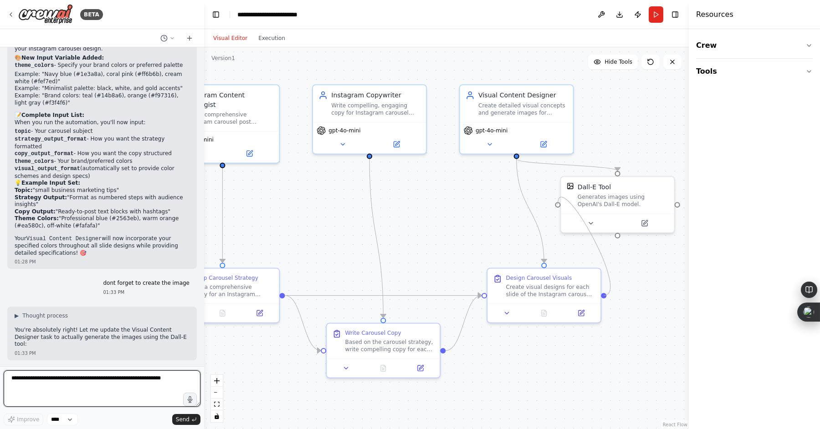
drag, startPoint x: 603, startPoint y: 295, endPoint x: 559, endPoint y: 207, distance: 98.6
click at [559, 207] on div "Instagram Content Strategist Create comprehensive Instagram carousel post strat…" at bounding box center [363, 230] width 489 height 385
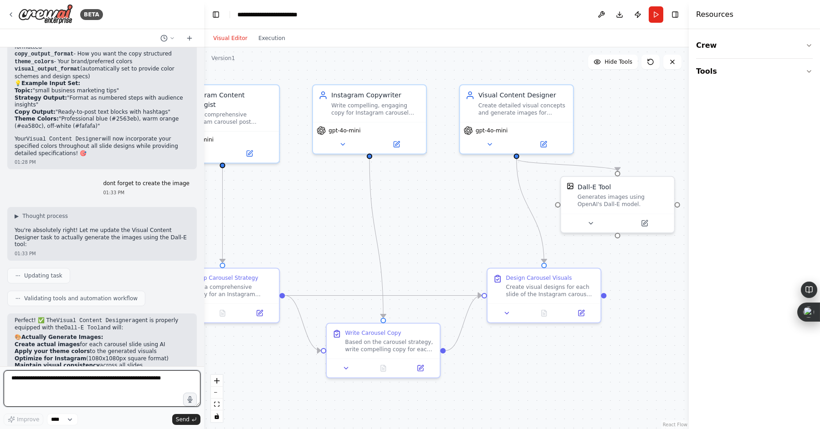
scroll to position [2417, 0]
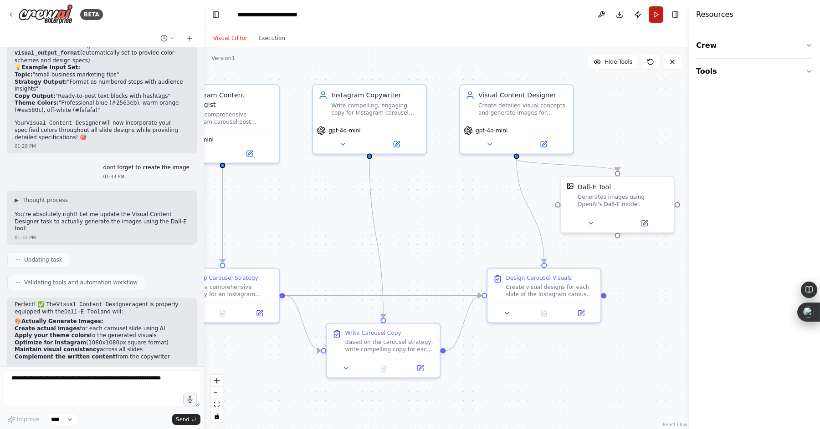
click at [654, 15] on button "Run" at bounding box center [655, 14] width 15 height 16
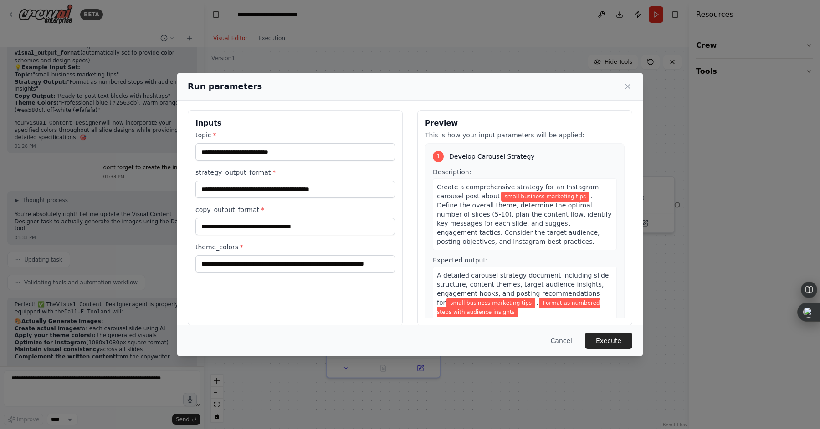
scroll to position [0, 0]
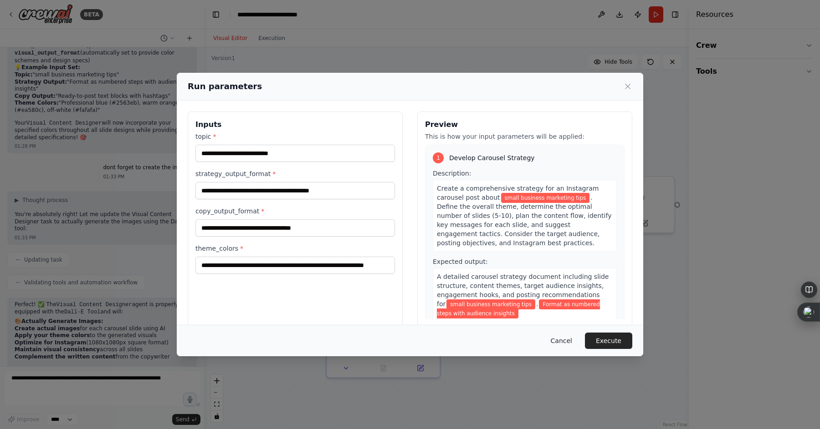
click at [566, 337] on button "Cancel" at bounding box center [561, 341] width 36 height 16
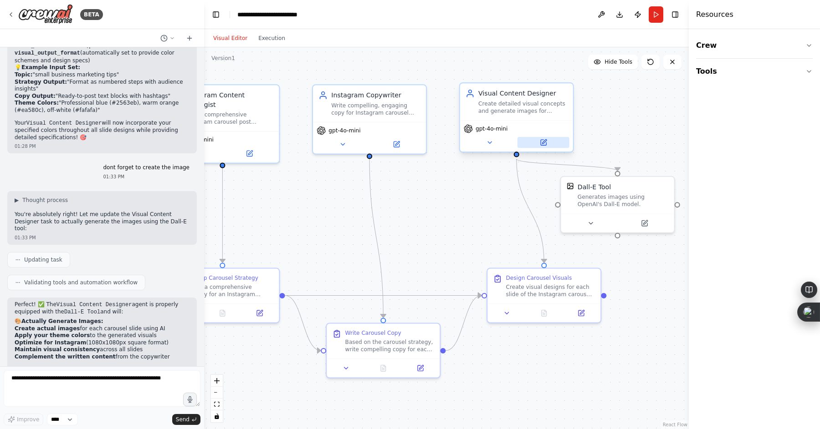
click at [546, 145] on icon at bounding box center [543, 142] width 5 height 5
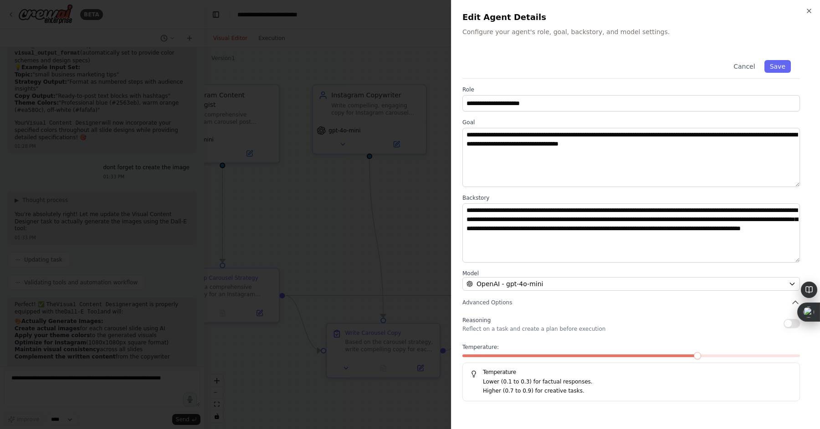
click at [382, 140] on div at bounding box center [410, 214] width 820 height 429
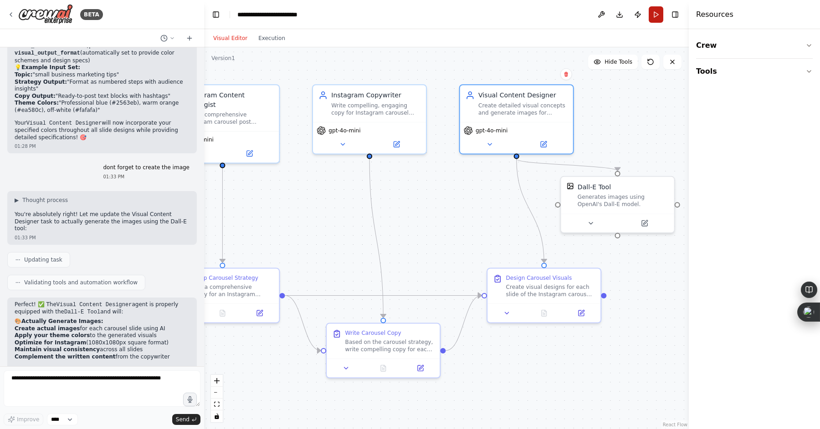
click at [659, 15] on button "Run" at bounding box center [655, 14] width 15 height 16
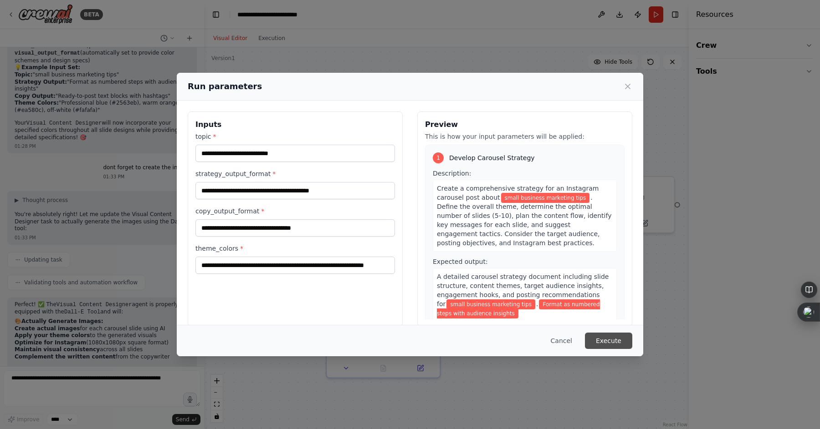
click at [615, 347] on button "Execute" at bounding box center [608, 341] width 47 height 16
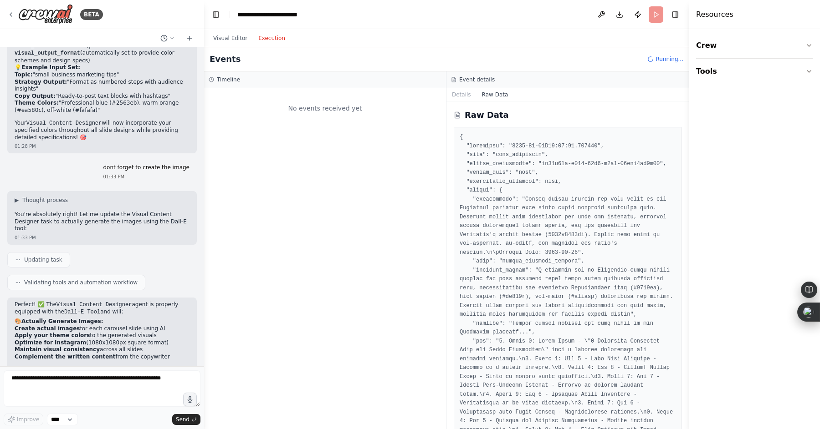
click at [272, 37] on button "Execution" at bounding box center [272, 38] width 38 height 11
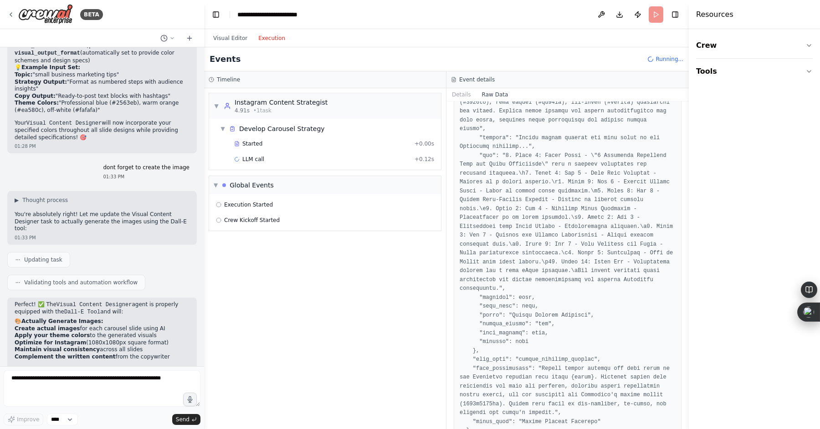
scroll to position [738, 0]
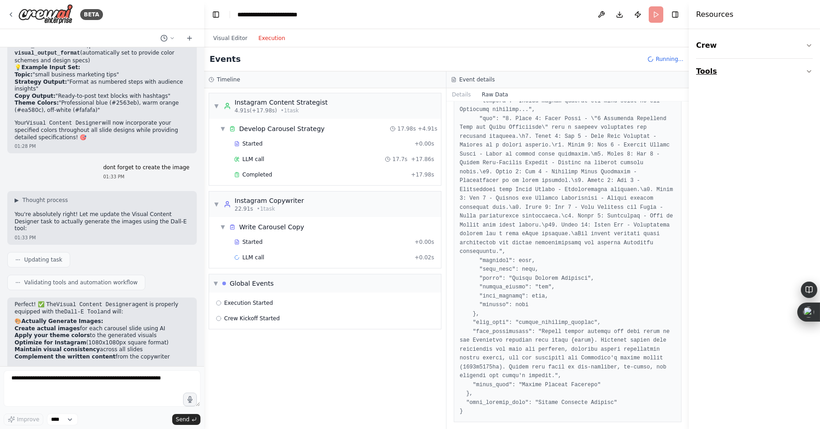
click at [804, 71] on button "Tools" at bounding box center [754, 72] width 117 height 26
click at [807, 47] on icon "button" at bounding box center [808, 45] width 7 height 7
click at [807, 67] on button "Tools" at bounding box center [754, 72] width 117 height 26
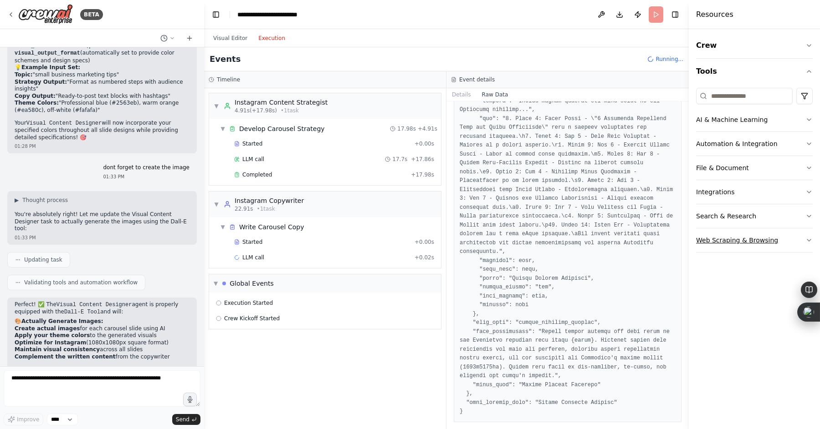
click at [807, 240] on icon "button" at bounding box center [809, 241] width 4 height 2
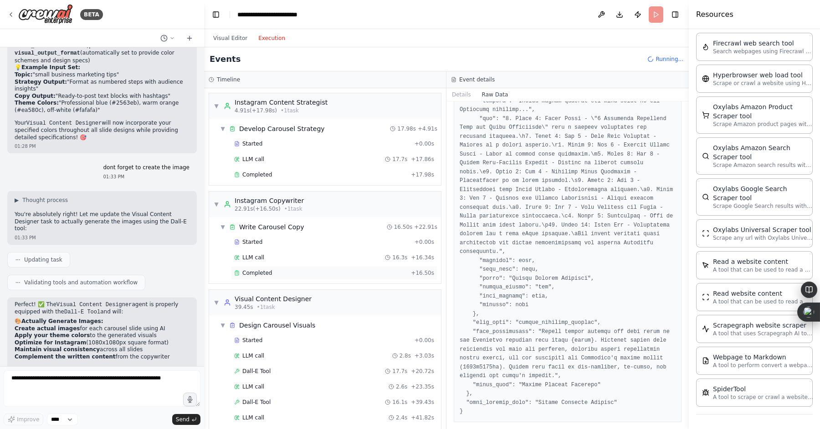
scroll to position [117, 0]
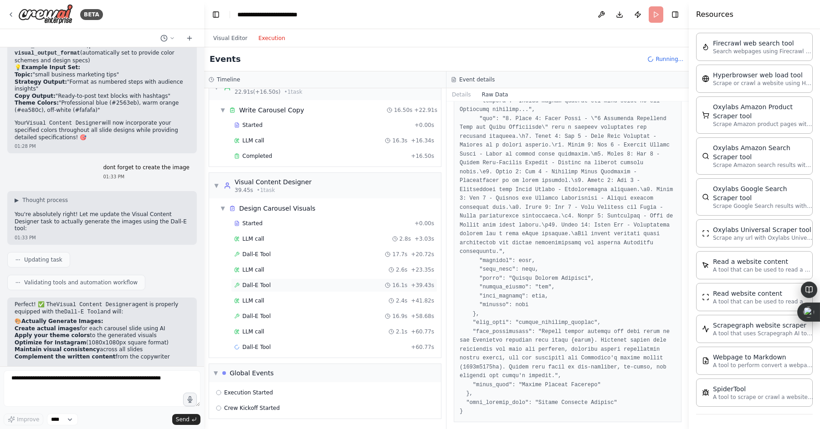
click at [275, 291] on div "Dall-E Tool 16.1s + 39.43s" at bounding box center [334, 286] width 206 height 14
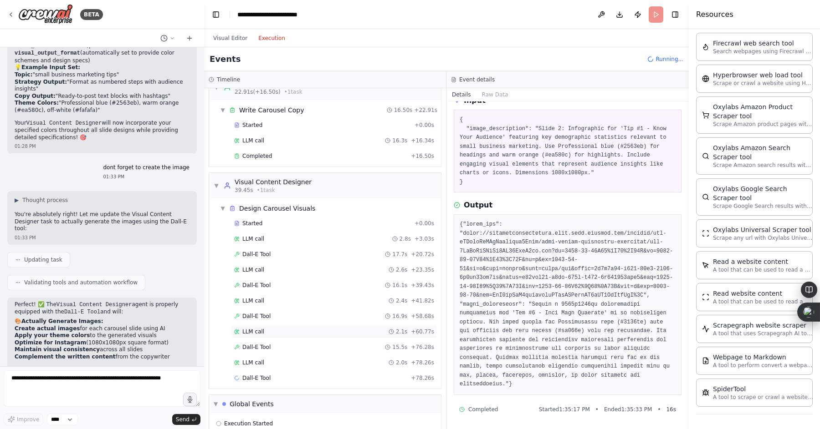
scroll to position [148, 0]
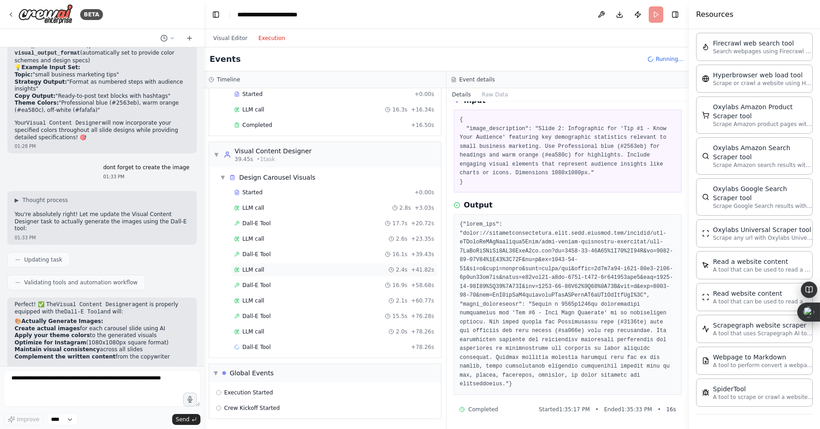
click at [264, 270] on div "LLM call 2.4s + 41.82s" at bounding box center [334, 269] width 200 height 7
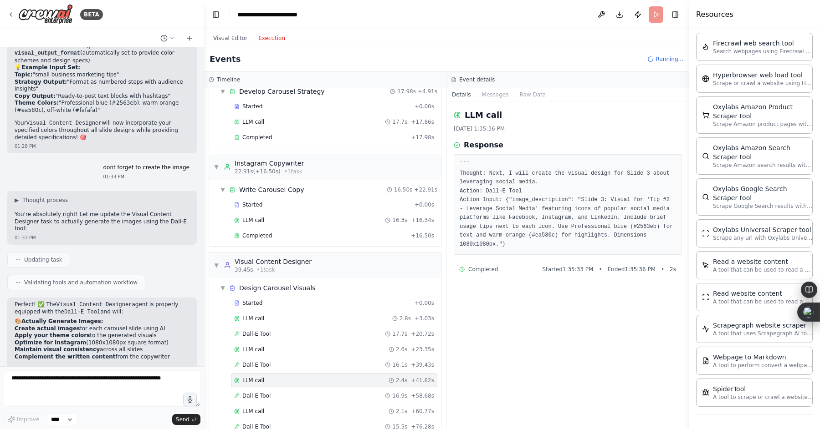
scroll to position [0, 0]
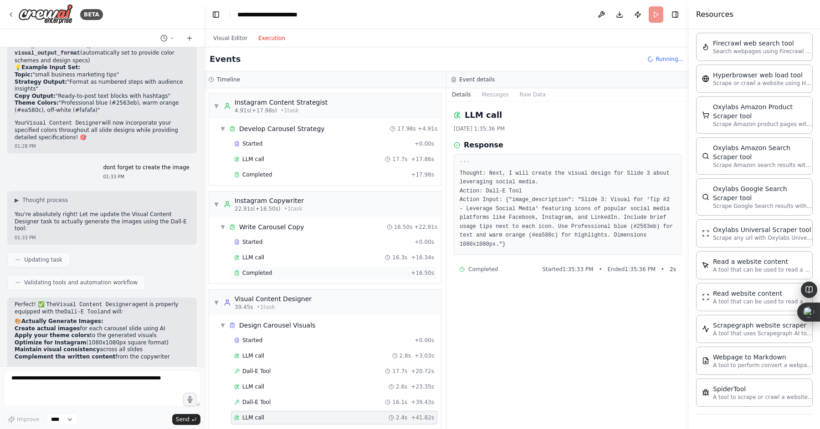
click at [266, 276] on span "Completed" at bounding box center [257, 273] width 30 height 7
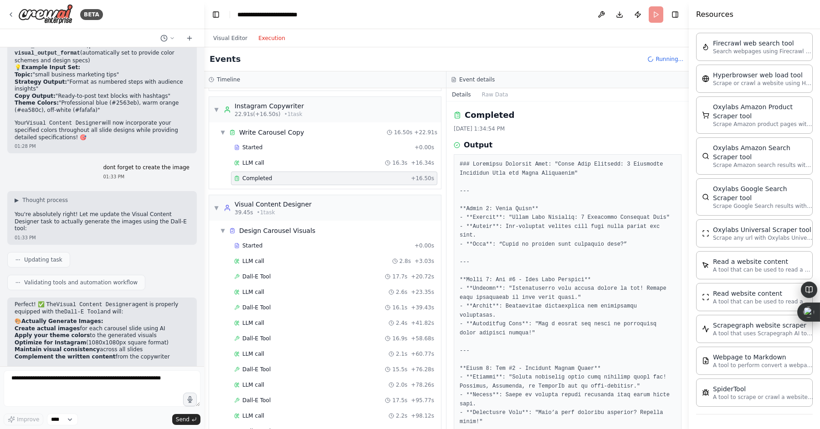
scroll to position [179, 0]
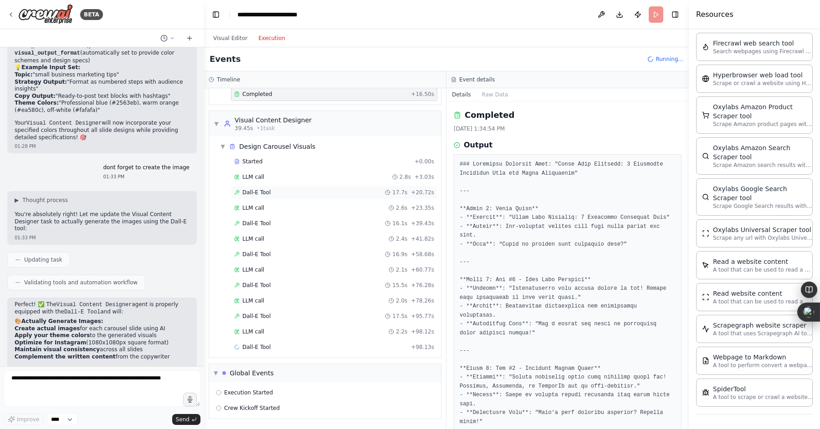
click at [266, 196] on div "Dall-E Tool 17.7s + 20.72s" at bounding box center [334, 193] width 206 height 14
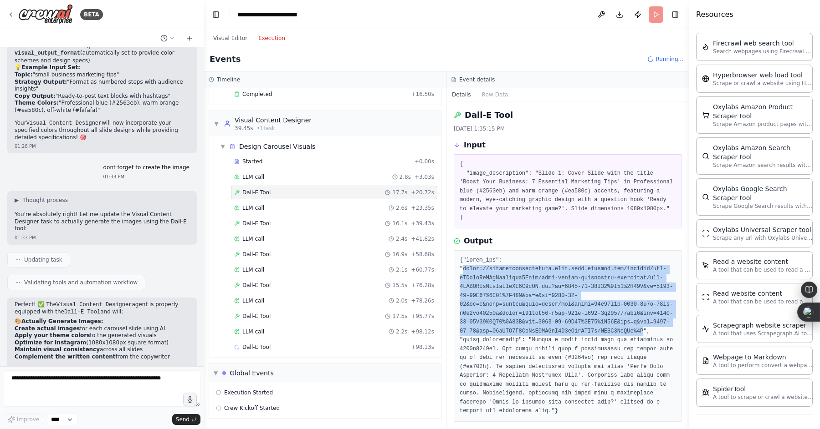
drag, startPoint x: 644, startPoint y: 331, endPoint x: 463, endPoint y: 272, distance: 190.7
click at [463, 271] on pre at bounding box center [568, 336] width 216 height 160
copy pre "[URL][DOMAIN_NAME][DATE][DATE]"
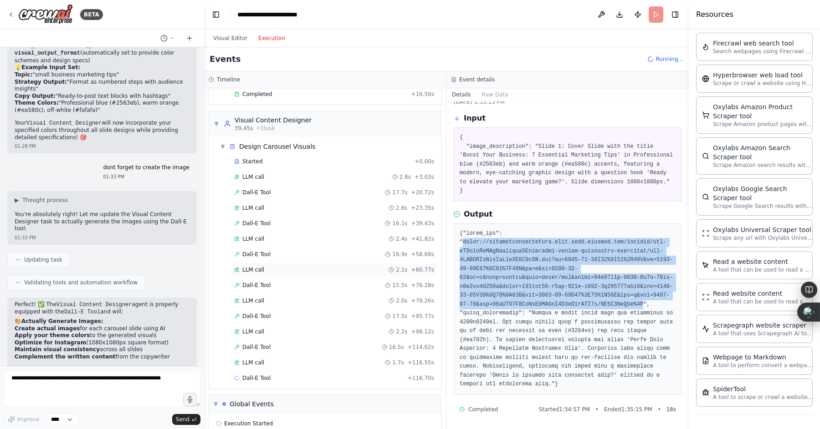
scroll to position [210, 0]
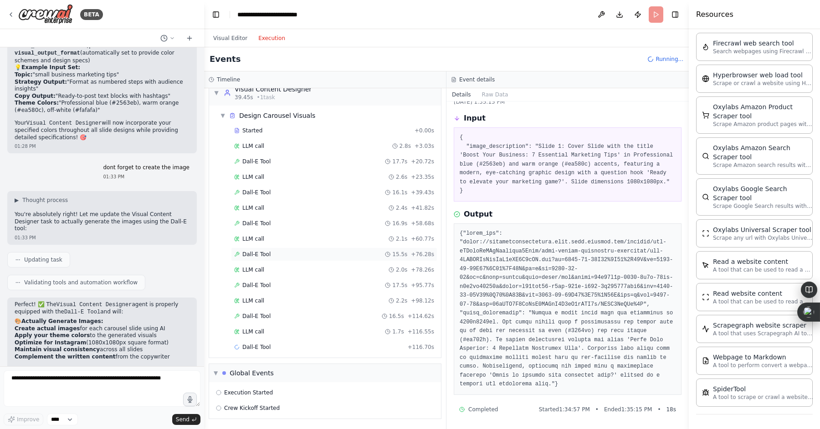
click at [273, 255] on div "Dall-E Tool 15.5s + 76.28s" at bounding box center [334, 254] width 200 height 7
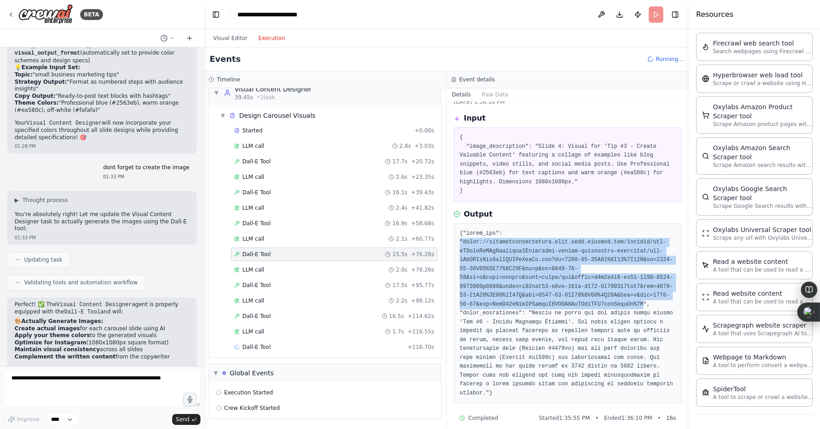
drag, startPoint x: 643, startPoint y: 305, endPoint x: 460, endPoint y: 244, distance: 193.4
click at [460, 244] on pre at bounding box center [568, 314] width 216 height 169
copy pre ""[URL][DOMAIN_NAME][DATE][DATE]"
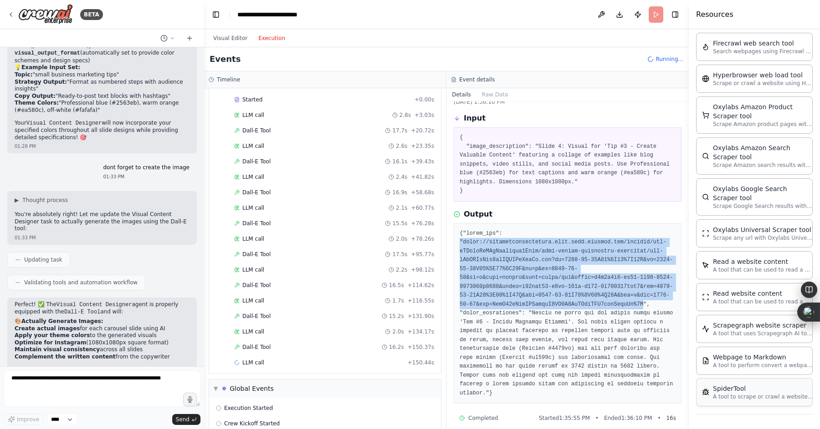
click at [738, 388] on div "SpiderTool" at bounding box center [763, 388] width 100 height 9
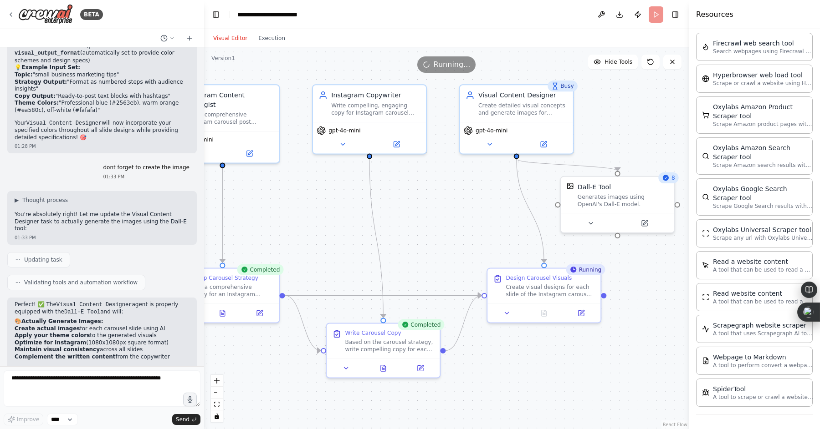
click at [234, 40] on button "Visual Editor" at bounding box center [230, 38] width 45 height 11
click at [719, 385] on div "SpiderTool" at bounding box center [763, 388] width 100 height 9
click at [727, 360] on div "Webpage to Markdown" at bounding box center [763, 356] width 100 height 9
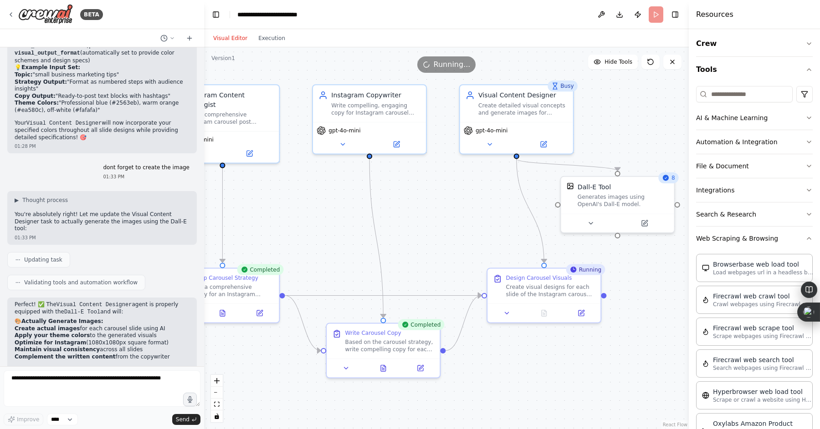
scroll to position [0, 0]
click at [729, 220] on button "Search & Research" at bounding box center [754, 216] width 117 height 24
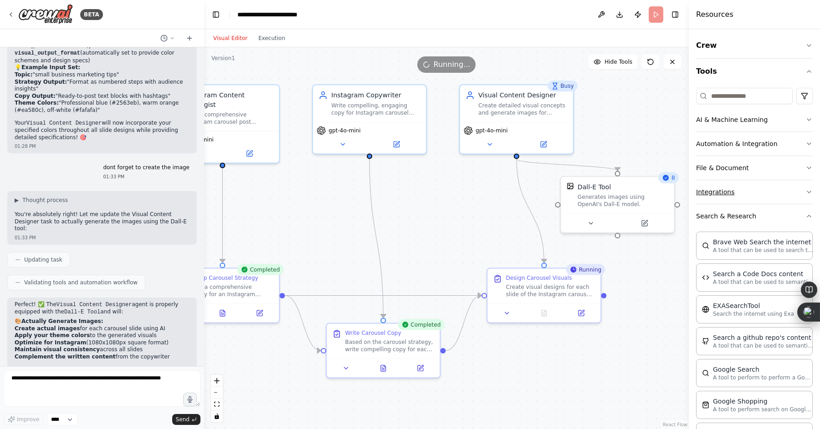
click at [728, 186] on button "Integrations" at bounding box center [754, 192] width 117 height 24
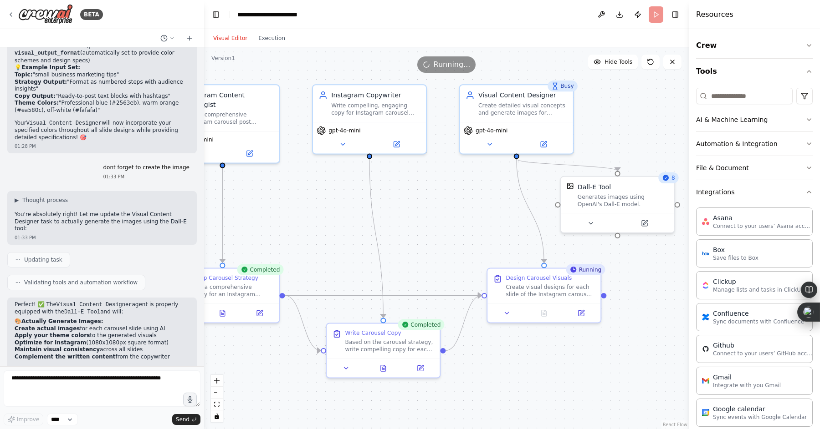
click at [718, 196] on button "Integrations" at bounding box center [754, 192] width 117 height 24
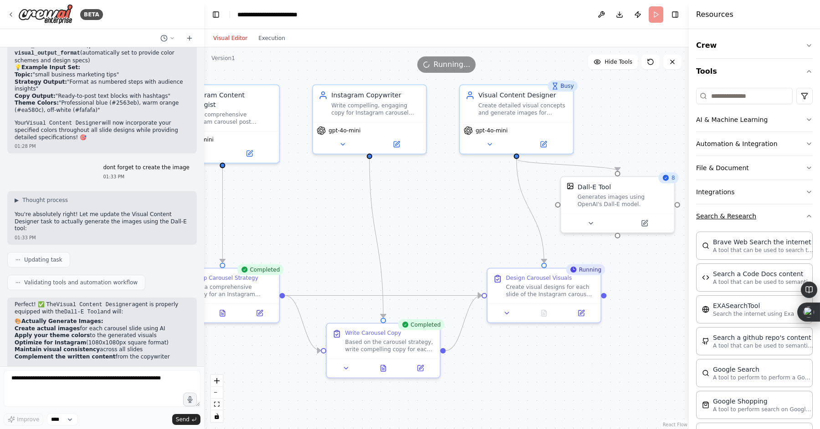
click at [720, 218] on button "Search & Research" at bounding box center [754, 216] width 117 height 24
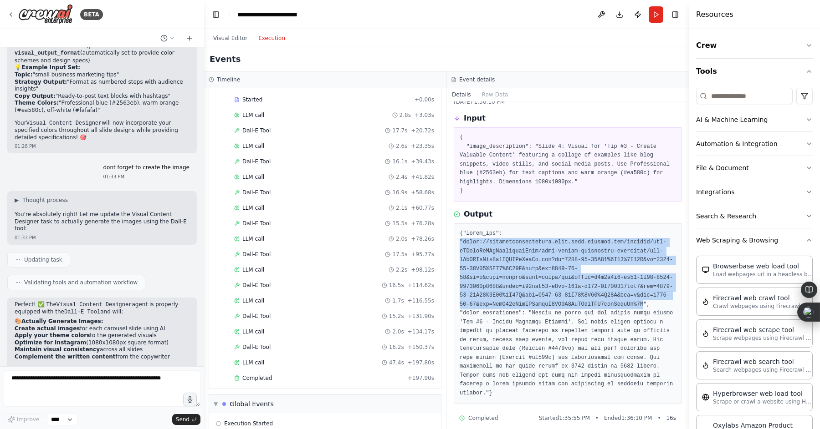
click at [268, 39] on button "Execution" at bounding box center [272, 38] width 38 height 11
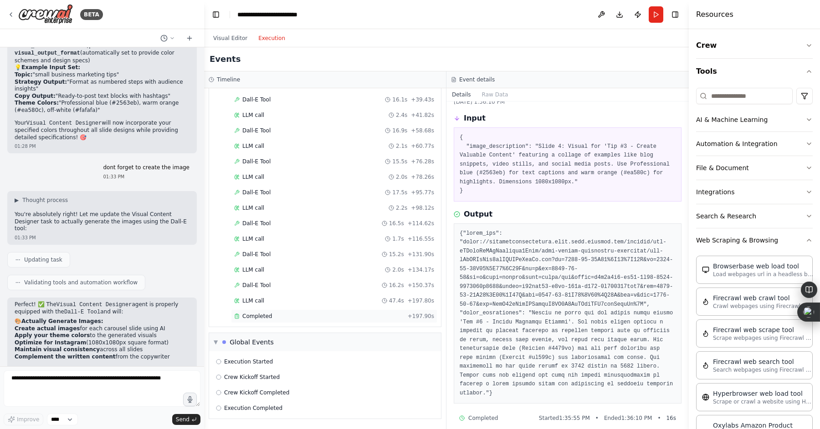
click at [286, 318] on div "Completed" at bounding box center [319, 316] width 170 height 7
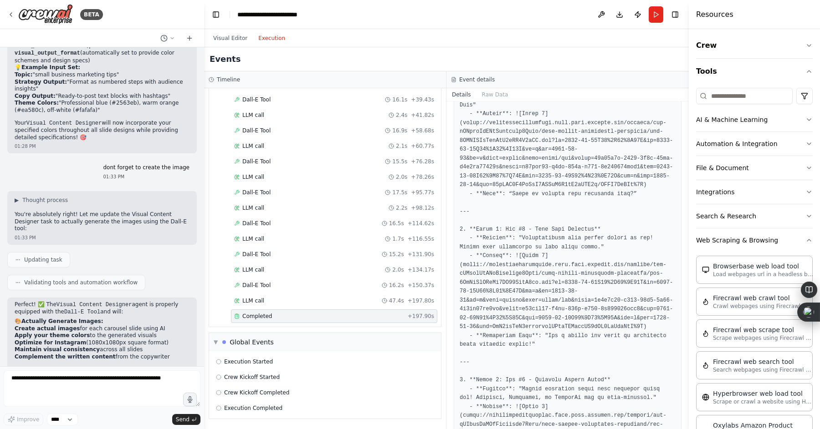
scroll to position [121, 0]
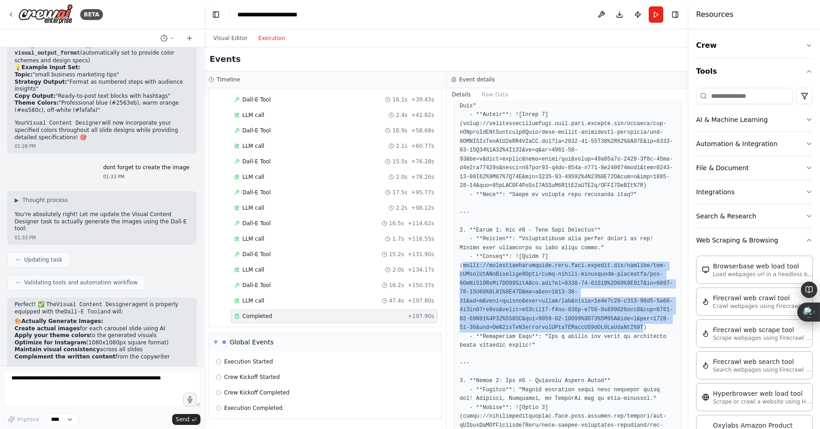
drag, startPoint x: 643, startPoint y: 327, endPoint x: 463, endPoint y: 267, distance: 189.7
copy pre "[URL][DOMAIN_NAME][DATE][DATE]"
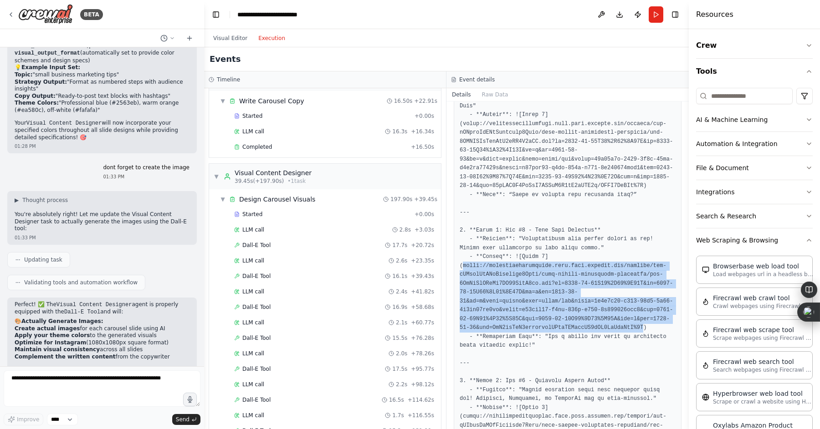
scroll to position [112, 0]
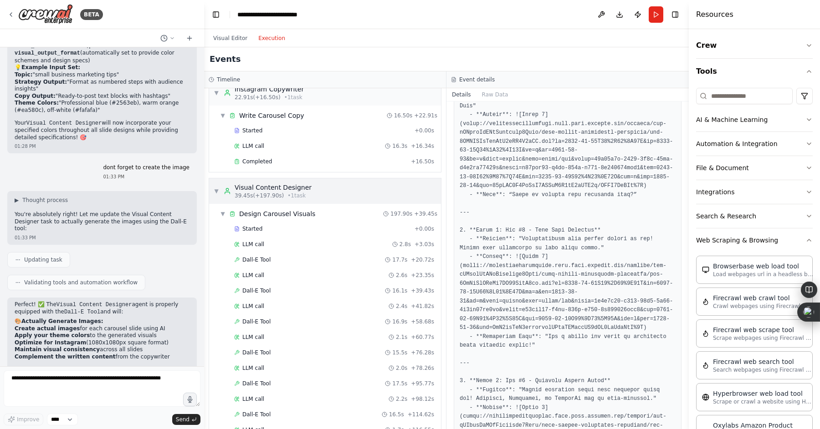
click at [214, 193] on span "▼" at bounding box center [216, 191] width 5 height 7
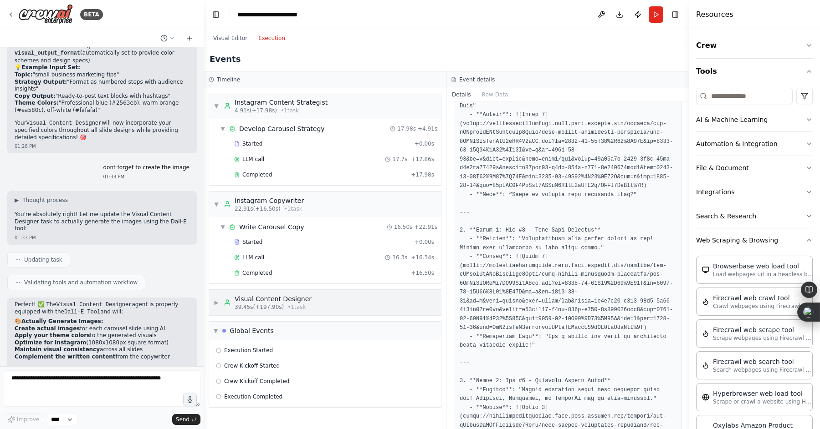
scroll to position [0, 0]
click at [214, 301] on span "▶" at bounding box center [216, 302] width 5 height 7
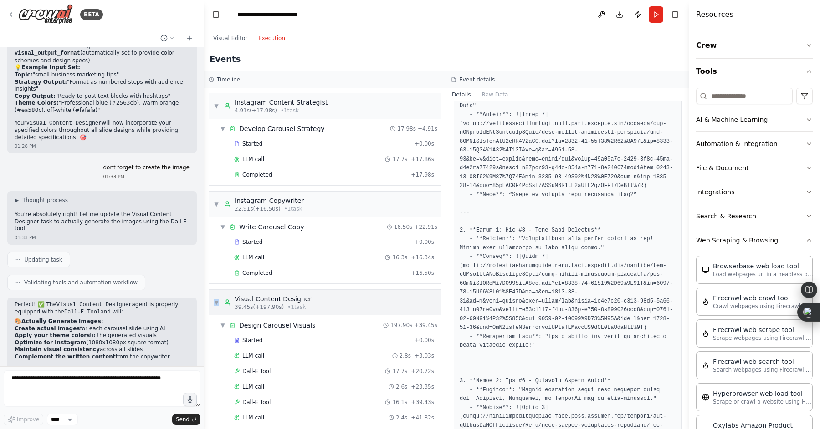
click at [214, 301] on span "▼" at bounding box center [216, 302] width 5 height 7
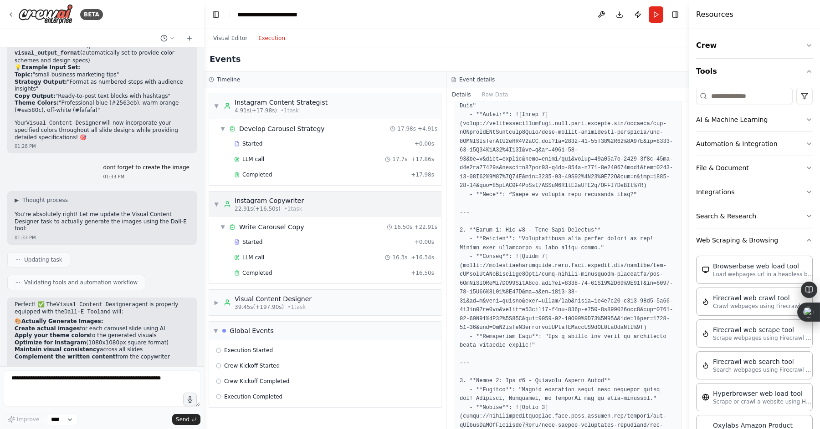
click at [215, 203] on span "▼" at bounding box center [216, 204] width 5 height 7
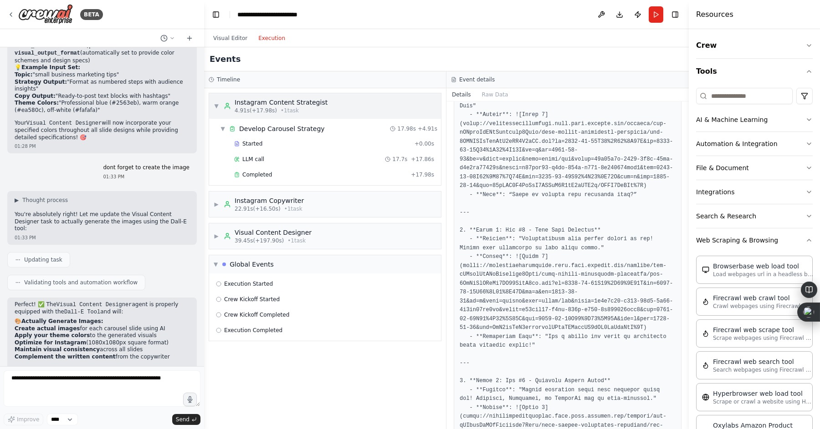
click at [217, 103] on span "▼" at bounding box center [216, 105] width 5 height 7
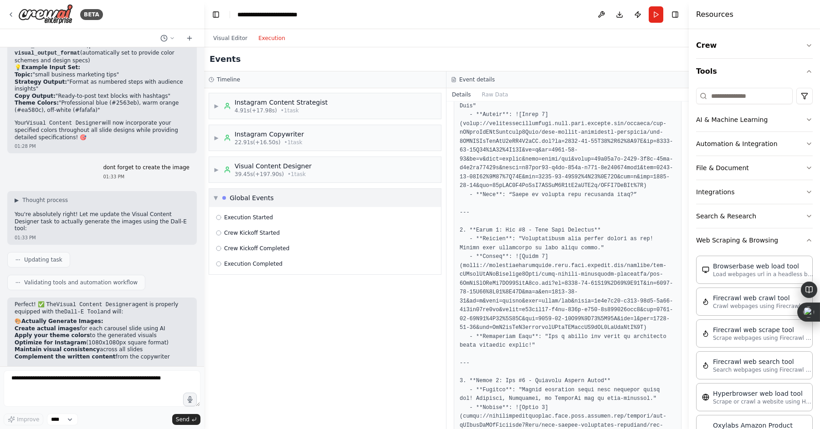
click at [214, 202] on div "▼ Global Events" at bounding box center [244, 198] width 60 height 9
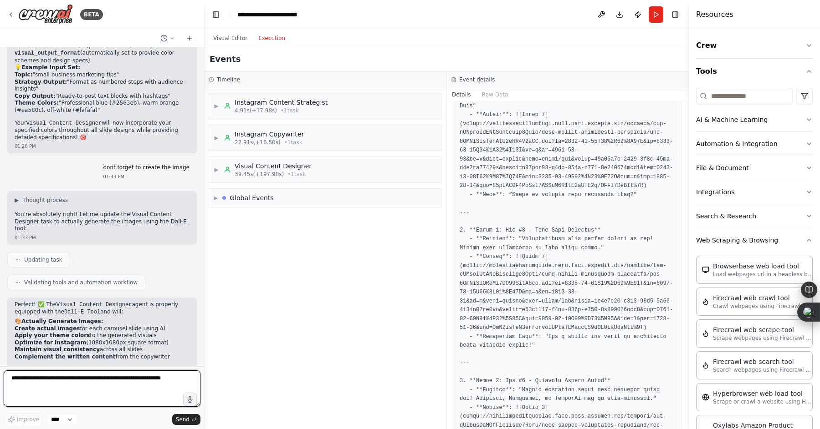
click at [78, 385] on textarea at bounding box center [102, 389] width 197 height 36
type textarea "**********"
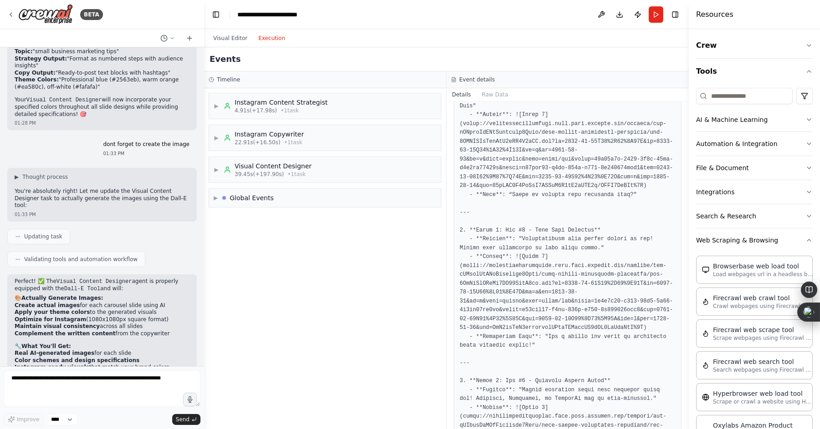
scroll to position [2471, 0]
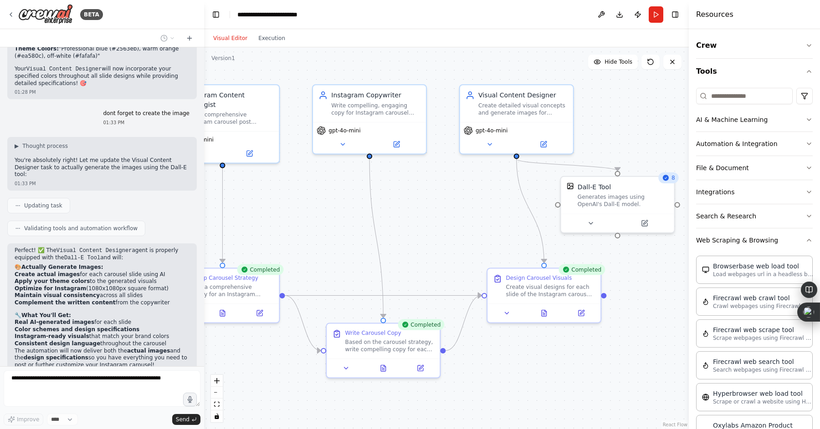
click at [225, 38] on button "Visual Editor" at bounding box center [230, 38] width 45 height 11
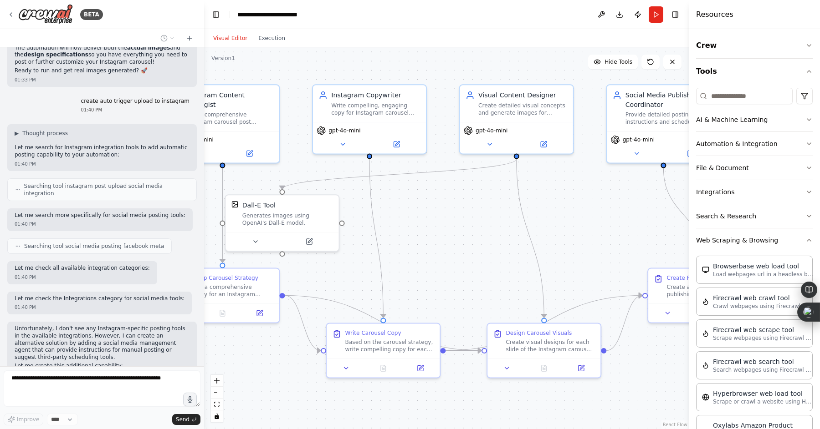
scroll to position [2797, 0]
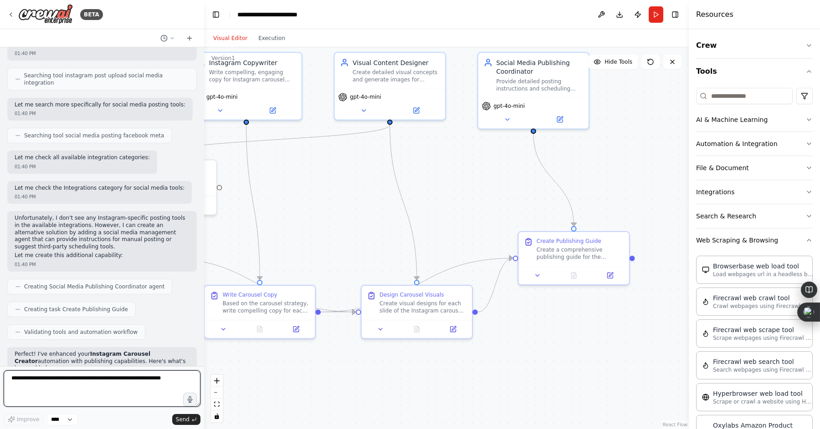
drag, startPoint x: 567, startPoint y: 246, endPoint x: 440, endPoint y: 209, distance: 132.0
click at [440, 209] on div ".deletable-edge-delete-btn { width: 20px; height: 20px; border: 0px solid #ffff…" at bounding box center [446, 238] width 485 height 382
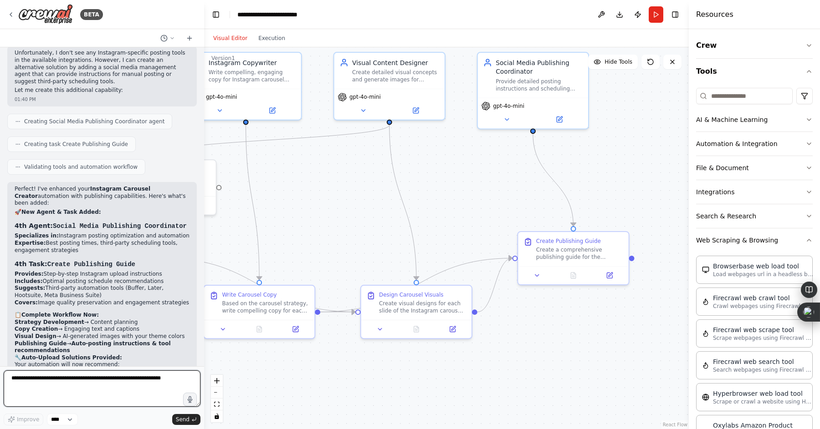
scroll to position [3058, 0]
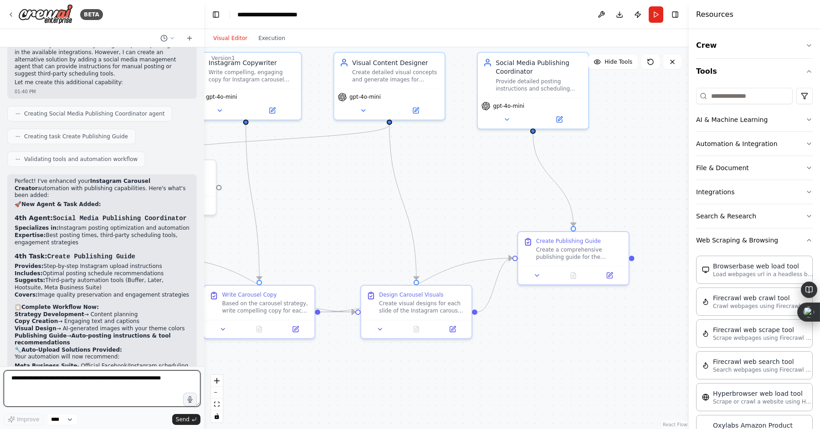
type textarea "*"
